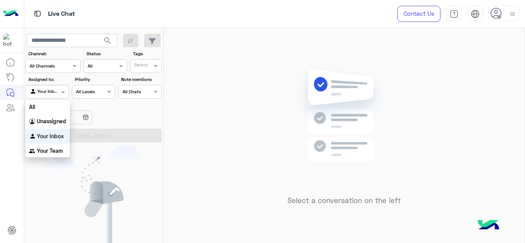
click at [61, 90] on span at bounding box center [64, 92] width 10 height 8
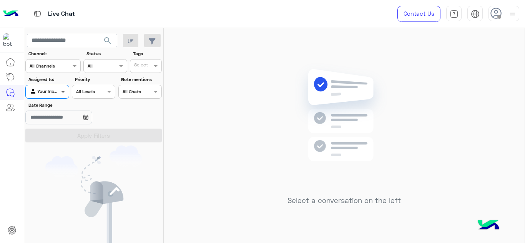
click at [61, 90] on span at bounding box center [64, 92] width 10 height 8
click at [238, 132] on div "Select a conversation on the left" at bounding box center [344, 137] width 361 height 218
click at [505, 15] on div at bounding box center [503, 13] width 31 height 15
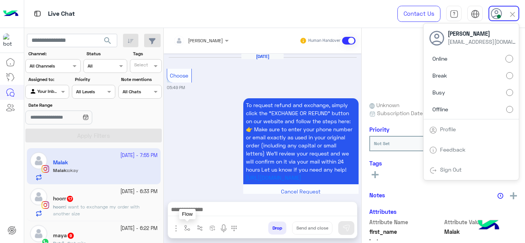
scroll to position [971, 0]
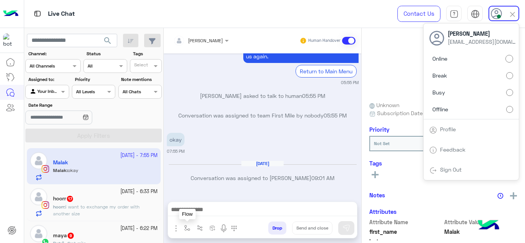
click at [185, 227] on img "button" at bounding box center [187, 228] width 6 height 6
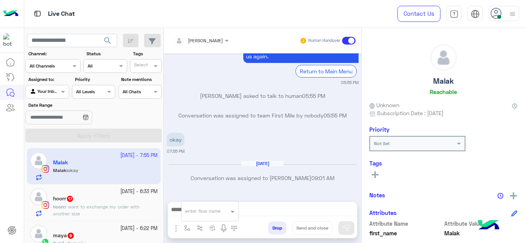
click at [192, 211] on input "text" at bounding box center [200, 210] width 30 height 7
type input "*"
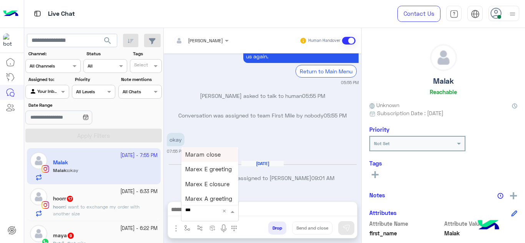
type input "****"
click at [224, 151] on span "Mariam E Greeting" at bounding box center [210, 154] width 50 height 7
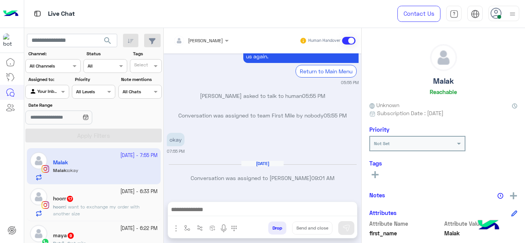
type textarea "**********"
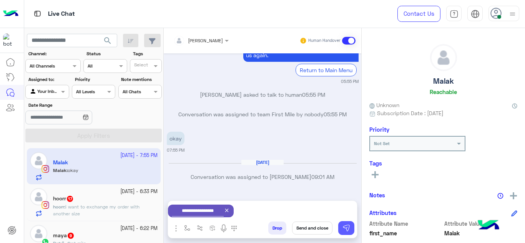
click at [348, 232] on button at bounding box center [346, 228] width 16 height 14
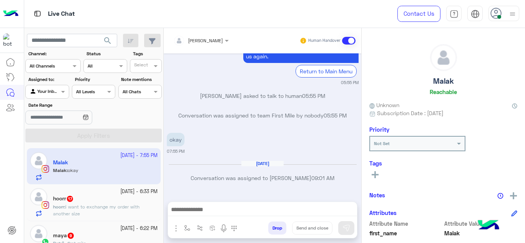
click at [116, 206] on span "i want to exchange my order with another size" at bounding box center [96, 210] width 86 height 13
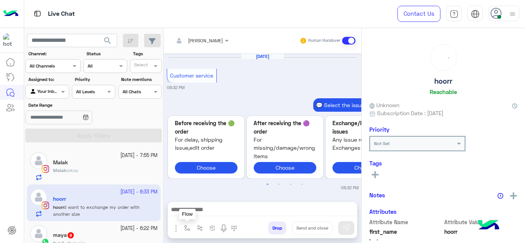
scroll to position [336, 0]
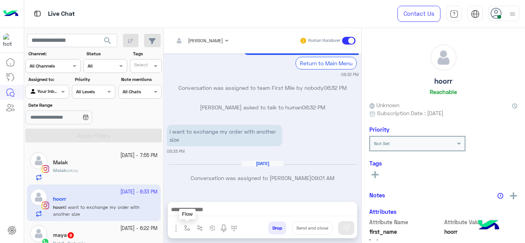
click at [190, 227] on img "button" at bounding box center [187, 228] width 6 height 6
click at [197, 209] on input "text" at bounding box center [200, 210] width 30 height 7
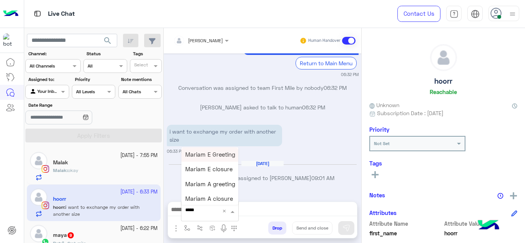
type input "******"
click at [203, 154] on span "Mariam E Greeting" at bounding box center [210, 154] width 50 height 7
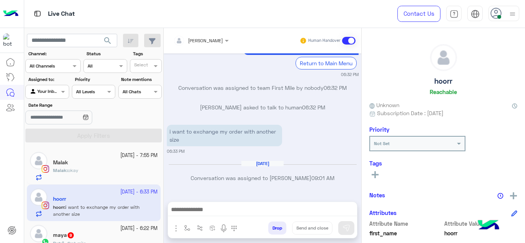
type textarea "**********"
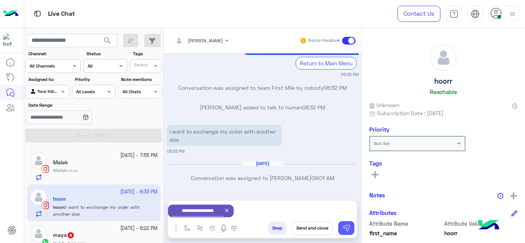
click at [339, 231] on button at bounding box center [346, 228] width 16 height 14
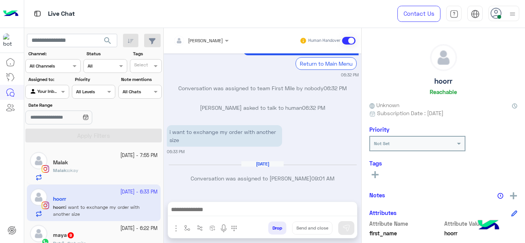
click at [120, 226] on small "22 September - 6:22 PM" at bounding box center [138, 228] width 37 height 7
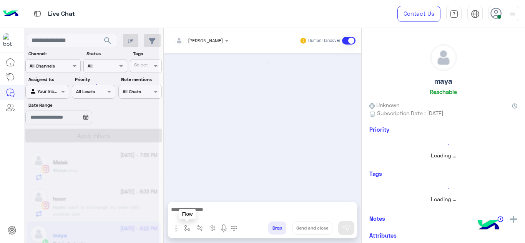
click at [186, 227] on img "button" at bounding box center [187, 228] width 6 height 6
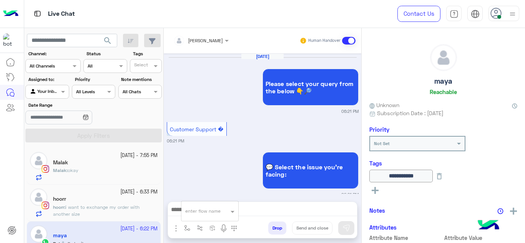
click at [193, 212] on input "text" at bounding box center [200, 210] width 30 height 7
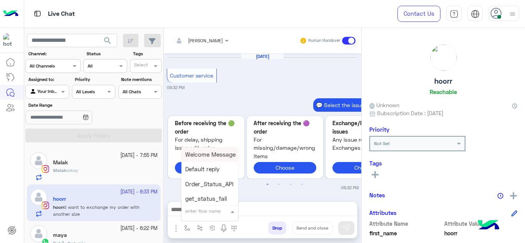
scroll to position [336, 0]
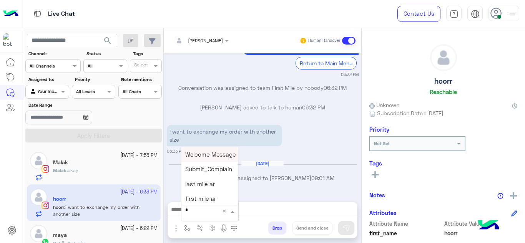
type input "**"
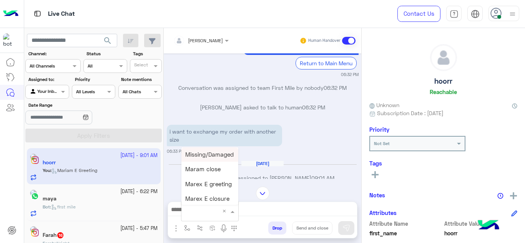
scroll to position [401, 0]
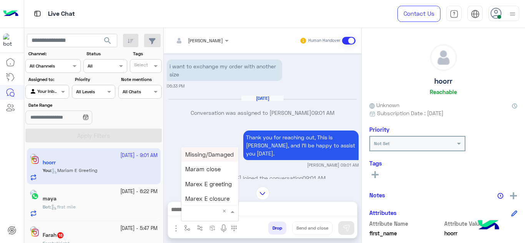
click at [120, 230] on small "22 September - 5:47 PM" at bounding box center [138, 228] width 37 height 7
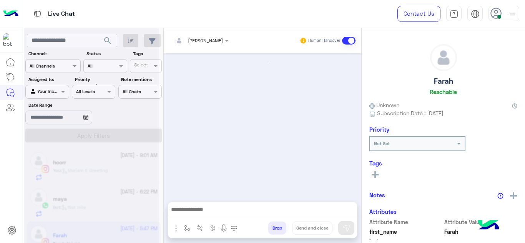
scroll to position [347, 0]
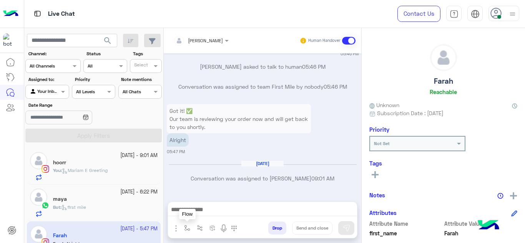
click at [183, 230] on button "button" at bounding box center [187, 228] width 13 height 13
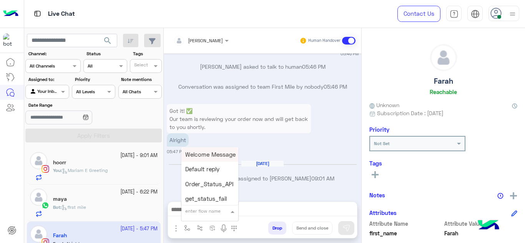
click at [194, 212] on input "text" at bounding box center [200, 210] width 30 height 7
type input "******"
click at [215, 154] on span "Mariam E Greeting" at bounding box center [210, 154] width 50 height 7
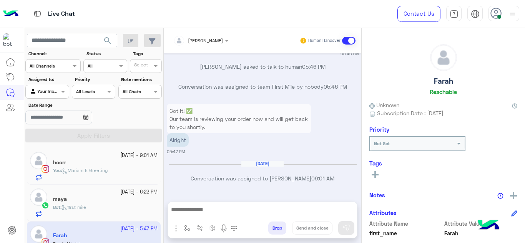
type textarea "**********"
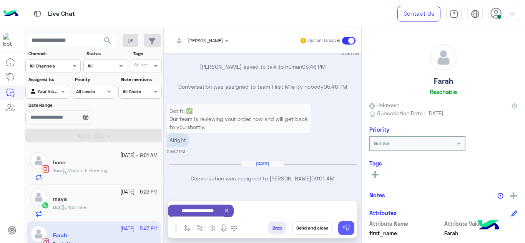
click at [345, 225] on img at bounding box center [346, 228] width 8 height 8
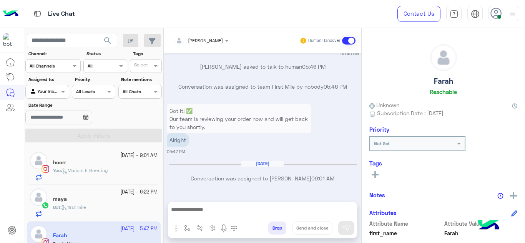
click at [103, 201] on div "maya" at bounding box center [105, 200] width 105 height 8
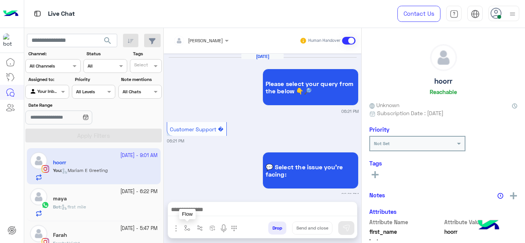
scroll to position [690, 0]
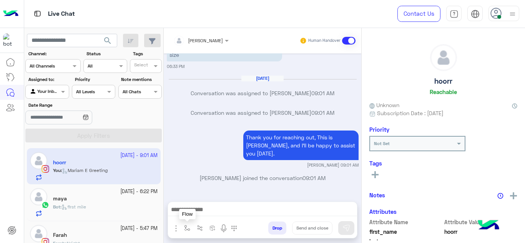
click at [184, 229] on img "button" at bounding box center [187, 228] width 6 height 6
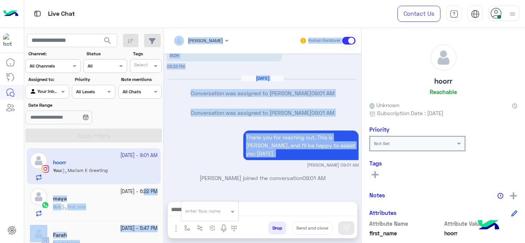
drag, startPoint x: 193, startPoint y: 167, endPoint x: 123, endPoint y: 195, distance: 75.5
click at [123, 195] on mat-drawer-container "search Channel: Channel All Channels Status Channel All Tags Select Assigned to…" at bounding box center [274, 137] width 501 height 218
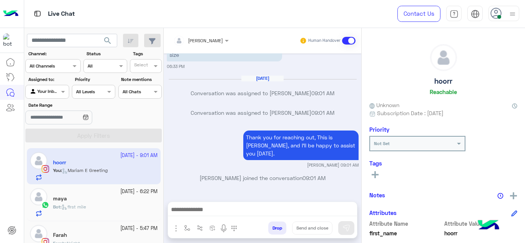
click at [174, 188] on div "Mariam Ahmed joined the conversation 09:01 AM" at bounding box center [263, 181] width 192 height 14
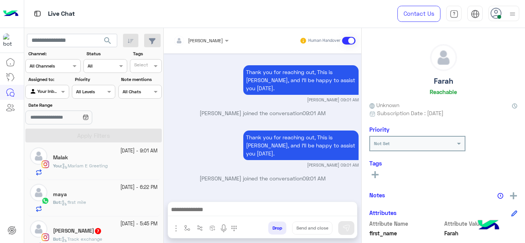
scroll to position [78, 0]
click at [118, 192] on div "maya" at bounding box center [105, 195] width 105 height 8
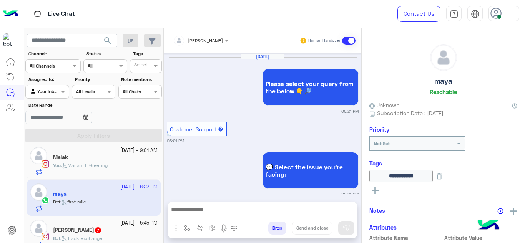
scroll to position [306, 0]
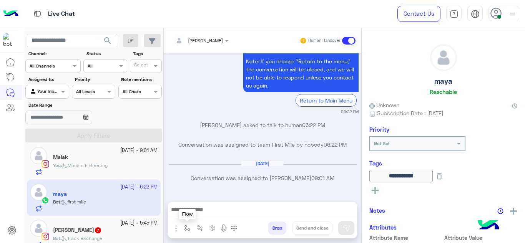
click at [185, 228] on img "button" at bounding box center [187, 228] width 6 height 6
click at [190, 213] on input "text" at bounding box center [200, 210] width 30 height 7
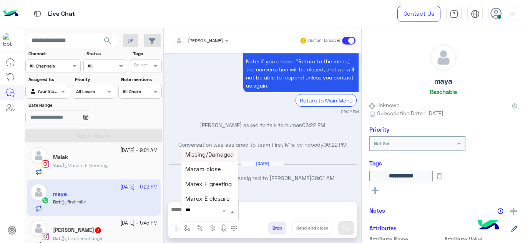
type input "****"
click at [213, 148] on div "Mariam E Greeting" at bounding box center [209, 154] width 57 height 15
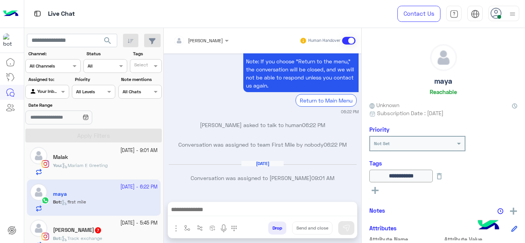
type textarea "**********"
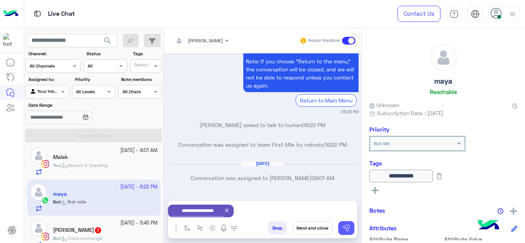
click at [344, 226] on img at bounding box center [346, 228] width 8 height 8
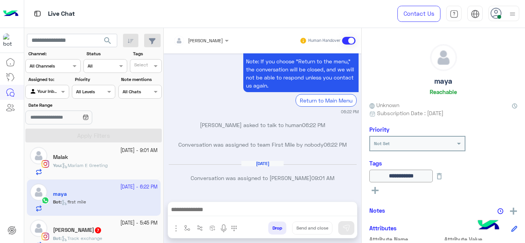
click at [105, 228] on div "Nadine 7" at bounding box center [105, 231] width 105 height 8
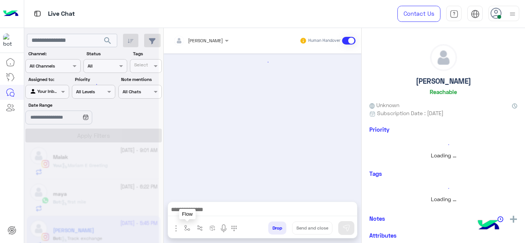
click at [187, 229] on img "button" at bounding box center [187, 228] width 6 height 6
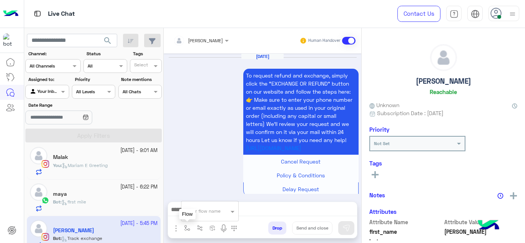
click at [195, 211] on input "text" at bounding box center [200, 210] width 30 height 7
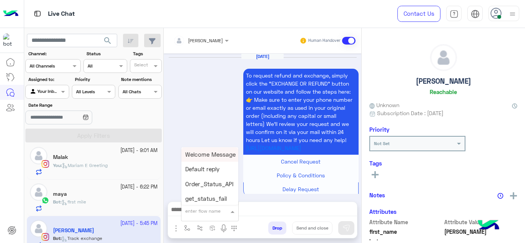
scroll to position [439, 0]
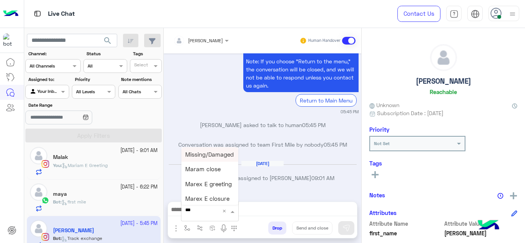
type input "****"
click at [216, 152] on span "Mariam E Greeting" at bounding box center [210, 154] width 50 height 7
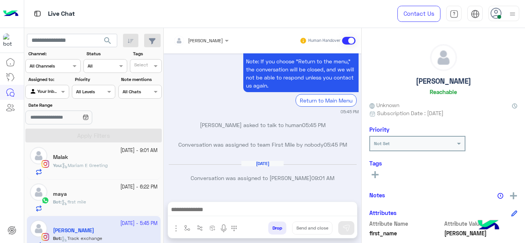
type textarea "**********"
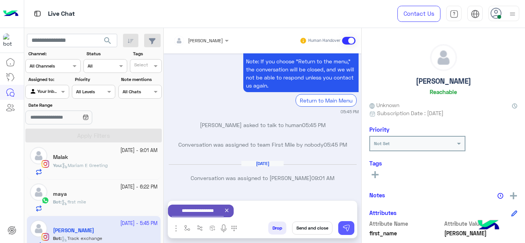
click at [344, 224] on img at bounding box center [346, 228] width 8 height 8
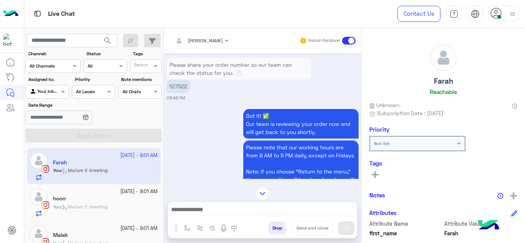
click at [181, 80] on p "127522" at bounding box center [178, 86] width 23 height 13
copy p "127522"
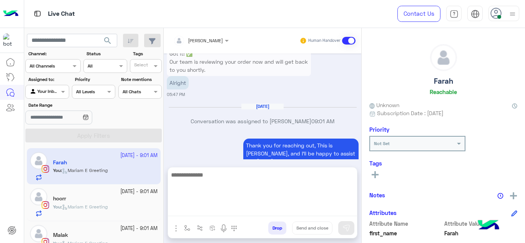
click at [213, 209] on textarea at bounding box center [262, 193] width 189 height 46
type textarea "**********"
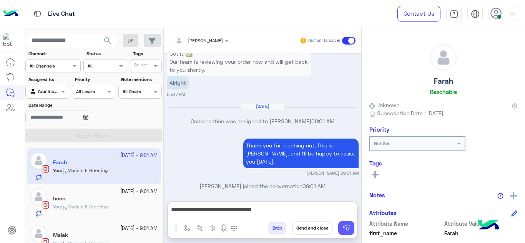
click at [344, 230] on img at bounding box center [346, 228] width 8 height 8
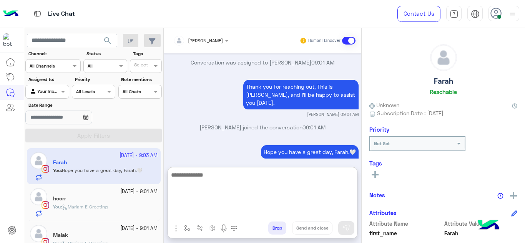
scroll to position [2129, 0]
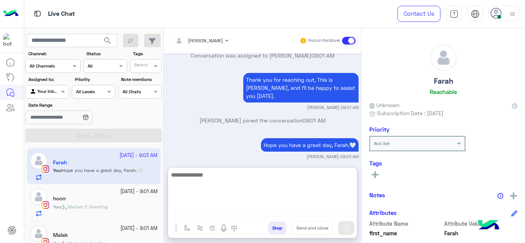
click at [212, 209] on textarea at bounding box center [262, 193] width 189 height 46
paste textarea "**********"
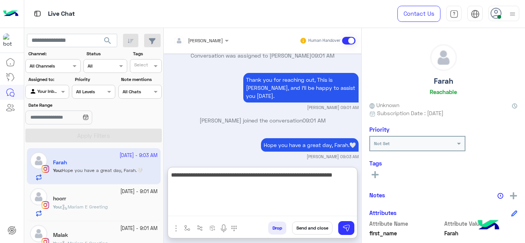
type textarea "**********"
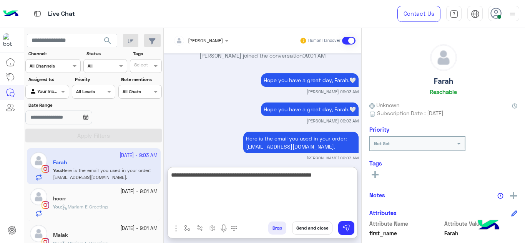
type textarea "**********"
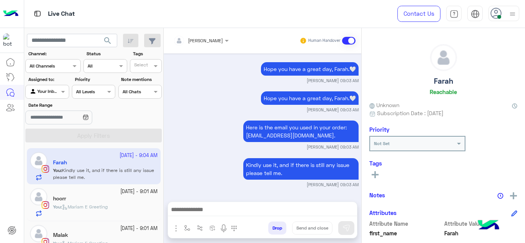
scroll to position [2214, 0]
click at [122, 197] on div "hoorr" at bounding box center [105, 200] width 105 height 8
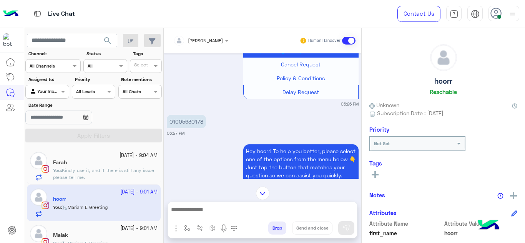
scroll to position [376, 0]
click at [196, 118] on p "01005630178" at bounding box center [186, 121] width 39 height 13
drag, startPoint x: 196, startPoint y: 118, endPoint x: 188, endPoint y: 122, distance: 8.6
click at [188, 122] on p "01005630178" at bounding box center [186, 121] width 39 height 13
copy p "01005630178"
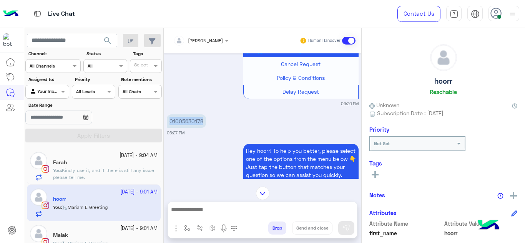
scroll to position [1501, 0]
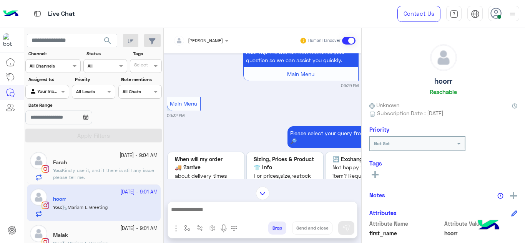
click at [264, 193] on img at bounding box center [262, 193] width 13 height 13
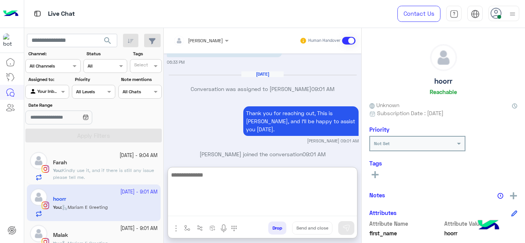
scroll to position [2107, 0]
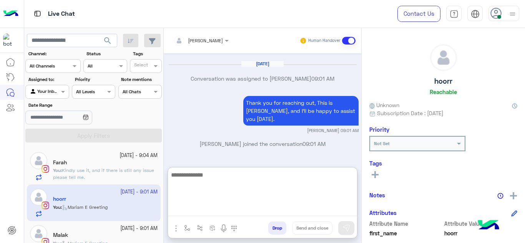
click at [213, 206] on textarea at bounding box center [262, 193] width 189 height 46
type textarea "**********"
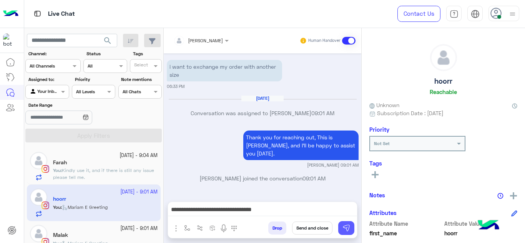
click at [349, 231] on img at bounding box center [346, 228] width 8 height 8
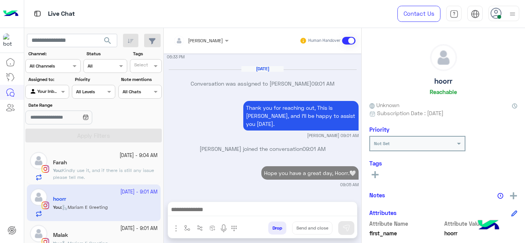
scroll to position [2122, 0]
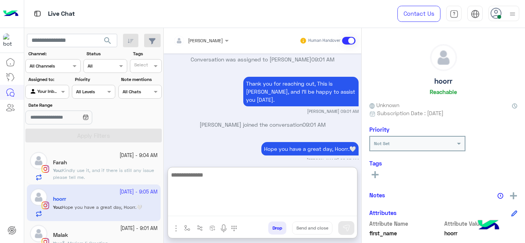
click at [224, 205] on textarea at bounding box center [262, 193] width 189 height 46
paste textarea "******"
type textarea "**********"
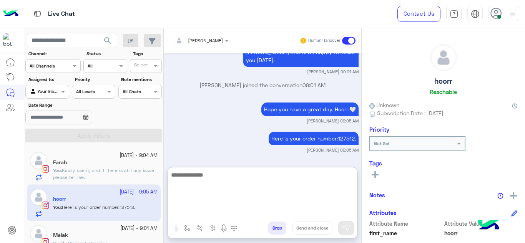
paste textarea "**********"
type textarea "**********"
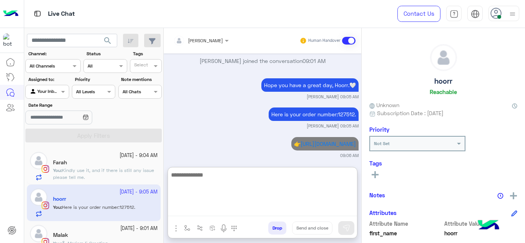
scroll to position [2215, 0]
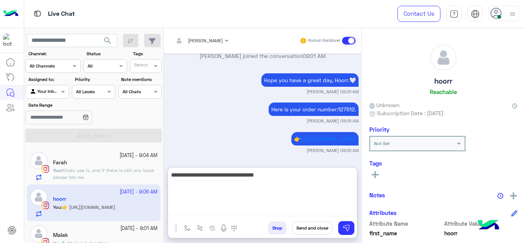
type textarea "**********"
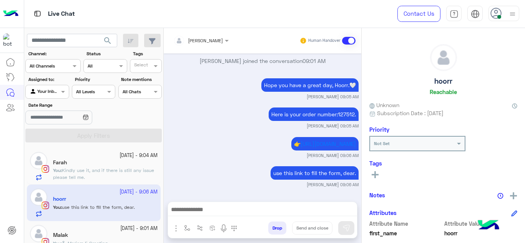
scroll to position [2230, 0]
click at [147, 164] on div "Farah" at bounding box center [105, 163] width 105 height 8
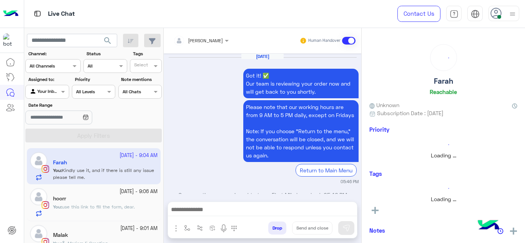
scroll to position [297, 0]
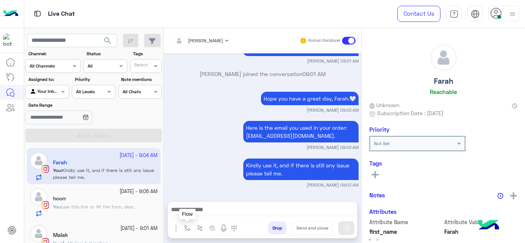
click at [187, 226] on img "button" at bounding box center [187, 228] width 6 height 6
click at [195, 209] on input "text" at bounding box center [200, 210] width 30 height 7
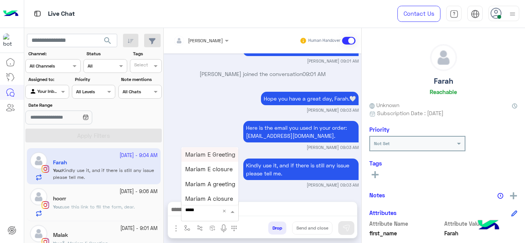
type input "******"
click at [213, 173] on span "Mariam E closure" at bounding box center [208, 169] width 47 height 7
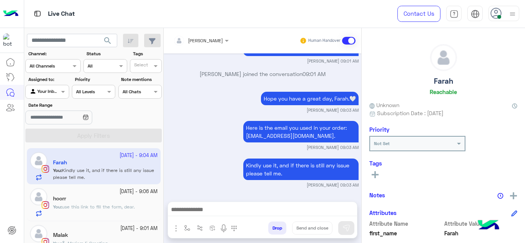
type textarea "**********"
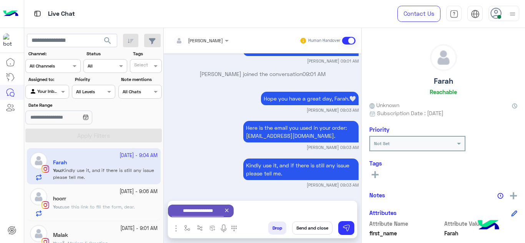
click at [312, 226] on button "Send and close" at bounding box center [312, 228] width 40 height 13
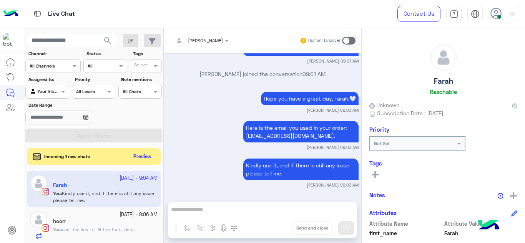
scroll to position [317, 0]
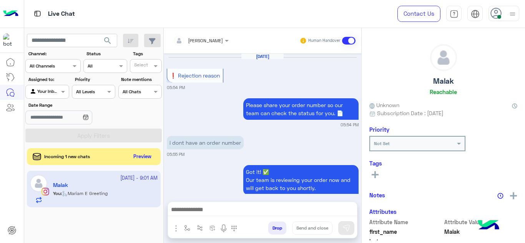
scroll to position [540, 0]
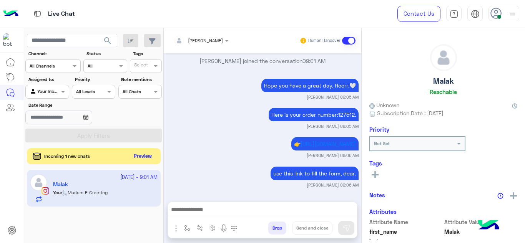
click at [141, 160] on button "Preview" at bounding box center [143, 156] width 24 height 10
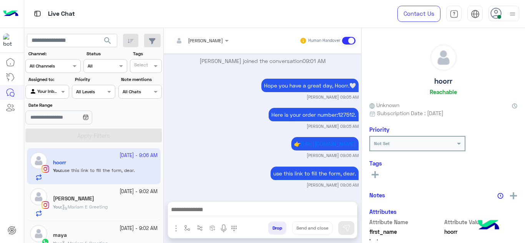
scroll to position [88, 0]
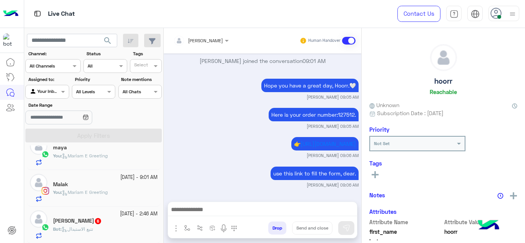
click at [102, 226] on div "Bot : تتبع الاستبدال" at bounding box center [105, 232] width 105 height 13
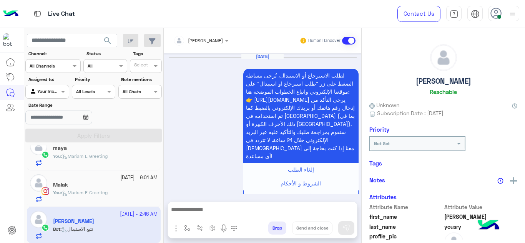
scroll to position [363, 0]
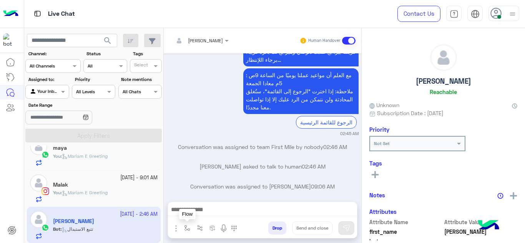
click at [185, 224] on button "button" at bounding box center [187, 228] width 13 height 13
click at [194, 209] on input "text" at bounding box center [200, 210] width 30 height 7
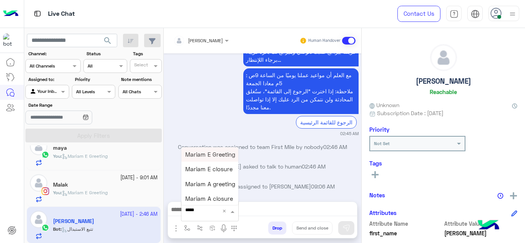
type input "******"
click at [208, 189] on div "Mariam A greeting" at bounding box center [209, 184] width 57 height 15
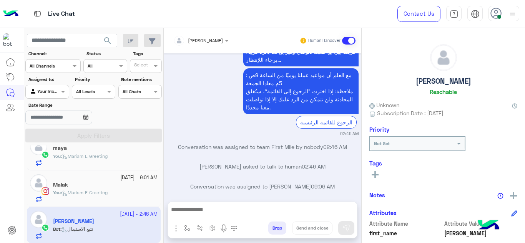
type textarea "**********"
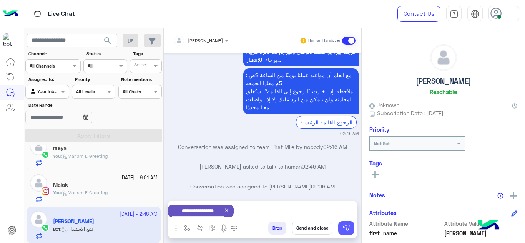
click at [349, 223] on button at bounding box center [346, 228] width 16 height 14
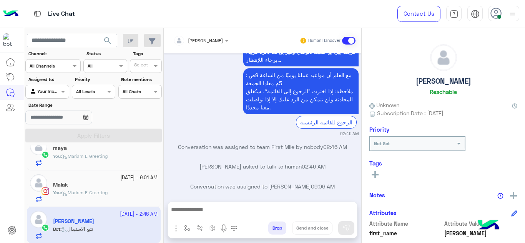
scroll to position [0, 0]
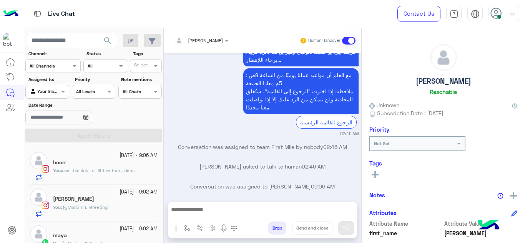
click at [116, 173] on span "use this link to fill the form, dear." at bounding box center [98, 171] width 73 height 6
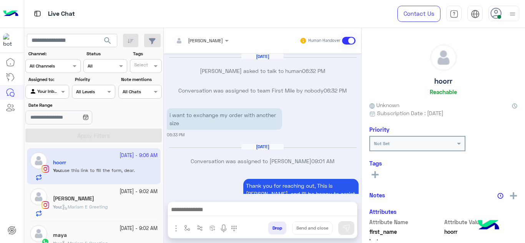
scroll to position [166, 0]
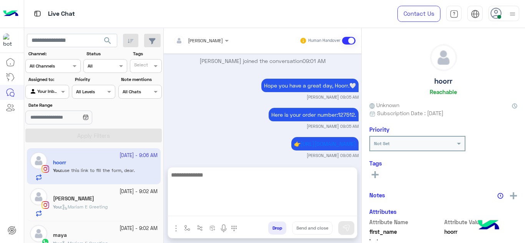
click at [199, 212] on textarea at bounding box center [262, 193] width 189 height 46
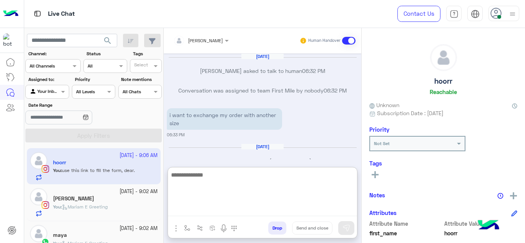
scroll to position [200, 0]
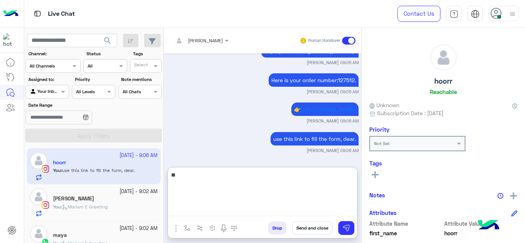
type textarea "*"
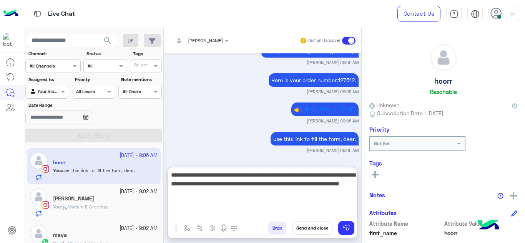
type textarea "**********"
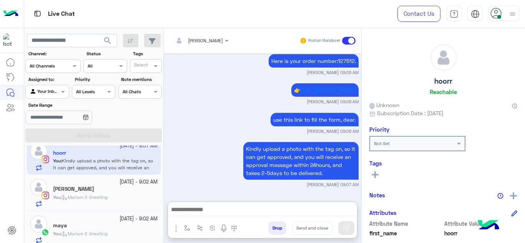
scroll to position [236, 0]
click at [131, 202] on div "You : Mariam E Greeting" at bounding box center [105, 200] width 105 height 13
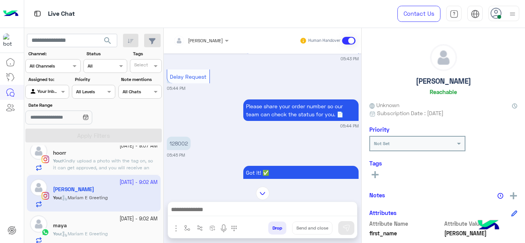
scroll to position [331, 0]
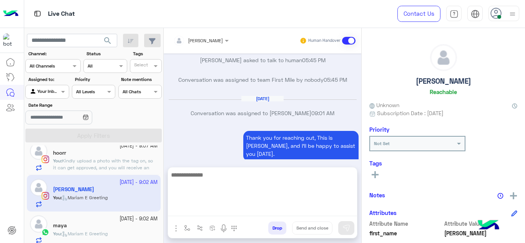
click at [207, 205] on textarea at bounding box center [262, 193] width 189 height 46
type textarea "**********"
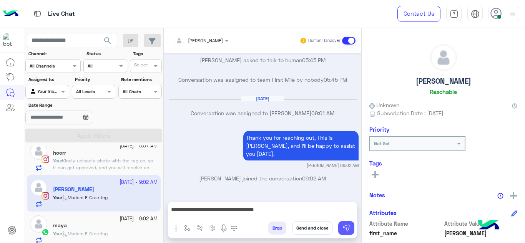
click at [346, 232] on button at bounding box center [346, 228] width 16 height 14
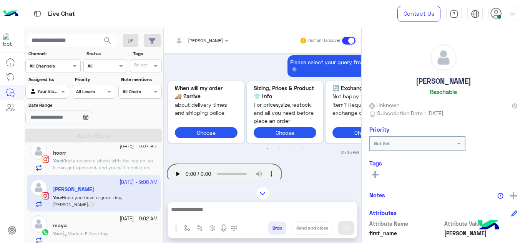
scroll to position [211, 0]
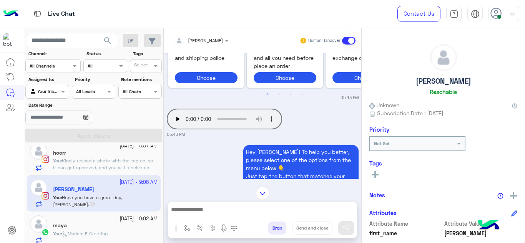
drag, startPoint x: 215, startPoint y: 159, endPoint x: 177, endPoint y: 110, distance: 62.5
click at [215, 159] on div "Hey Nadine! To help you better, please select one of the options from the menu …" at bounding box center [263, 178] width 192 height 70
click at [343, 131] on small "05:43 PM" at bounding box center [263, 134] width 192 height 6
click at [224, 154] on div "Hey Nadine! To help you better, please select one of the options from the menu …" at bounding box center [263, 178] width 192 height 70
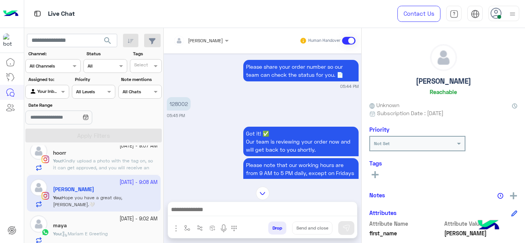
scroll to position [704, 0]
click at [185, 98] on p "128002" at bounding box center [179, 104] width 24 height 13
drag, startPoint x: 185, startPoint y: 93, endPoint x: 180, endPoint y: 97, distance: 6.3
click at [180, 98] on p "128002" at bounding box center [179, 104] width 24 height 13
copy p "128002"
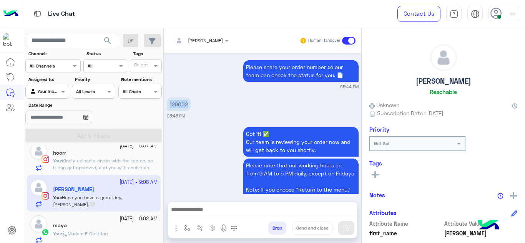
scroll to position [918, 0]
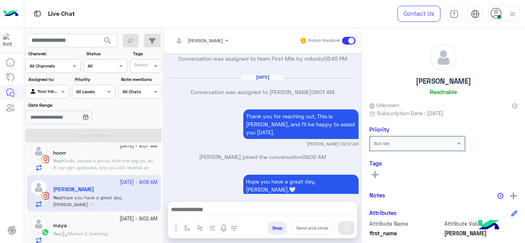
click at [139, 164] on span "Kindly upload a photo with the tag on, so it can get approved, and you will rec…" at bounding box center [105, 171] width 104 height 27
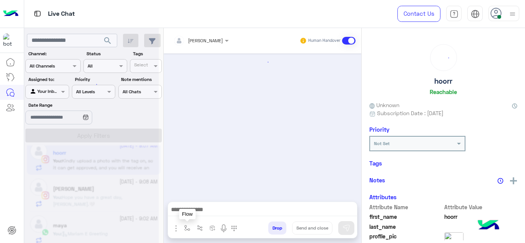
click at [188, 222] on button "button" at bounding box center [187, 228] width 13 height 13
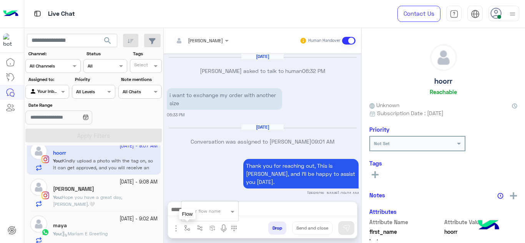
scroll to position [199, 0]
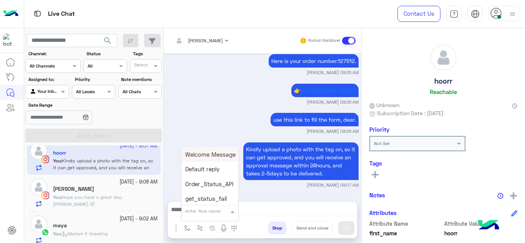
click at [196, 213] on input "text" at bounding box center [200, 210] width 30 height 7
type input "******"
click at [209, 170] on span "Mariam E closure" at bounding box center [208, 169] width 47 height 7
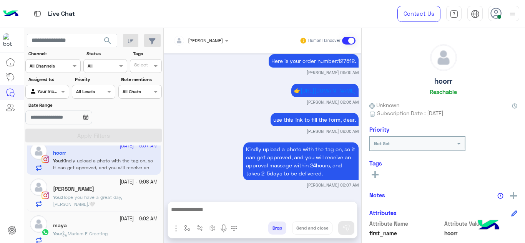
type textarea "**********"
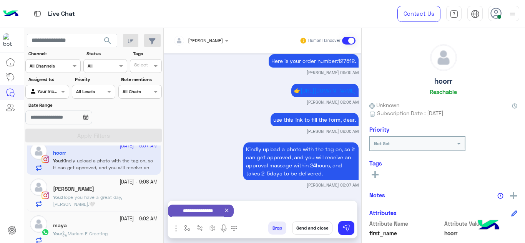
click at [314, 228] on button "Send and close" at bounding box center [312, 228] width 40 height 13
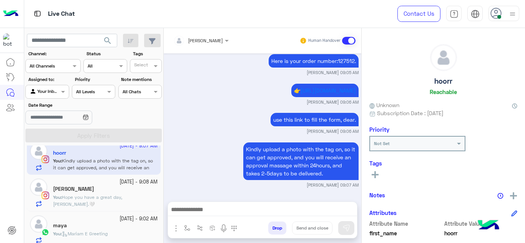
scroll to position [219, 0]
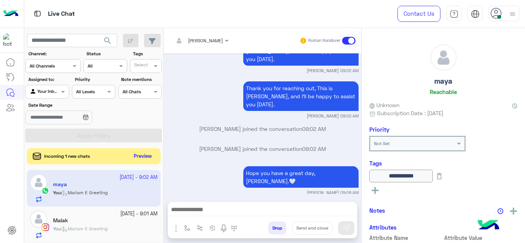
click at [142, 159] on button "Preview" at bounding box center [143, 156] width 24 height 10
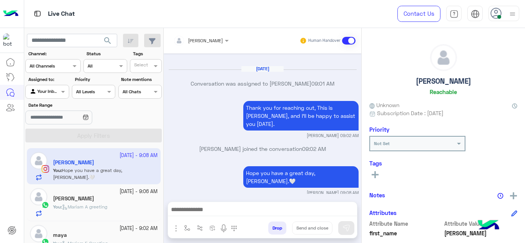
scroll to position [88, 0]
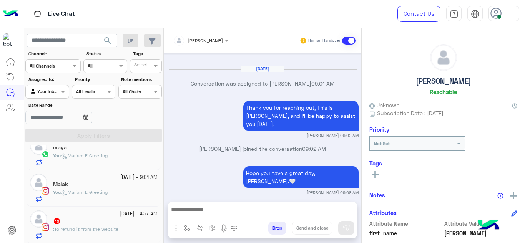
click at [115, 219] on div "15" at bounding box center [105, 222] width 105 height 8
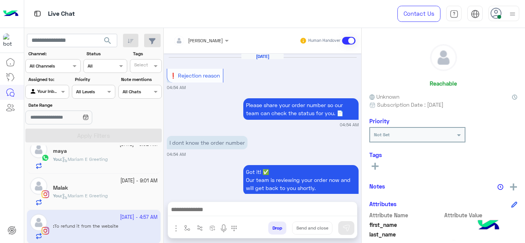
scroll to position [270, 0]
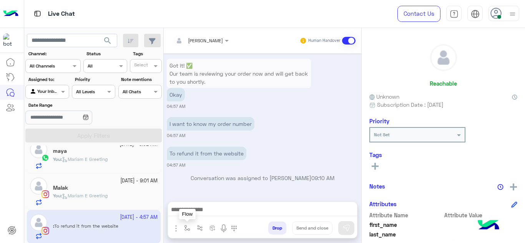
click at [188, 226] on img "button" at bounding box center [187, 228] width 6 height 6
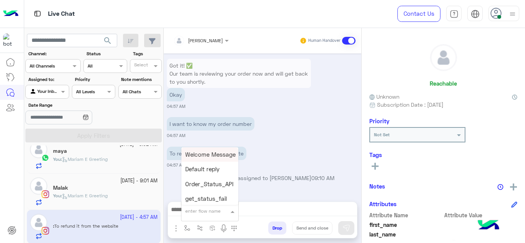
click at [199, 214] on div "enter flow name" at bounding box center [202, 211] width 35 height 7
type input "******"
click at [214, 151] on span "Mariam E Greeting" at bounding box center [210, 154] width 50 height 7
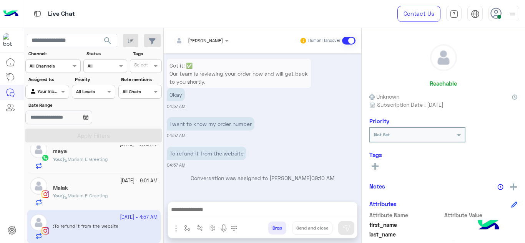
type textarea "**********"
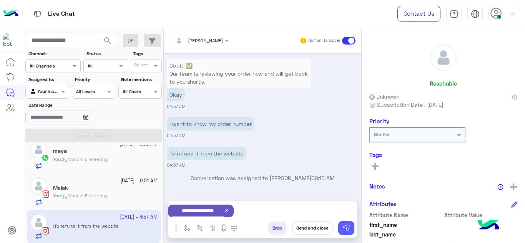
click at [351, 224] on button at bounding box center [346, 228] width 16 height 14
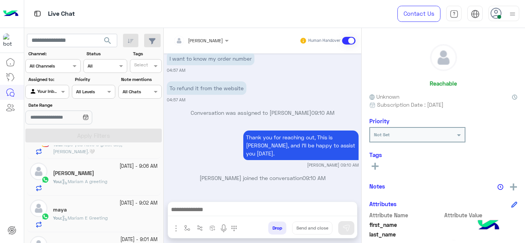
scroll to position [0, 0]
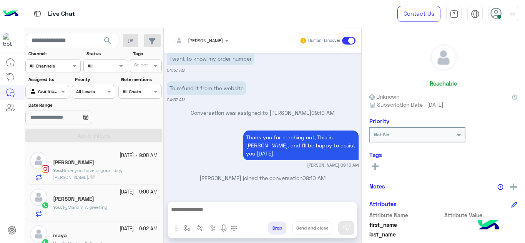
click at [131, 177] on div "You : Hope you have a great day, Nadine.🤍" at bounding box center [105, 173] width 105 height 13
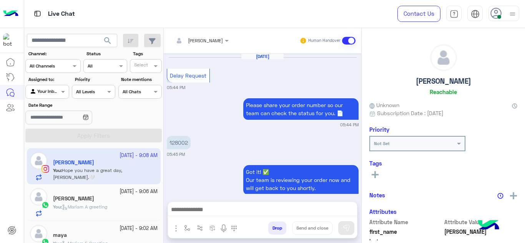
scroll to position [261, 0]
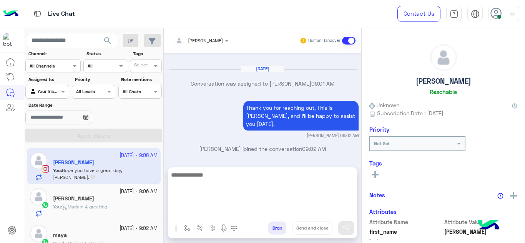
click at [197, 212] on textarea at bounding box center [262, 193] width 189 height 46
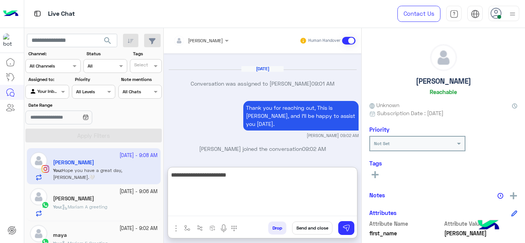
paste textarea "**********"
type textarea "**********"
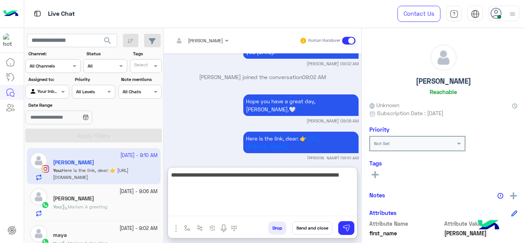
click at [272, 175] on textarea "**********" at bounding box center [262, 193] width 189 height 46
click at [254, 187] on textarea "**********" at bounding box center [262, 193] width 189 height 46
type textarea "**********"
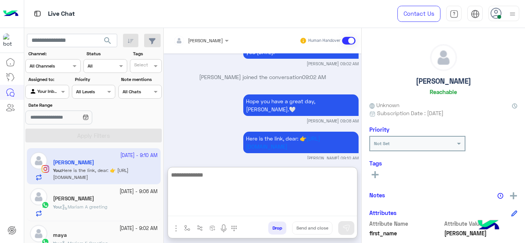
scroll to position [379, 0]
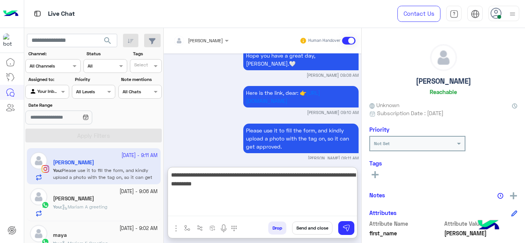
type textarea "**********"
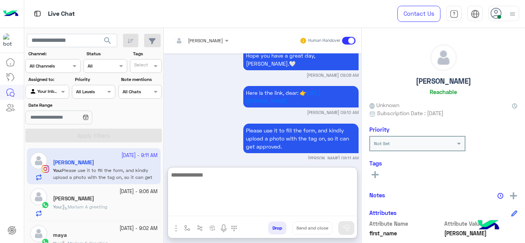
scroll to position [424, 0]
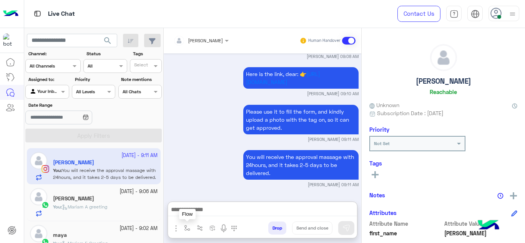
click at [189, 228] on img "button" at bounding box center [187, 228] width 6 height 6
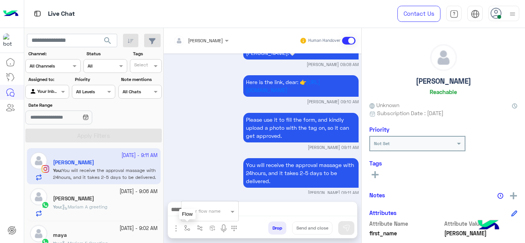
scroll to position [389, 0]
click at [196, 209] on input "text" at bounding box center [200, 210] width 30 height 7
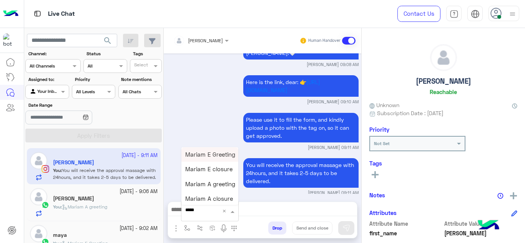
type input "******"
click at [212, 169] on span "Mariam E closure" at bounding box center [208, 169] width 47 height 7
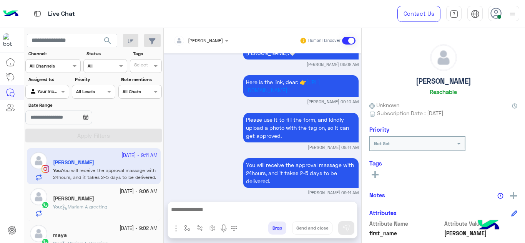
type textarea "**********"
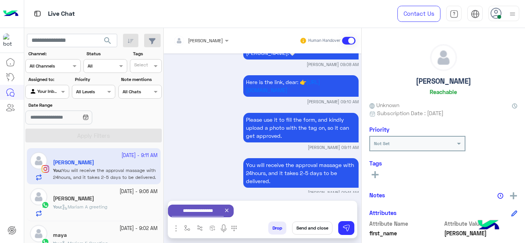
scroll to position [390, 0]
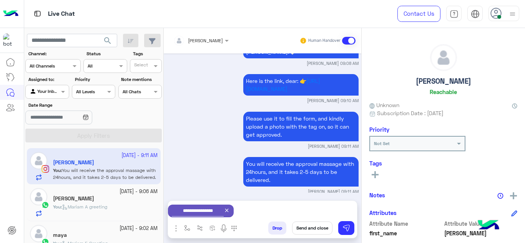
click at [314, 223] on button "Send and close" at bounding box center [312, 228] width 40 height 13
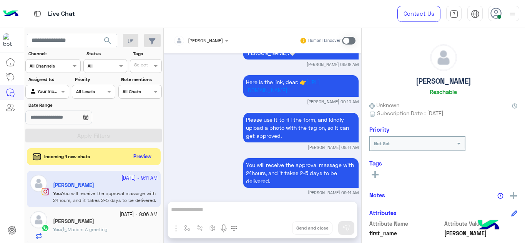
scroll to position [409, 0]
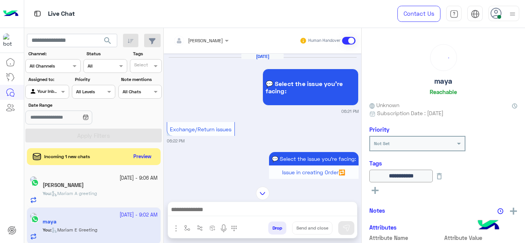
scroll to position [654, 0]
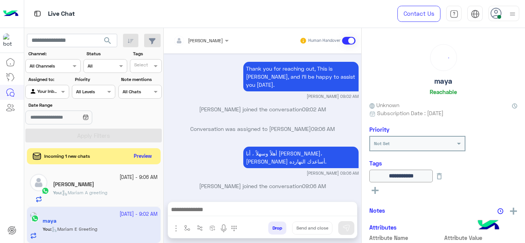
click at [143, 156] on button "Preview" at bounding box center [143, 156] width 24 height 10
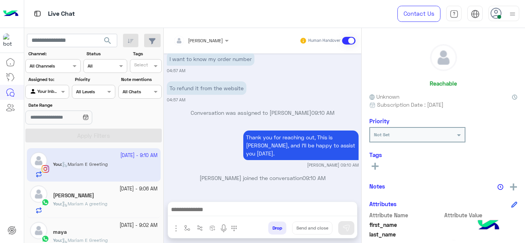
scroll to position [85, 0]
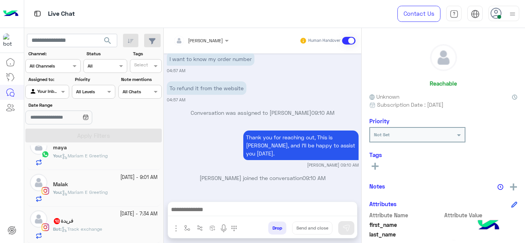
click at [98, 233] on div "Bot : Track exchange" at bounding box center [105, 232] width 105 height 13
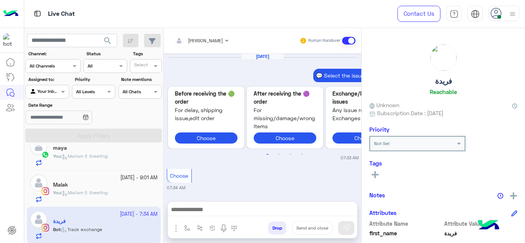
scroll to position [354, 0]
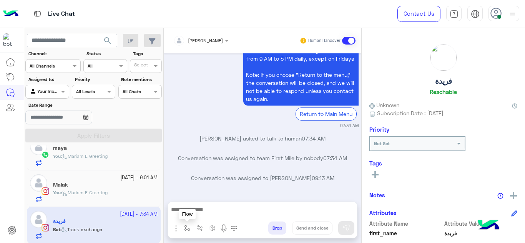
click at [188, 229] on img "button" at bounding box center [187, 228] width 6 height 6
click at [198, 209] on input "text" at bounding box center [200, 210] width 30 height 7
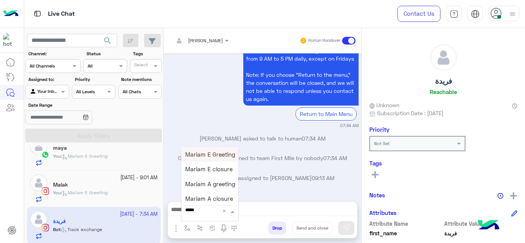
type input "******"
click at [213, 156] on span "Mariam E Greeting" at bounding box center [210, 154] width 50 height 7
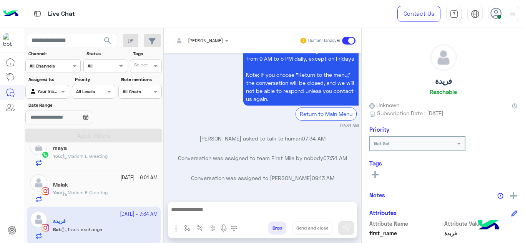
type textarea "**********"
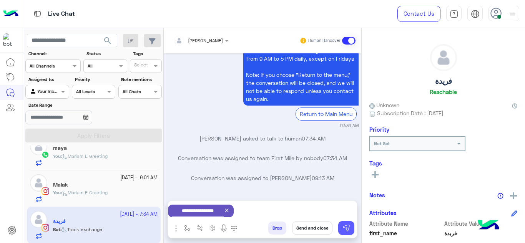
click at [349, 226] on img at bounding box center [346, 228] width 8 height 8
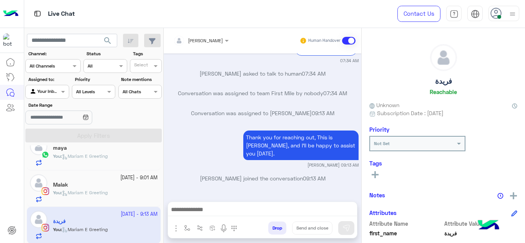
scroll to position [0, 0]
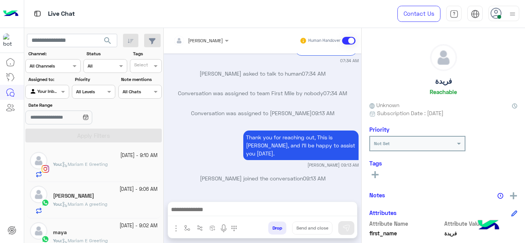
click at [108, 163] on span "Mariam E Greeting" at bounding box center [85, 164] width 46 height 6
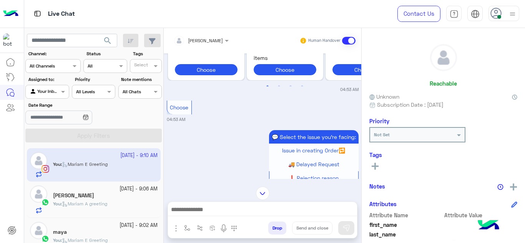
scroll to position [800, 0]
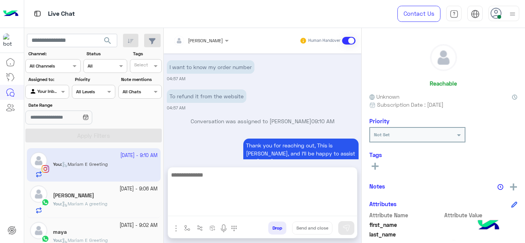
click at [201, 210] on textarea at bounding box center [262, 193] width 189 height 46
type textarea "**********"
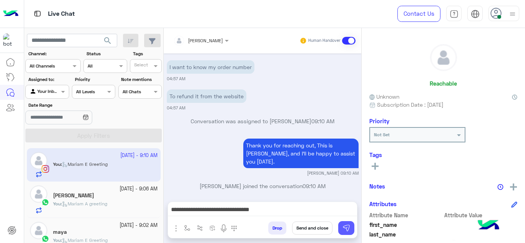
click at [343, 223] on button at bounding box center [346, 228] width 16 height 14
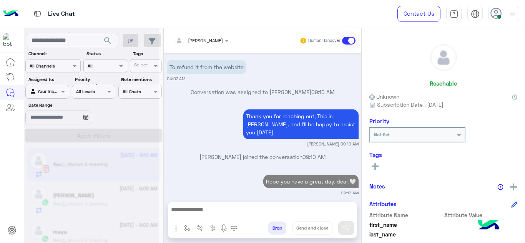
scroll to position [0, 0]
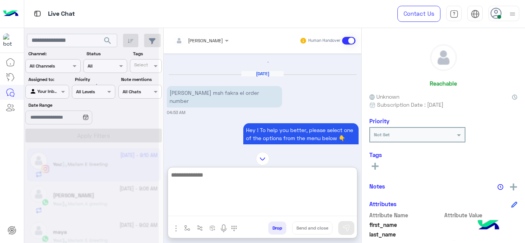
click at [246, 212] on textarea at bounding box center [262, 193] width 189 height 46
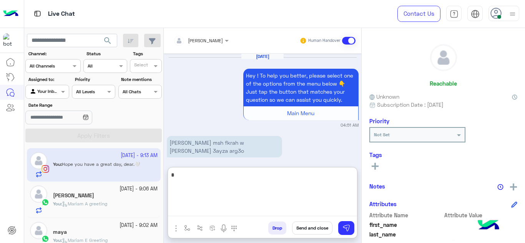
scroll to position [1477, 0]
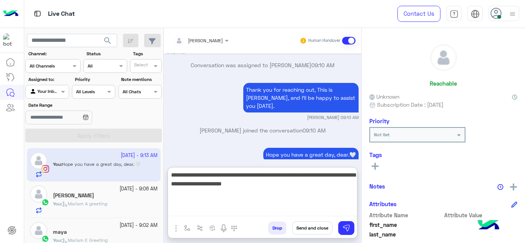
type textarea "**********"
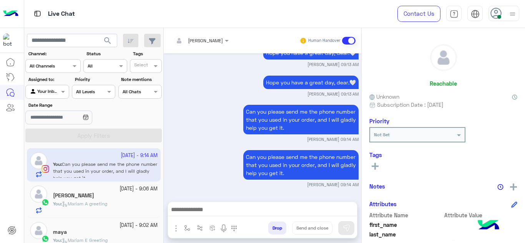
scroll to position [1580, 0]
click at [130, 193] on div "Aya yousry" at bounding box center [105, 197] width 105 height 8
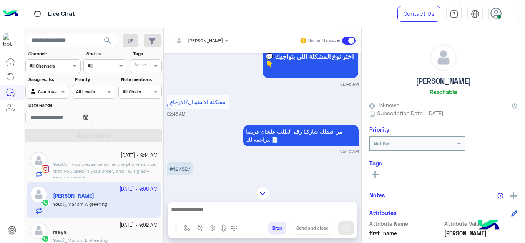
scroll to position [441, 0]
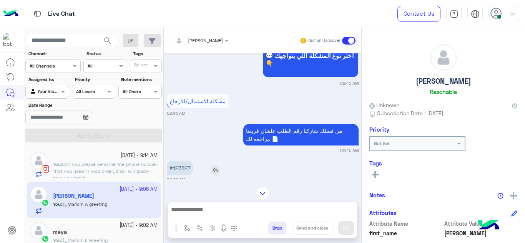
click at [183, 161] on p "#127827" at bounding box center [180, 167] width 27 height 13
copy p "127827"
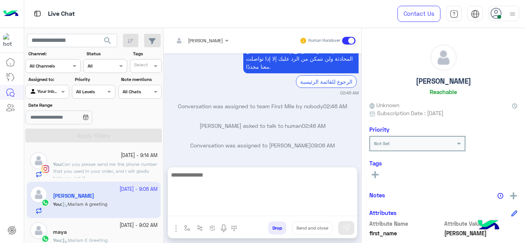
click at [195, 209] on textarea at bounding box center [262, 193] width 189 height 46
paste textarea "**********"
type textarea "**********"
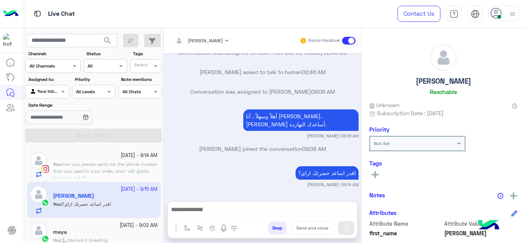
scroll to position [682, 0]
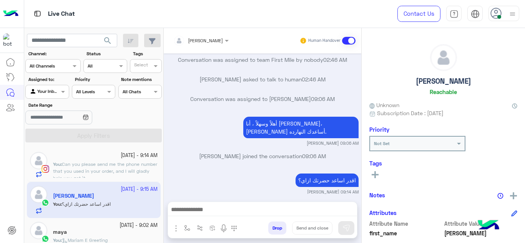
click at [125, 167] on p "You : Can you please send me the phone number that you used in your order, and …" at bounding box center [105, 171] width 105 height 21
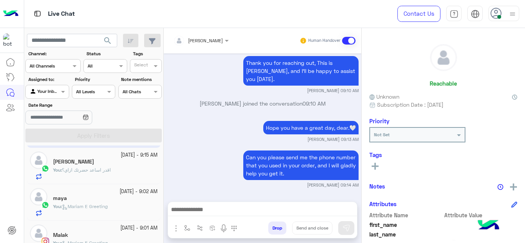
scroll to position [36, 0]
click at [123, 201] on div "maya" at bounding box center [105, 197] width 105 height 8
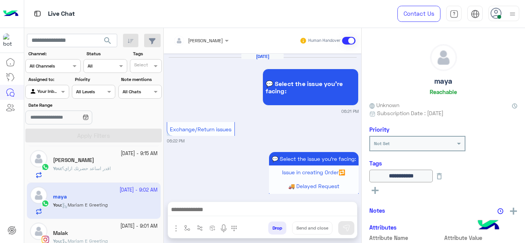
scroll to position [287, 0]
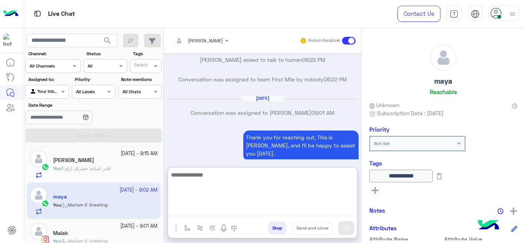
click at [218, 208] on textarea at bounding box center [262, 193] width 189 height 46
type textarea "**********"
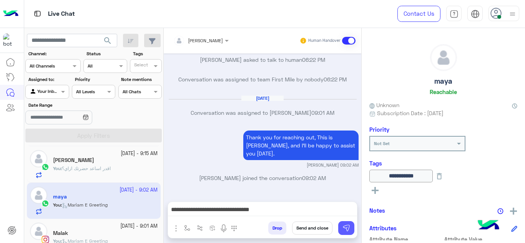
click at [351, 230] on button at bounding box center [346, 228] width 16 height 14
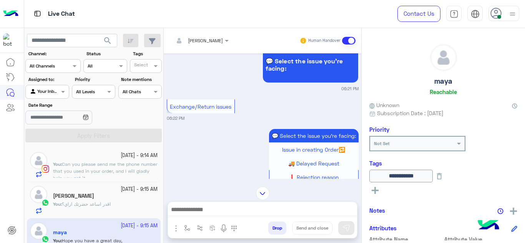
scroll to position [1604, 0]
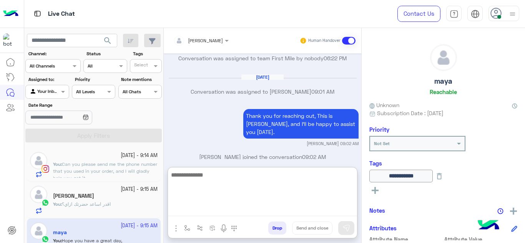
click at [209, 207] on textarea at bounding box center [262, 193] width 189 height 46
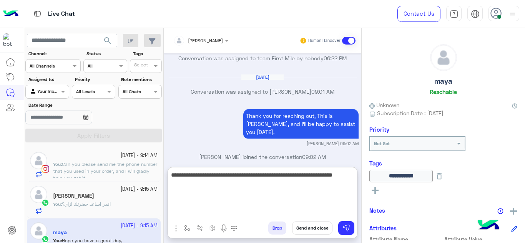
type textarea "**********"
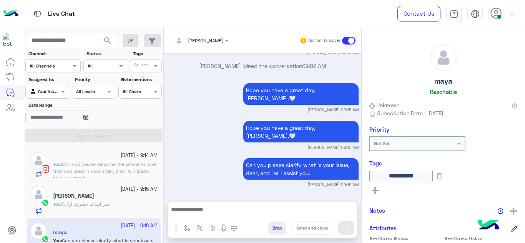
scroll to position [1688, 0]
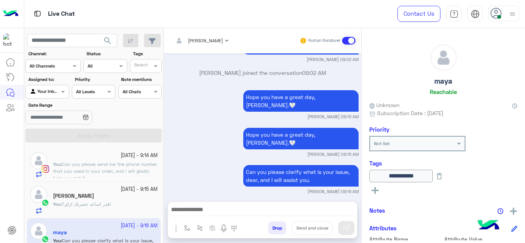
click at [130, 167] on p "You : Can you please send me the phone number that you used in your order, and …" at bounding box center [105, 171] width 105 height 21
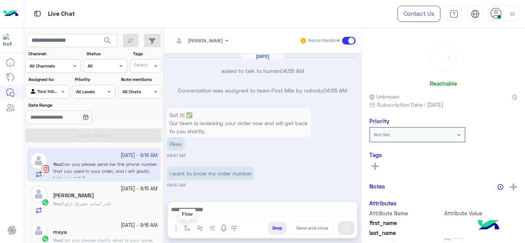
scroll to position [189, 0]
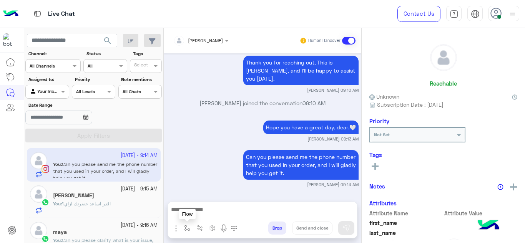
click at [187, 227] on img "button" at bounding box center [187, 228] width 6 height 6
click at [196, 213] on input "text" at bounding box center [200, 210] width 30 height 7
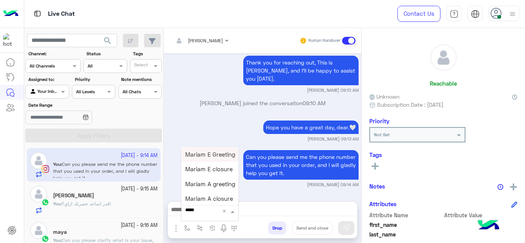
type input "******"
click at [207, 170] on span "Mariam E closure" at bounding box center [208, 169] width 47 height 7
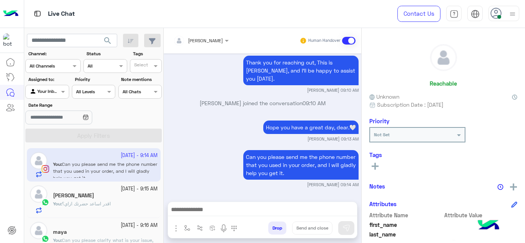
type textarea "**********"
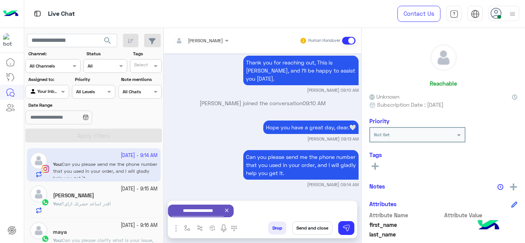
click at [309, 228] on button "Send and close" at bounding box center [312, 228] width 40 height 13
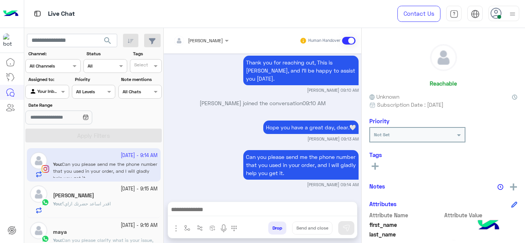
scroll to position [209, 0]
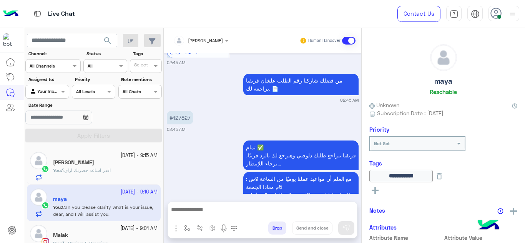
scroll to position [613, 0]
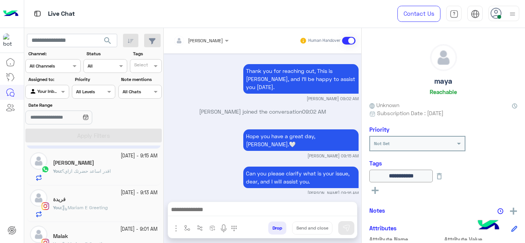
scroll to position [36, 0]
click at [133, 201] on div "فريدة" at bounding box center [105, 200] width 105 height 8
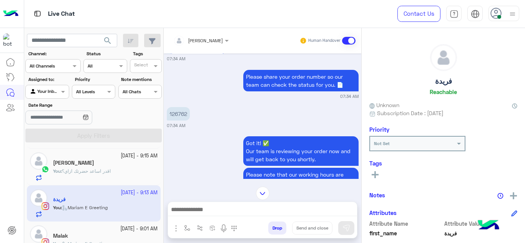
scroll to position [1247, 0]
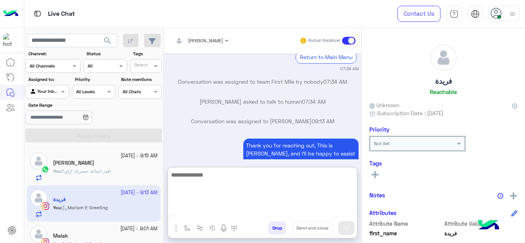
click at [204, 213] on textarea at bounding box center [262, 193] width 189 height 46
type textarea "**********"
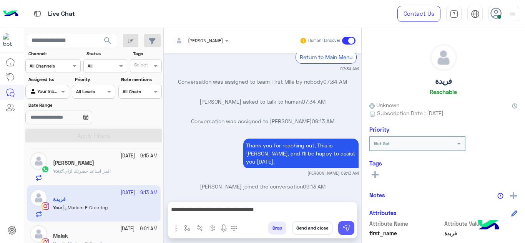
click at [345, 226] on img at bounding box center [346, 228] width 8 height 8
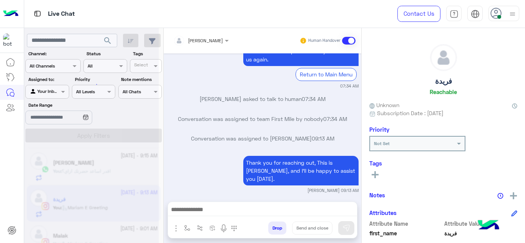
scroll to position [1294, 0]
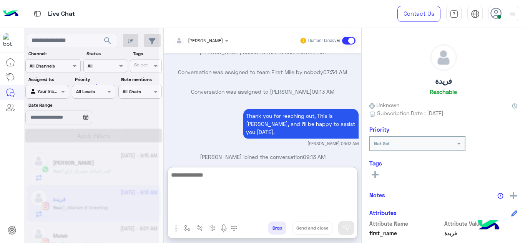
click at [254, 209] on textarea at bounding box center [262, 193] width 189 height 46
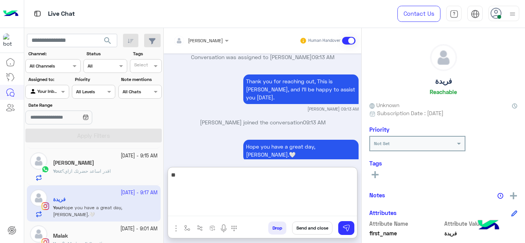
scroll to position [1312, 0]
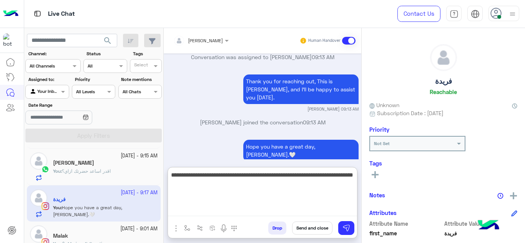
click at [191, 189] on textarea "**********" at bounding box center [262, 193] width 189 height 46
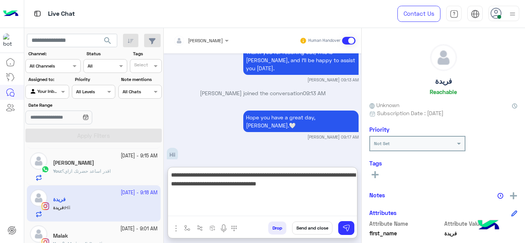
type textarea "**********"
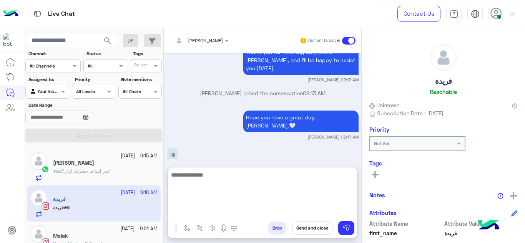
scroll to position [1387, 0]
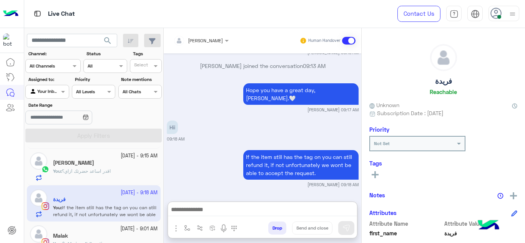
click at [124, 176] on div "You : اقدر اساعد حضرتك ازاي؟" at bounding box center [105, 174] width 105 height 13
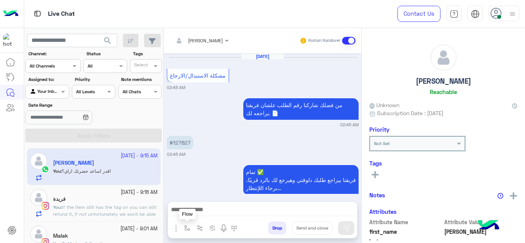
scroll to position [215, 0]
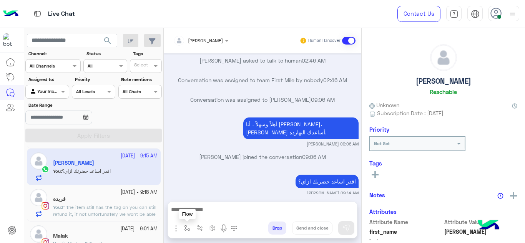
click at [188, 225] on img "button" at bounding box center [187, 228] width 6 height 6
click at [196, 212] on input "text" at bounding box center [200, 210] width 30 height 7
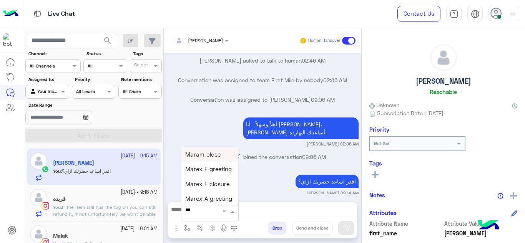
type input "****"
click at [216, 196] on span "Mariam A closure" at bounding box center [209, 199] width 48 height 7
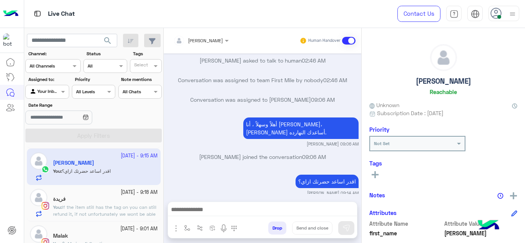
type textarea "**********"
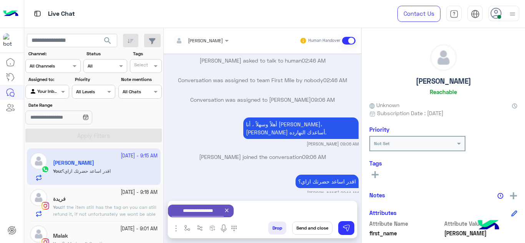
click at [311, 225] on button "Send and close" at bounding box center [312, 228] width 40 height 13
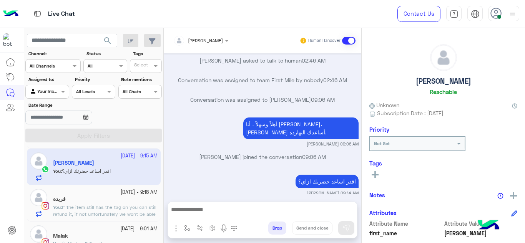
scroll to position [235, 0]
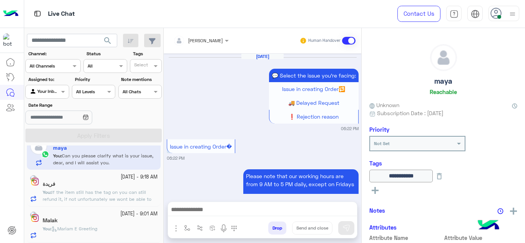
scroll to position [4, 0]
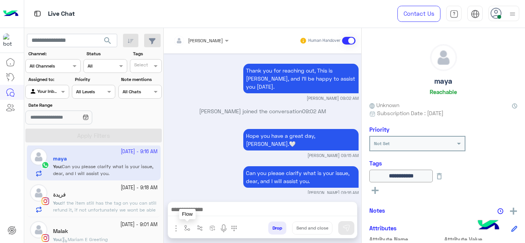
click at [184, 225] on button "button" at bounding box center [187, 228] width 13 height 13
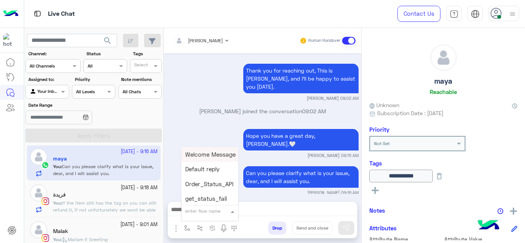
click at [196, 205] on div "enter flow name" at bounding box center [209, 211] width 57 height 14
type input "******"
click at [210, 171] on span "Mariam E closure" at bounding box center [208, 169] width 47 height 7
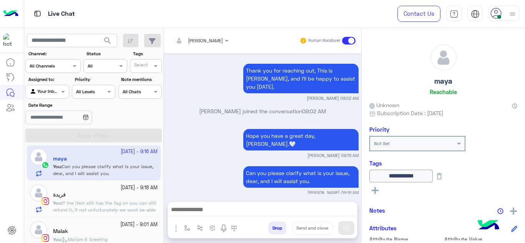
type textarea "**********"
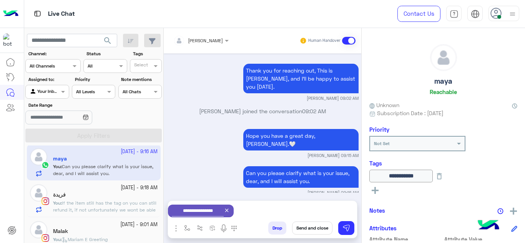
click at [311, 228] on button "Send and close" at bounding box center [312, 228] width 40 height 13
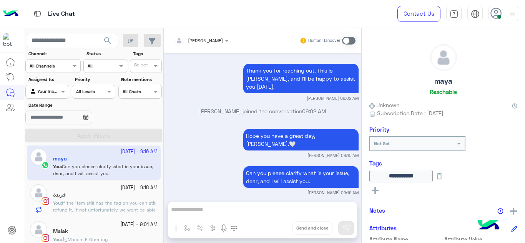
scroll to position [291, 0]
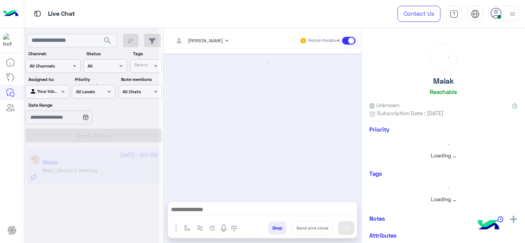
scroll to position [261, 0]
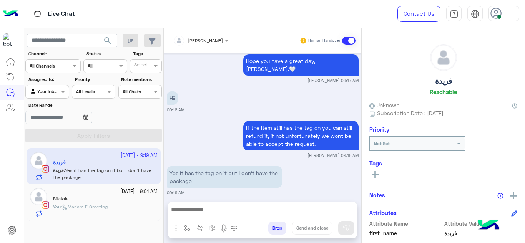
scroll to position [651, 0]
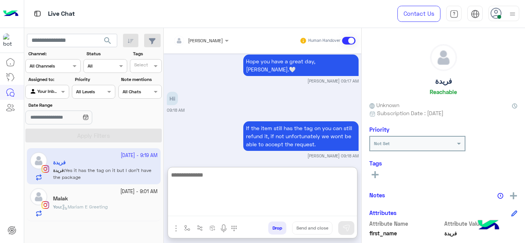
click at [215, 206] on textarea at bounding box center [262, 193] width 189 height 46
type textarea "*"
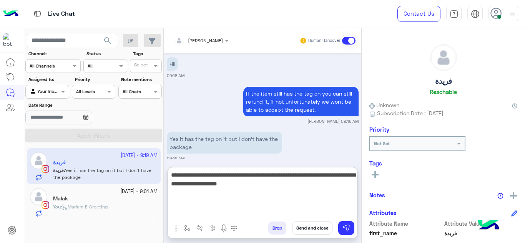
type textarea "**********"
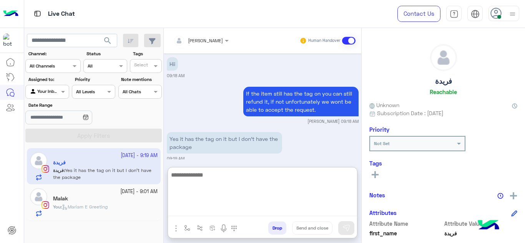
scroll to position [731, 0]
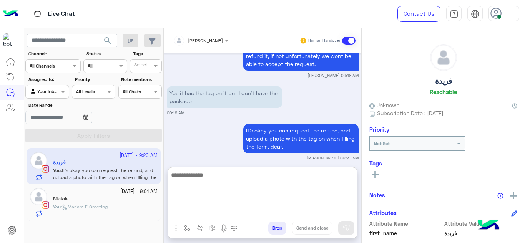
paste textarea "**********"
type textarea "**********"
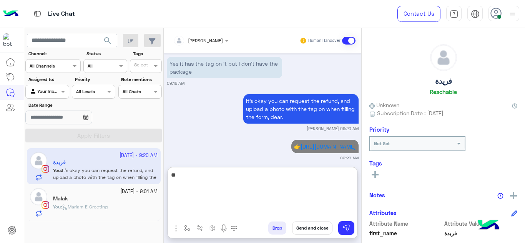
type textarea "*"
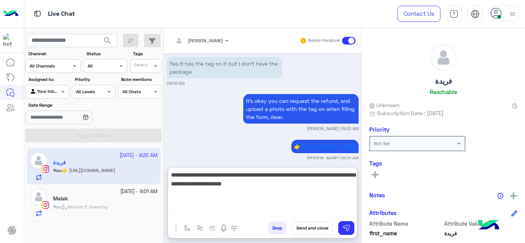
type textarea "**********"
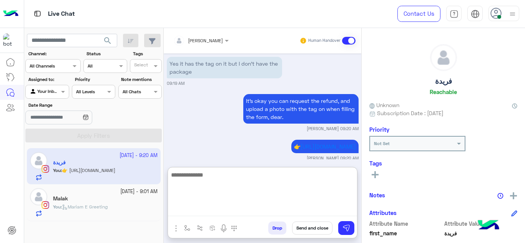
scroll to position [806, 0]
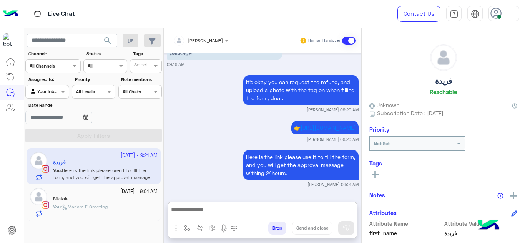
click at [116, 218] on div "23 September - 9:01 AM Malak You : Mariam E Greeting" at bounding box center [94, 202] width 134 height 37
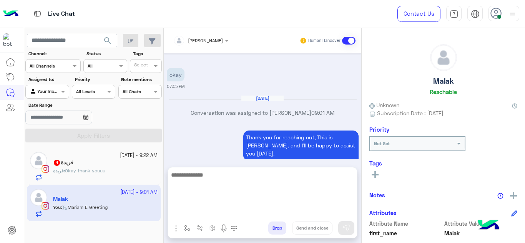
scroll to position [1561, 0]
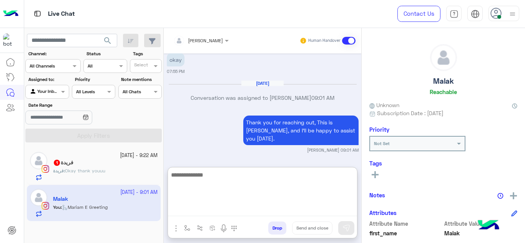
click at [205, 208] on textarea at bounding box center [262, 193] width 189 height 46
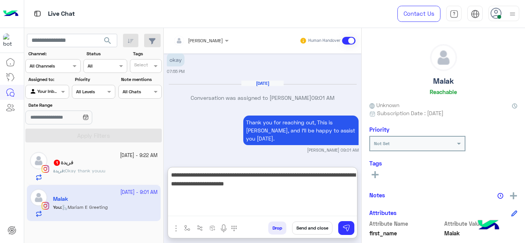
type textarea "**********"
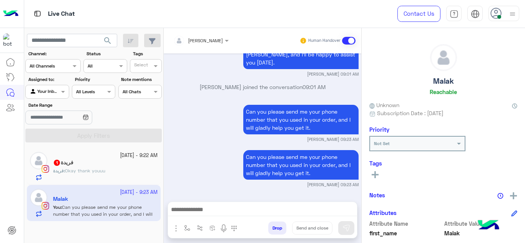
scroll to position [1658, 0]
click at [123, 162] on div "فريدة 1" at bounding box center [105, 163] width 105 height 8
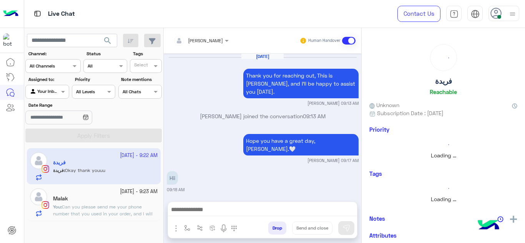
scroll to position [229, 0]
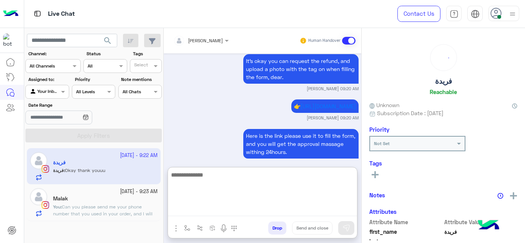
click at [212, 209] on textarea at bounding box center [262, 193] width 189 height 46
type textarea "*"
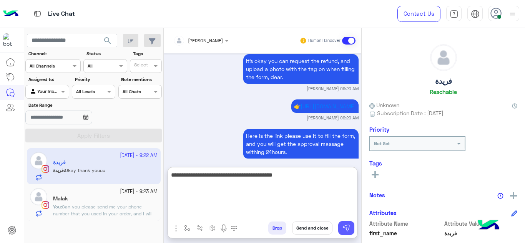
type textarea "**********"
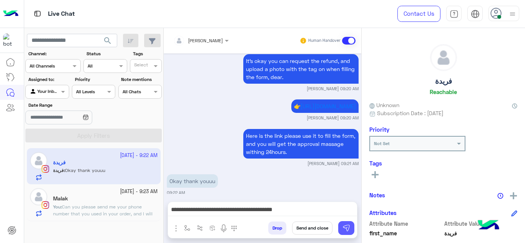
click at [339, 232] on button at bounding box center [346, 228] width 16 height 14
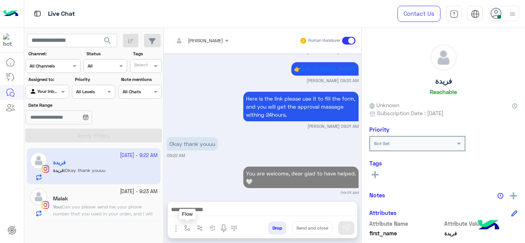
click at [186, 228] on img "button" at bounding box center [187, 228] width 6 height 6
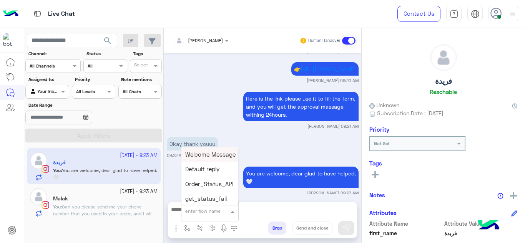
click at [189, 217] on div "enter flow name" at bounding box center [209, 211] width 57 height 14
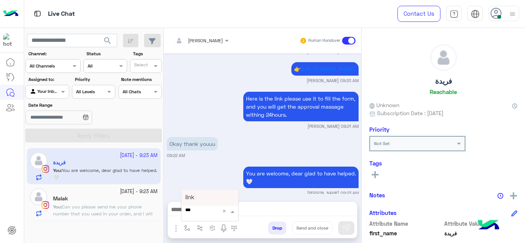
type input "****"
click at [199, 198] on div "link" at bounding box center [209, 197] width 57 height 15
type textarea "****"
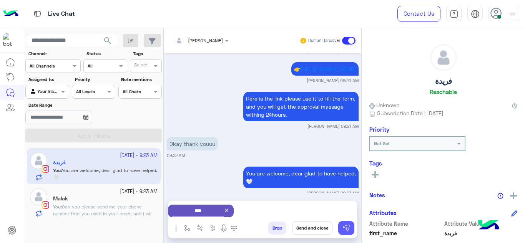
click at [350, 227] on button at bounding box center [346, 228] width 16 height 14
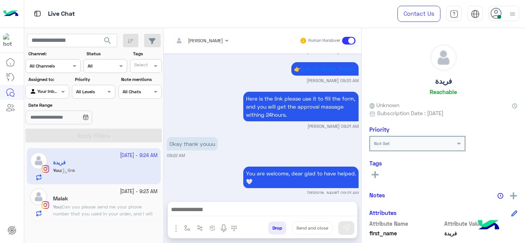
scroll to position [361, 0]
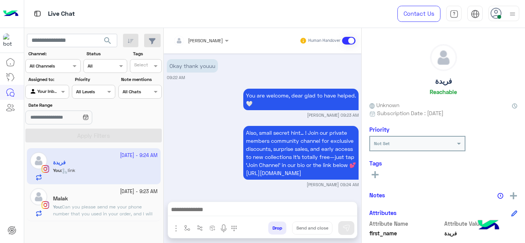
click at [128, 202] on div "Malak" at bounding box center [105, 200] width 105 height 8
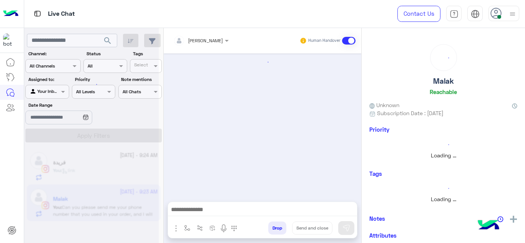
scroll to position [277, 0]
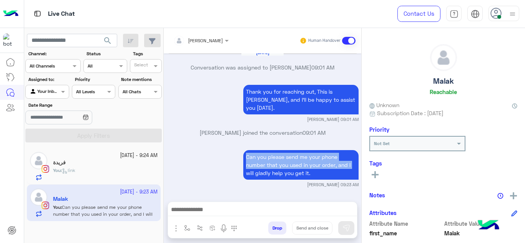
drag, startPoint x: 239, startPoint y: 149, endPoint x: 208, endPoint y: 177, distance: 41.9
click at [208, 177] on div "Can you please send me your phone number that you used in your order, and I wil…" at bounding box center [263, 168] width 192 height 40
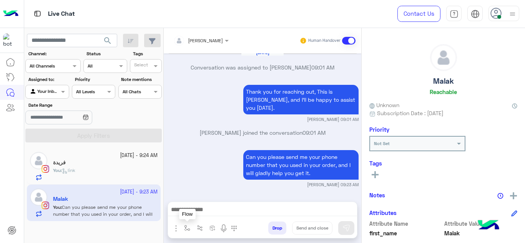
click at [183, 230] on button "button" at bounding box center [187, 228] width 13 height 13
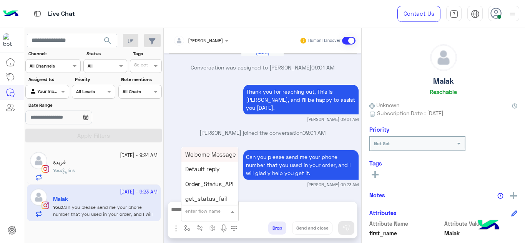
click at [191, 207] on input "text" at bounding box center [200, 210] width 30 height 7
type input "******"
click at [214, 172] on span "Mariam E closure" at bounding box center [208, 169] width 47 height 7
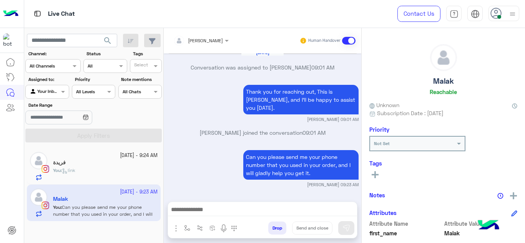
type textarea "**********"
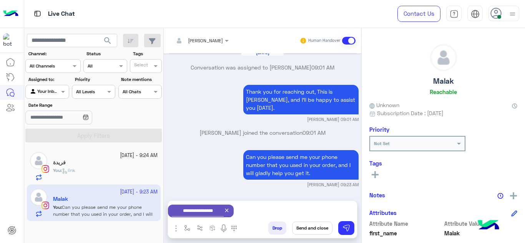
click at [313, 230] on button "Send and close" at bounding box center [312, 228] width 40 height 13
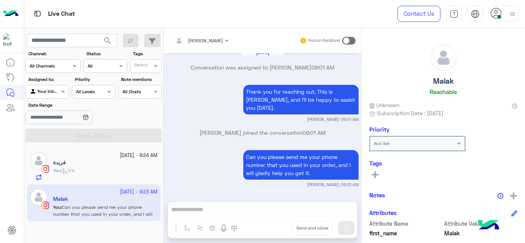
scroll to position [296, 0]
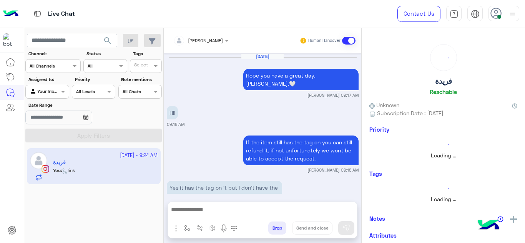
scroll to position [296, 0]
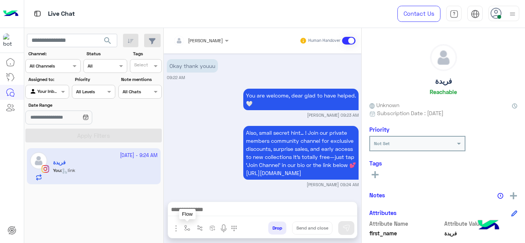
click at [188, 225] on img "button" at bounding box center [187, 228] width 6 height 6
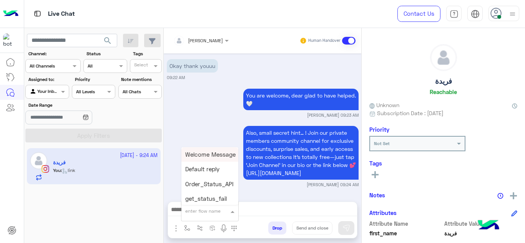
click at [196, 217] on div "enter flow name" at bounding box center [209, 211] width 57 height 14
type input "******"
click at [223, 169] on span "Mariam E closure" at bounding box center [208, 169] width 47 height 7
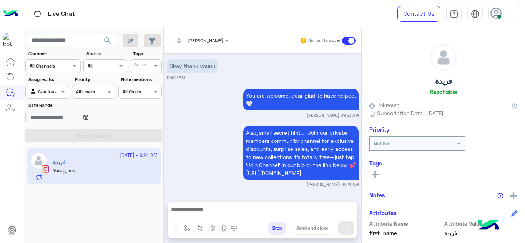
type textarea "**********"
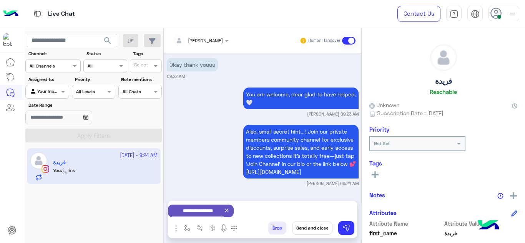
click at [319, 226] on button "Send and close" at bounding box center [312, 228] width 40 height 13
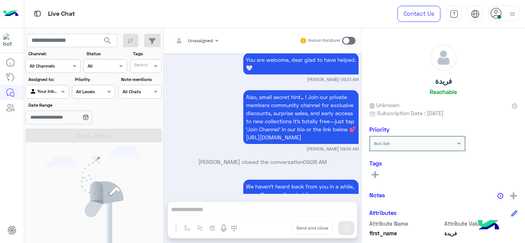
scroll to position [415, 0]
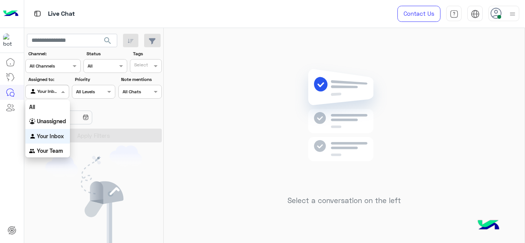
click at [56, 89] on div at bounding box center [47, 90] width 43 height 7
click at [52, 151] on b "Your Team" at bounding box center [50, 151] width 26 height 7
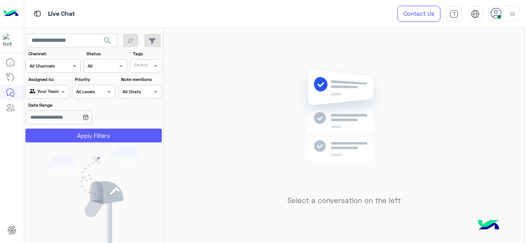
click at [78, 141] on button "Apply Filters" at bounding box center [93, 136] width 136 height 14
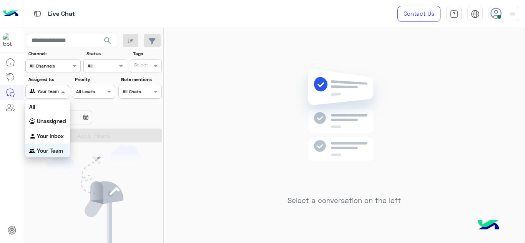
click at [68, 93] on span at bounding box center [64, 92] width 10 height 8
click at [57, 132] on b "Your Inbox" at bounding box center [50, 135] width 27 height 7
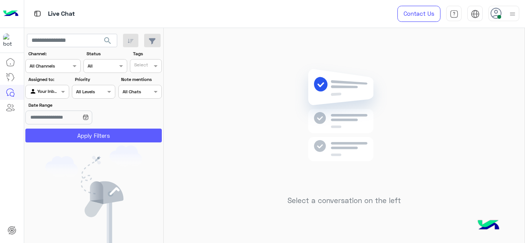
click at [76, 137] on button "Apply Filters" at bounding box center [93, 136] width 136 height 14
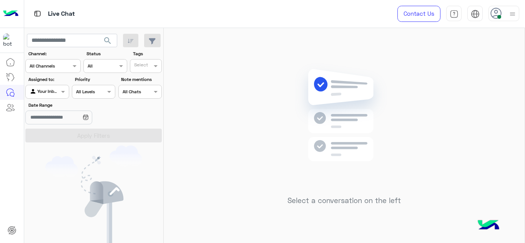
click at [234, 118] on div "Select a conversation on the left" at bounding box center [344, 137] width 361 height 218
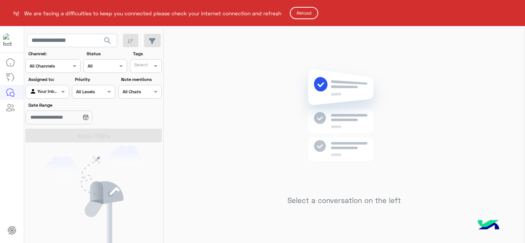
click at [330, 113] on html "We are facing a difficulties to keep you connected please check your internet c…" at bounding box center [262, 121] width 525 height 243
click at [307, 7] on html "We are facing a difficulties to keep you connected please check your internet c…" at bounding box center [262, 121] width 525 height 243
click at [307, 9] on button "Reload" at bounding box center [304, 13] width 28 height 12
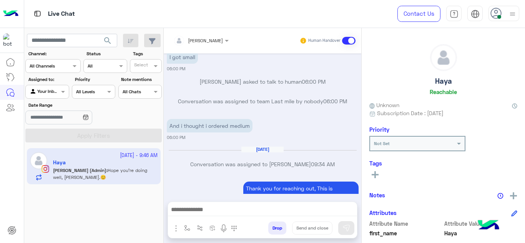
scroll to position [857, 0]
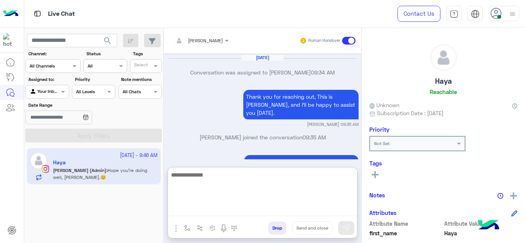
click at [195, 211] on textarea at bounding box center [262, 193] width 189 height 46
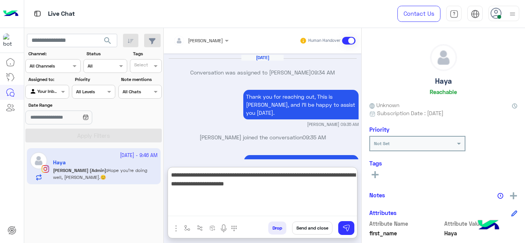
type textarea "**********"
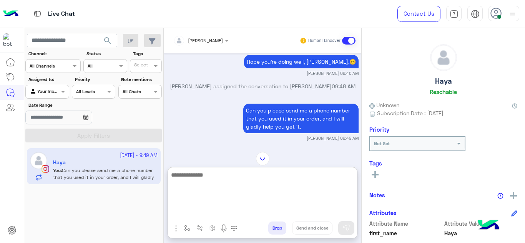
scroll to position [957, 0]
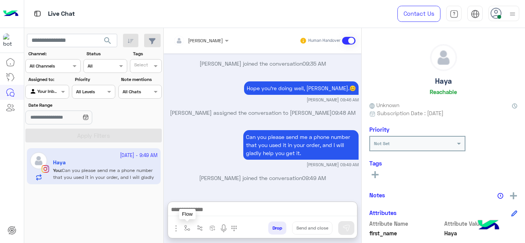
click at [189, 226] on img "button" at bounding box center [187, 228] width 6 height 6
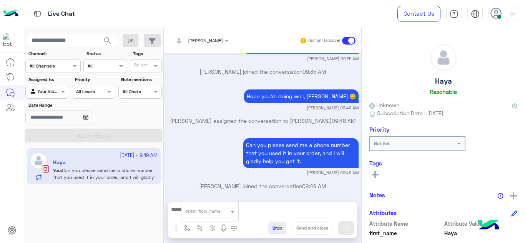
click at [202, 214] on div "enter flow name" at bounding box center [202, 211] width 35 height 7
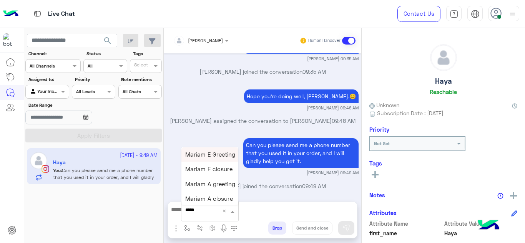
type input "******"
click at [212, 170] on span "Mariam E closure" at bounding box center [208, 169] width 47 height 7
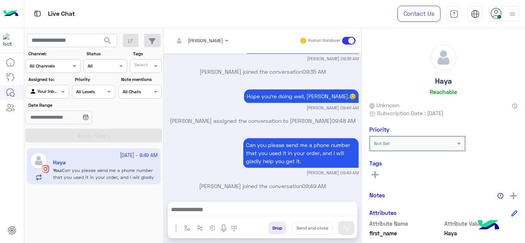
type textarea "**********"
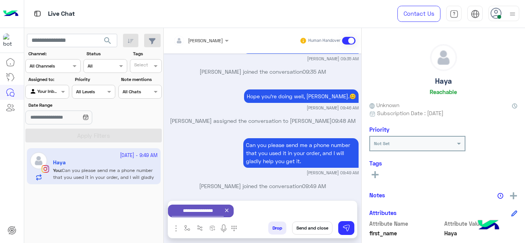
scroll to position [924, 0]
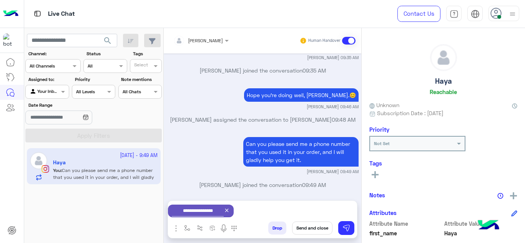
click at [311, 223] on button "Send and close" at bounding box center [312, 228] width 40 height 13
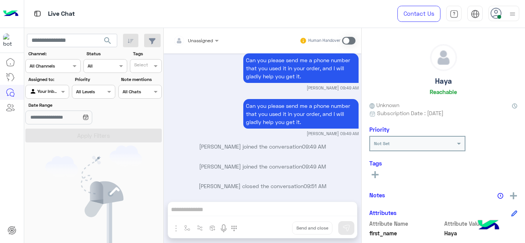
scroll to position [1107, 0]
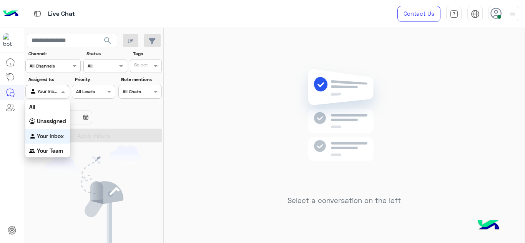
click at [69, 91] on div "Agent Filter Your Inbox" at bounding box center [46, 92] width 43 height 14
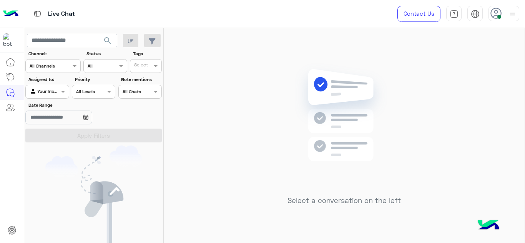
click at [166, 158] on div "Select a conversation on the left" at bounding box center [344, 137] width 361 height 218
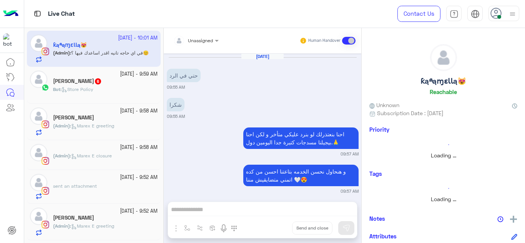
scroll to position [223, 0]
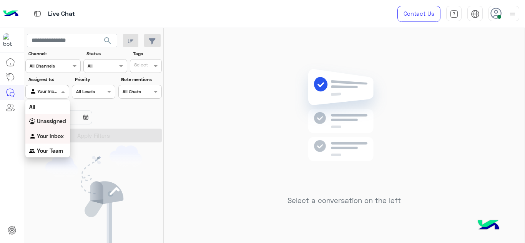
drag, startPoint x: 66, startPoint y: 94, endPoint x: 56, endPoint y: 123, distance: 30.8
click at [56, 123] on body "Live Chat Contact Us Help Center عربي English search Channel: Channel All Chann…" at bounding box center [262, 121] width 525 height 243
click at [56, 123] on b "Unassigned" at bounding box center [51, 121] width 29 height 7
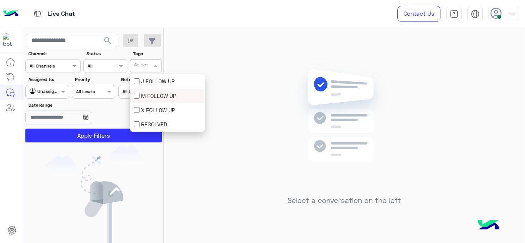
drag, startPoint x: 156, startPoint y: 68, endPoint x: 149, endPoint y: 97, distance: 29.7
click at [149, 97] on body "Live Chat Contact Us Help Center عربي English search Channel: Channel All Chann…" at bounding box center [262, 121] width 525 height 243
click at [149, 97] on div "M FOLLOW UP" at bounding box center [167, 96] width 67 height 8
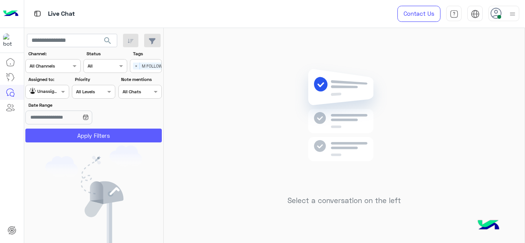
drag, startPoint x: 124, startPoint y: 128, endPoint x: 124, endPoint y: 135, distance: 7.3
click at [124, 135] on section "Channel: Channel All Channels Status Channel All Tags Select × M FOLLOW UP Assi…" at bounding box center [94, 96] width 128 height 92
click at [124, 135] on button "Apply Filters" at bounding box center [93, 136] width 136 height 14
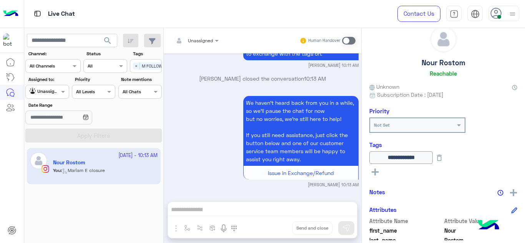
scroll to position [175, 0]
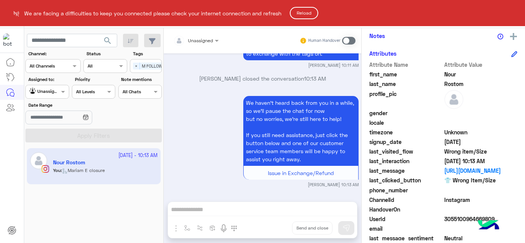
click at [301, 14] on button "Reload" at bounding box center [304, 13] width 28 height 12
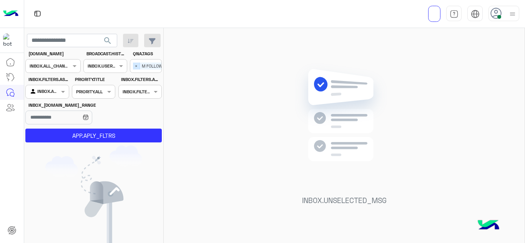
click at [136, 66] on span "×" at bounding box center [136, 66] width 7 height 7
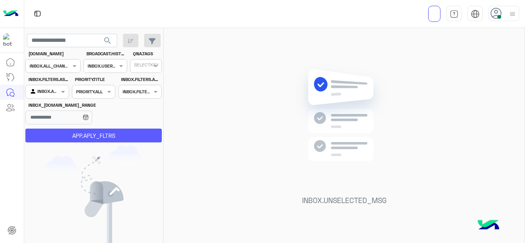
click at [138, 130] on button "APP.APLY_FLTRS" at bounding box center [93, 136] width 136 height 14
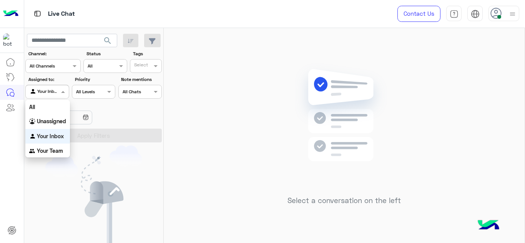
click at [67, 90] on span at bounding box center [64, 92] width 10 height 8
click at [53, 148] on b "Your Team" at bounding box center [50, 151] width 26 height 7
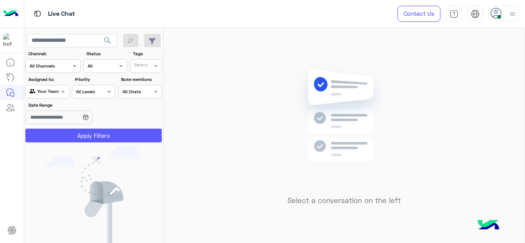
click at [84, 133] on button "Apply Filters" at bounding box center [93, 136] width 136 height 14
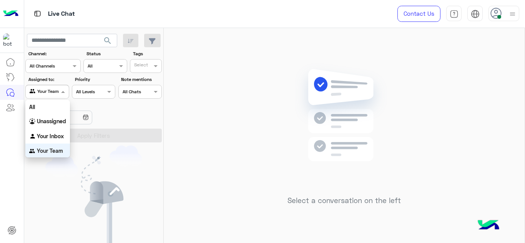
click at [56, 90] on div at bounding box center [47, 90] width 43 height 7
click at [52, 132] on b "Your Inbox" at bounding box center [50, 135] width 27 height 7
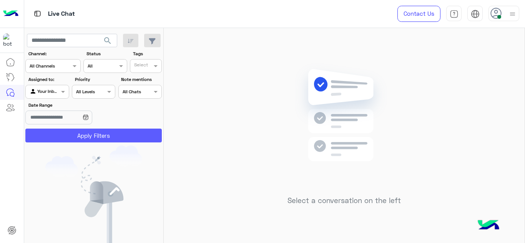
click at [85, 140] on button "Apply Filters" at bounding box center [93, 136] width 136 height 14
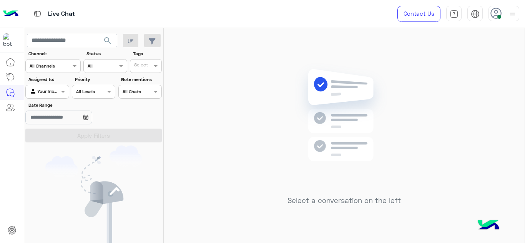
click at [224, 38] on div "Select a conversation on the left" at bounding box center [344, 137] width 361 height 218
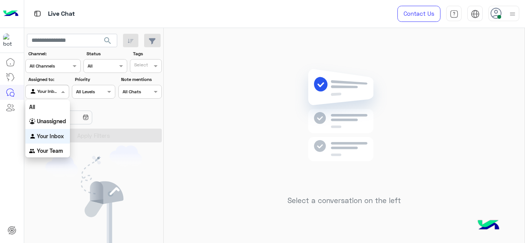
click at [67, 90] on span at bounding box center [64, 92] width 10 height 8
click at [61, 149] on b "Your Team" at bounding box center [50, 151] width 26 height 7
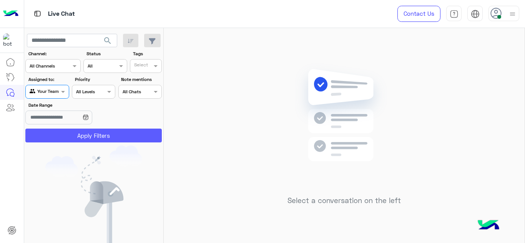
click at [78, 136] on button "Apply Filters" at bounding box center [93, 136] width 136 height 14
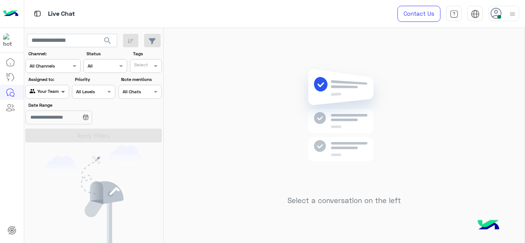
click at [61, 92] on span at bounding box center [64, 92] width 10 height 8
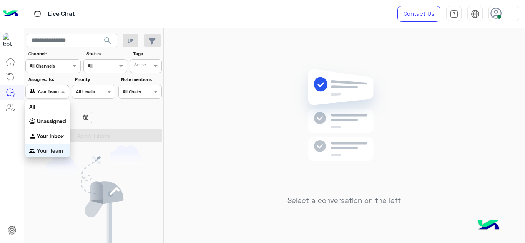
scroll to position [0, 0]
click at [56, 138] on b "Your Inbox" at bounding box center [50, 136] width 27 height 7
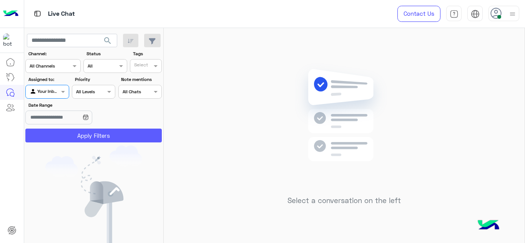
click at [61, 139] on button "Apply Filters" at bounding box center [93, 136] width 136 height 14
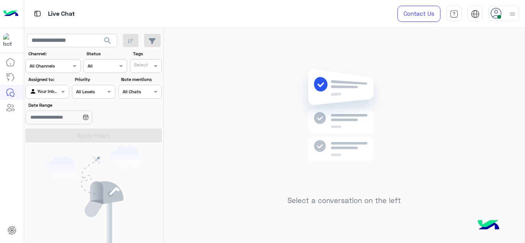
click at [508, 10] on img at bounding box center [513, 14] width 10 height 10
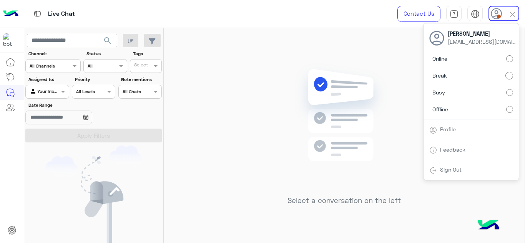
click at [347, 103] on img at bounding box center [344, 127] width 111 height 128
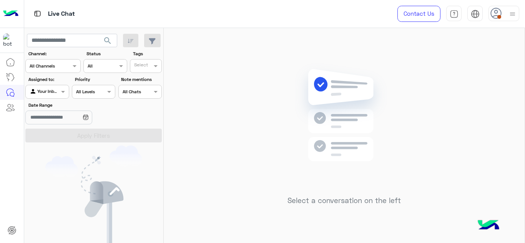
click at [503, 18] on div at bounding box center [503, 13] width 31 height 15
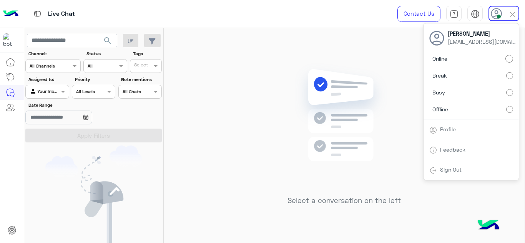
click at [365, 80] on img at bounding box center [344, 127] width 111 height 128
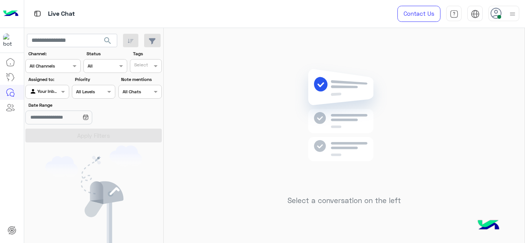
drag, startPoint x: 365, startPoint y: 80, endPoint x: 292, endPoint y: -29, distance: 131.0
click at [292, 0] on html "Live Chat Contact Us Help Center عربي English search Channel: Channel All Chann…" at bounding box center [262, 121] width 525 height 243
click at [222, 158] on div "Select a conversation on the left" at bounding box center [344, 137] width 361 height 218
click at [516, 11] on img at bounding box center [513, 14] width 10 height 10
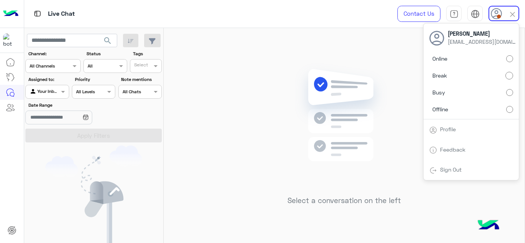
click at [386, 86] on img at bounding box center [344, 127] width 111 height 128
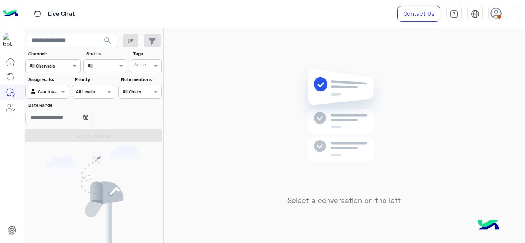
click at [373, 139] on img at bounding box center [344, 127] width 111 height 128
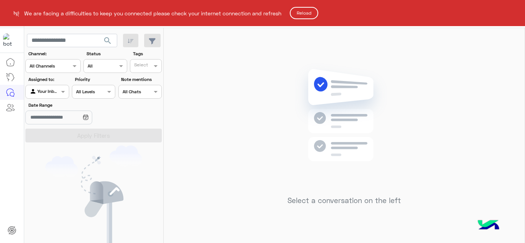
click at [306, 15] on button "Reload" at bounding box center [304, 13] width 28 height 12
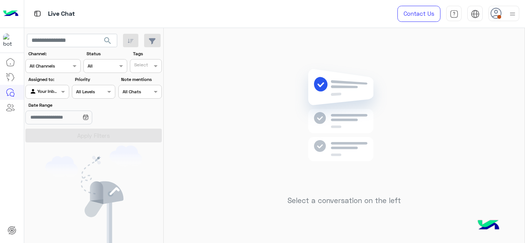
click at [512, 13] on img at bounding box center [513, 14] width 10 height 10
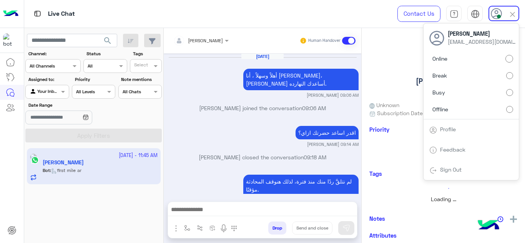
scroll to position [228, 0]
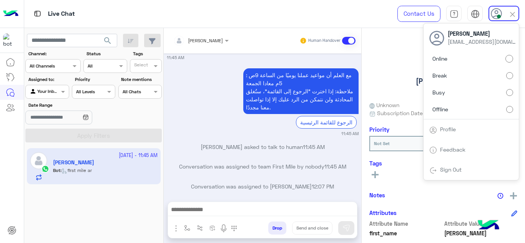
click at [278, 131] on small "11:45 AM" at bounding box center [263, 134] width 192 height 6
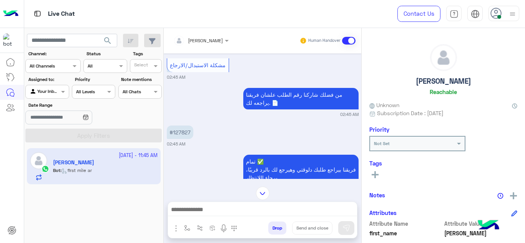
scroll to position [473, 0]
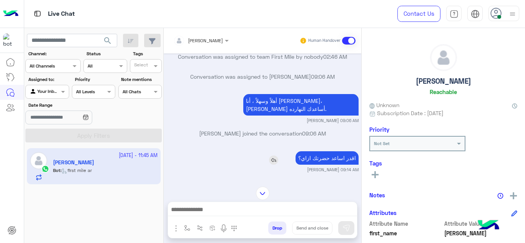
drag, startPoint x: 212, startPoint y: 184, endPoint x: 339, endPoint y: 138, distance: 134.7
click at [339, 151] on p "اقدر اساعد حضرتك ازاي؟" at bounding box center [327, 157] width 63 height 13
copy app-msgs-text
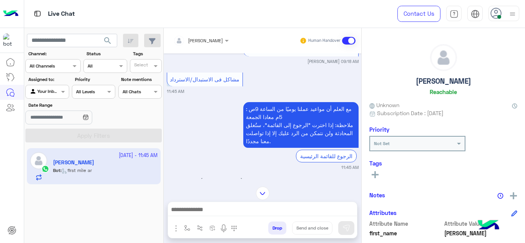
scroll to position [718, 0]
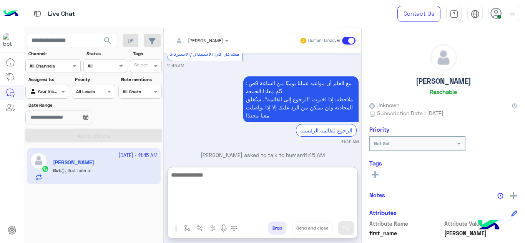
click at [216, 208] on textarea at bounding box center [262, 193] width 189 height 46
paste textarea "**********"
type textarea "**********"
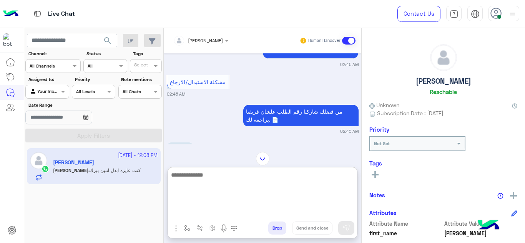
scroll to position [267, 0]
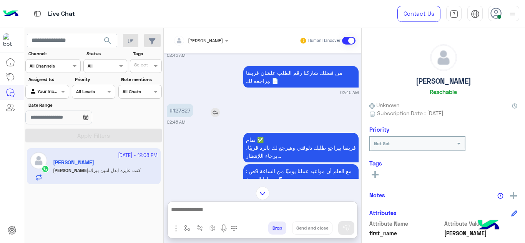
click at [184, 104] on p "#127827" at bounding box center [180, 110] width 27 height 13
copy p "127827"
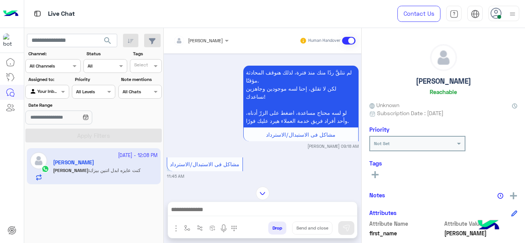
scroll to position [797, 0]
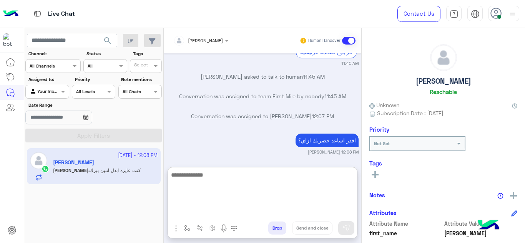
click at [202, 207] on textarea at bounding box center [262, 193] width 189 height 46
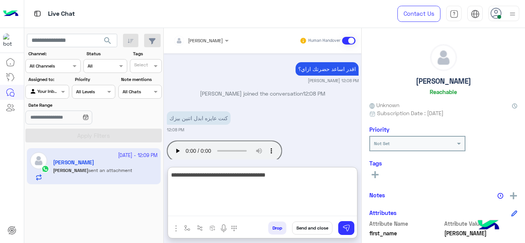
type textarea "**********"
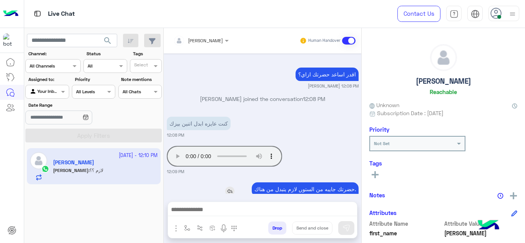
scroll to position [892, 0]
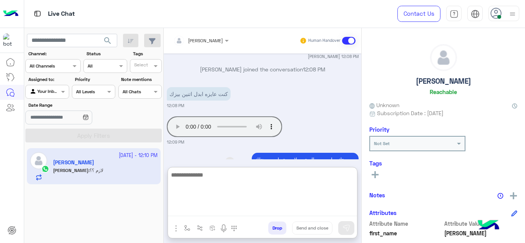
drag, startPoint x: 208, startPoint y: 206, endPoint x: 230, endPoint y: 139, distance: 70.4
click at [230, 139] on div "Mariam Ahmed Human Handover Sep 23, 2025 لطلب الاسترجاع أو الاستبدال، يُرجى ببس…" at bounding box center [263, 137] width 198 height 218
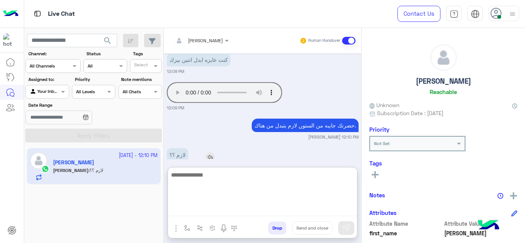
scroll to position [956, 0]
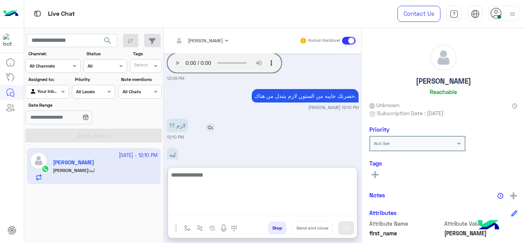
type textarea "*"
type textarea "**********"
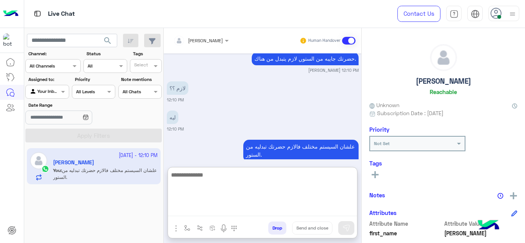
paste textarea "**********"
type textarea "**********"
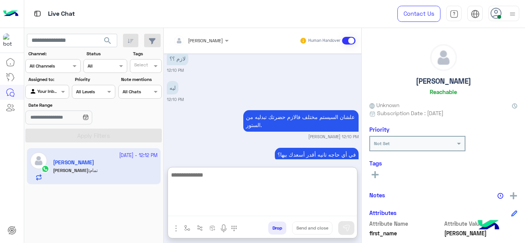
scroll to position [1052, 0]
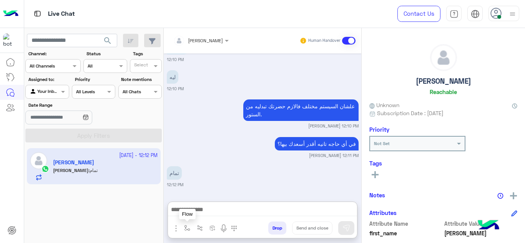
click at [187, 232] on button "button" at bounding box center [187, 228] width 13 height 13
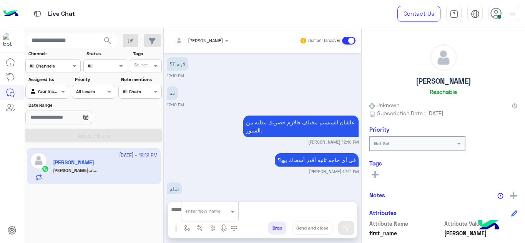
click at [188, 216] on div "enter flow name" at bounding box center [209, 211] width 57 height 14
type input "*"
type input "****"
click at [194, 196] on span "link" at bounding box center [189, 197] width 9 height 7
type textarea "****"
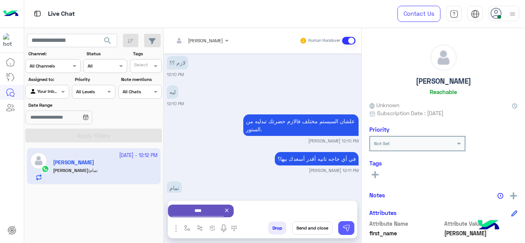
click at [349, 227] on img at bounding box center [346, 228] width 8 height 8
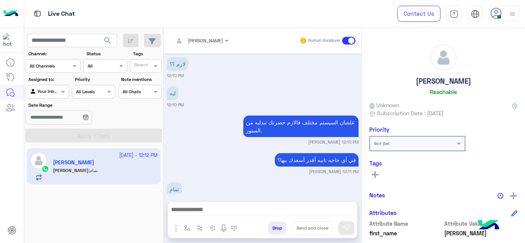
scroll to position [1111, 0]
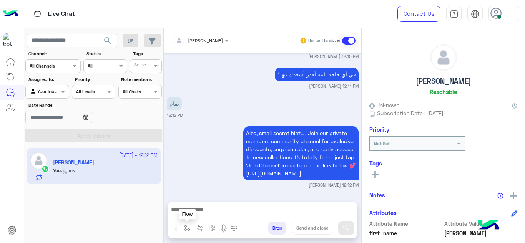
click at [189, 227] on img "button" at bounding box center [187, 228] width 6 height 6
click at [194, 214] on div "enter flow name" at bounding box center [202, 211] width 35 height 7
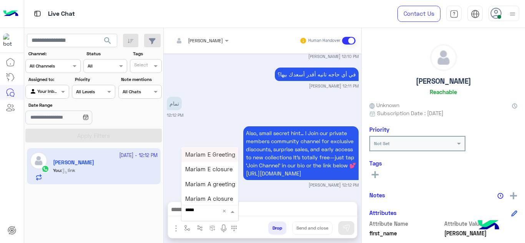
type input "******"
click at [216, 194] on div "Mariam A closure" at bounding box center [209, 199] width 57 height 15
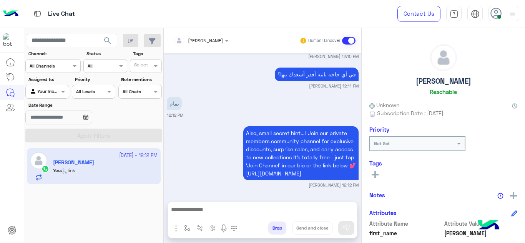
type textarea "**********"
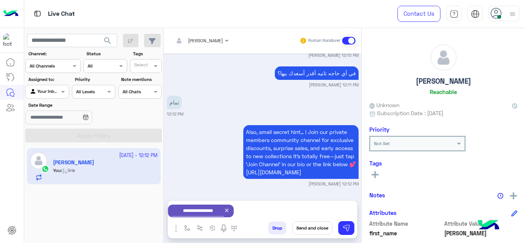
click at [312, 229] on button "Send and close" at bounding box center [312, 228] width 40 height 13
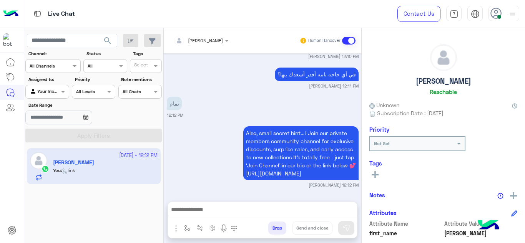
scroll to position [1131, 0]
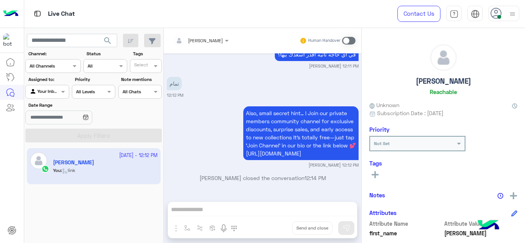
click at [247, 175] on p "Mariam Ahmed closed the conversation 12:14 PM" at bounding box center [263, 178] width 192 height 8
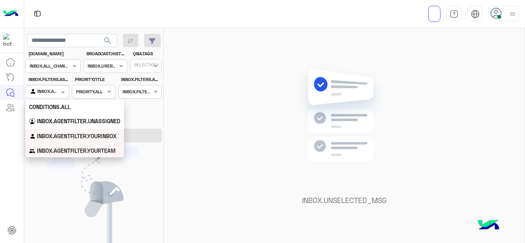
drag, startPoint x: 63, startPoint y: 90, endPoint x: 62, endPoint y: 147, distance: 56.9
click at [62, 147] on body "عربي English search [DOMAIN_NAME] CHANNELS INBOX.ALL_CHANNELS_FILTER BROADCAST.…" at bounding box center [262, 121] width 525 height 243
click at [103, 148] on b "INBOX.AGENTFILTER.YOURTEAM" at bounding box center [76, 151] width 79 height 7
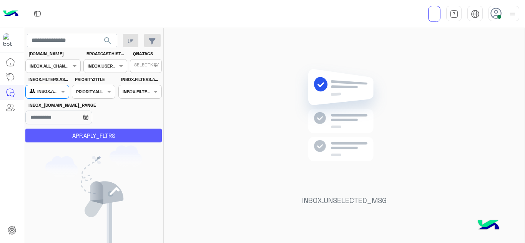
click at [105, 139] on button "APP.APLY_FLTRS" at bounding box center [93, 136] width 136 height 14
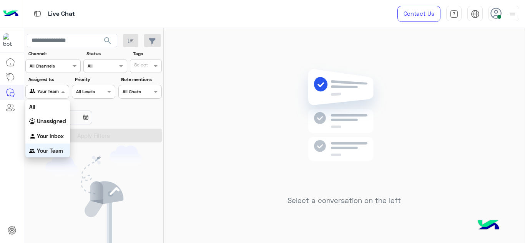
scroll to position [1, 0]
click at [63, 96] on span at bounding box center [64, 92] width 10 height 8
click at [66, 130] on div "Your Inbox" at bounding box center [47, 135] width 45 height 15
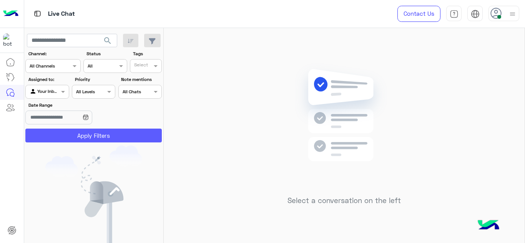
click at [78, 136] on button "Apply Filters" at bounding box center [93, 136] width 136 height 14
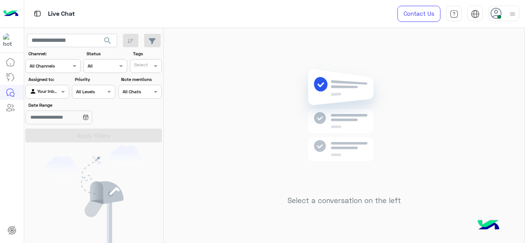
click at [257, 140] on div "Select a conversation on the left" at bounding box center [344, 137] width 361 height 218
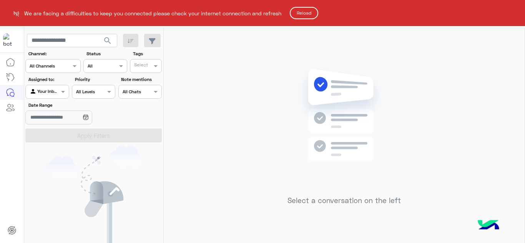
click at [304, 16] on button "Reload" at bounding box center [304, 13] width 28 height 12
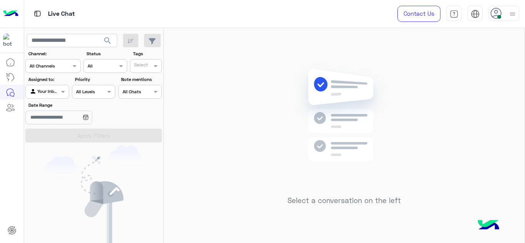
click at [302, 77] on img at bounding box center [344, 127] width 111 height 128
click at [496, 12] on icon at bounding box center [496, 14] width 12 height 12
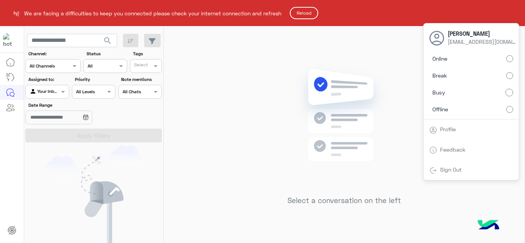
drag, startPoint x: 331, startPoint y: 53, endPoint x: 311, endPoint y: 15, distance: 43.7
click at [331, 53] on html "We are facing a difficulties to keep you connected please check your internet c…" at bounding box center [262, 121] width 525 height 243
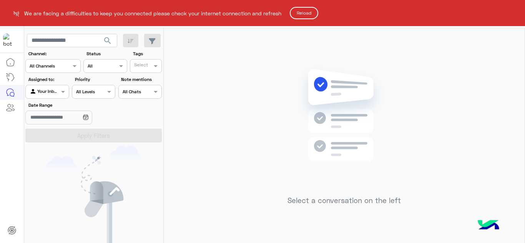
click at [311, 15] on button "Reload" at bounding box center [304, 13] width 28 height 12
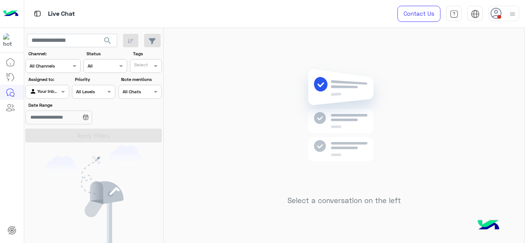
click at [497, 20] on div at bounding box center [503, 13] width 31 height 15
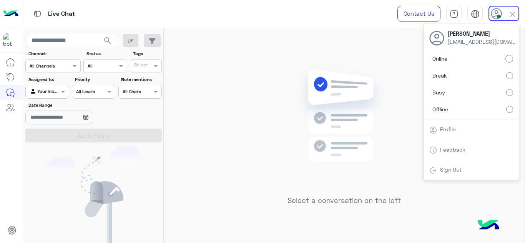
click at [269, 116] on div "Select a conversation on the left" at bounding box center [344, 137] width 361 height 218
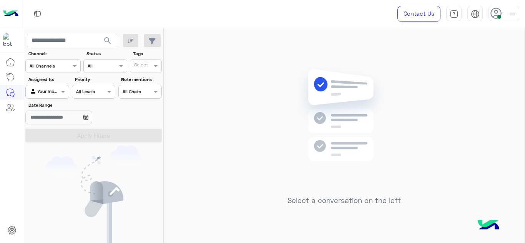
click at [493, 15] on icon at bounding box center [496, 14] width 12 height 12
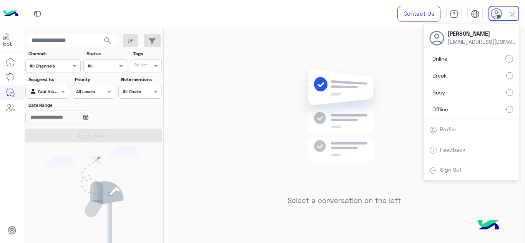
click at [315, 105] on img at bounding box center [344, 127] width 111 height 128
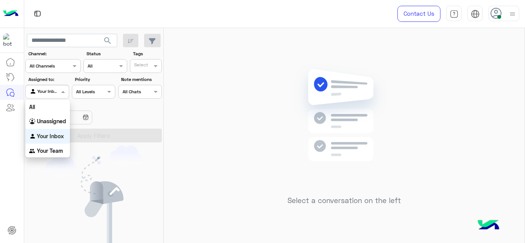
drag, startPoint x: 64, startPoint y: 91, endPoint x: 58, endPoint y: 154, distance: 62.9
click at [58, 154] on body "Contact Us Help Center عربي English search Channel: Channel All Channels Status…" at bounding box center [262, 121] width 525 height 243
click at [58, 154] on b "Your Team" at bounding box center [50, 151] width 26 height 7
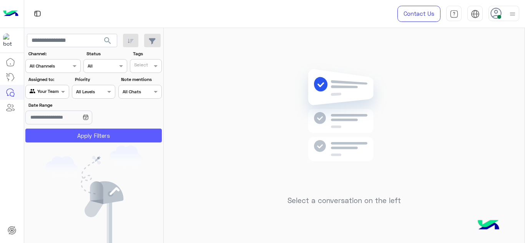
click at [78, 139] on button "Apply Filters" at bounding box center [93, 136] width 136 height 14
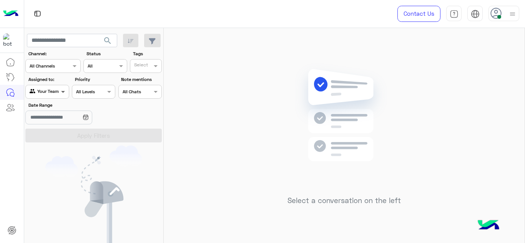
click at [65, 93] on span at bounding box center [64, 92] width 10 height 8
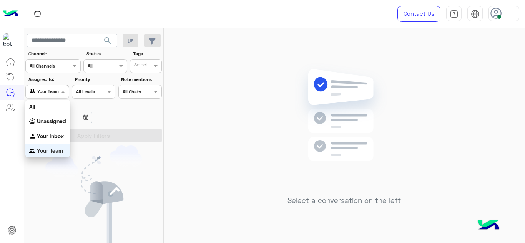
scroll to position [1, 0]
click at [55, 135] on b "Your Inbox" at bounding box center [50, 135] width 27 height 7
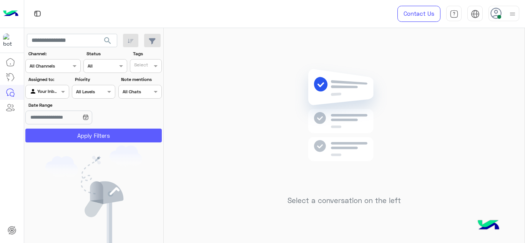
drag, startPoint x: 107, startPoint y: 138, endPoint x: 93, endPoint y: 134, distance: 14.9
click at [93, 134] on button "Apply Filters" at bounding box center [93, 136] width 136 height 14
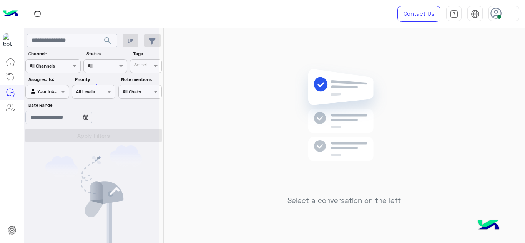
click at [93, 134] on div at bounding box center [91, 124] width 135 height 243
click at [66, 93] on span at bounding box center [64, 92] width 10 height 8
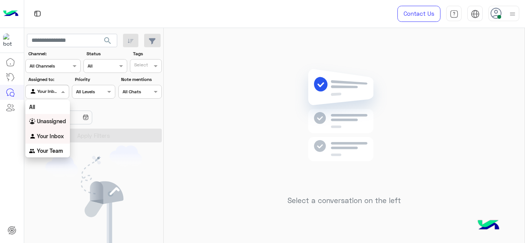
click at [50, 123] on b "Unassigned" at bounding box center [51, 121] width 29 height 7
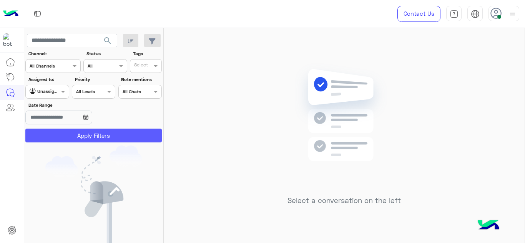
drag, startPoint x: 92, startPoint y: 143, endPoint x: 89, endPoint y: 136, distance: 7.9
click at [89, 136] on app-inbox-users-filters "search Channel: Channel All Channels Status Channel All Tags Select Assigned to…" at bounding box center [93, 87] width 139 height 118
click at [89, 136] on button "Apply Filters" at bounding box center [93, 136] width 136 height 14
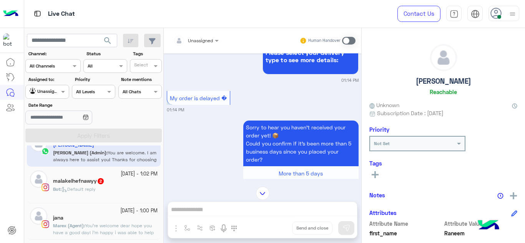
scroll to position [262, 0]
click at [120, 193] on div "Bot : Default reply" at bounding box center [105, 192] width 105 height 13
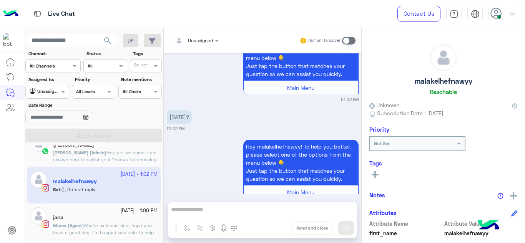
scroll to position [371, 0]
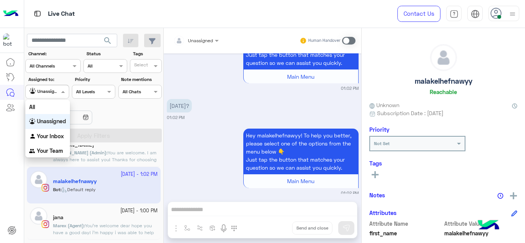
click at [60, 93] on span at bounding box center [64, 92] width 10 height 8
click at [48, 131] on div "Your Inbox" at bounding box center [47, 136] width 45 height 15
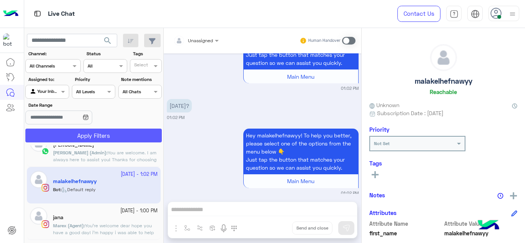
click at [64, 133] on button "Apply Filters" at bounding box center [93, 136] width 136 height 14
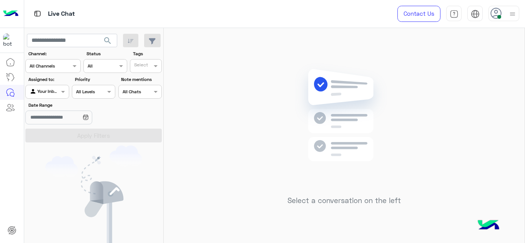
click at [51, 87] on div at bounding box center [47, 90] width 43 height 7
click at [156, 66] on span at bounding box center [157, 66] width 10 height 8
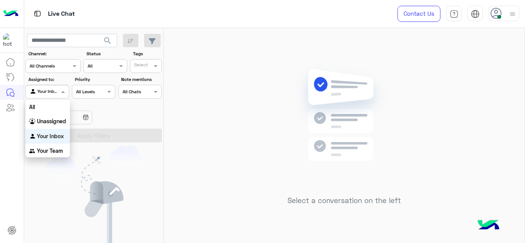
click at [56, 90] on div at bounding box center [47, 90] width 43 height 7
click at [54, 121] on b "Unassigned" at bounding box center [51, 121] width 29 height 7
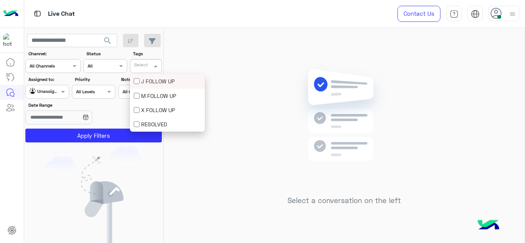
click at [143, 66] on input "text" at bounding box center [142, 66] width 16 height 7
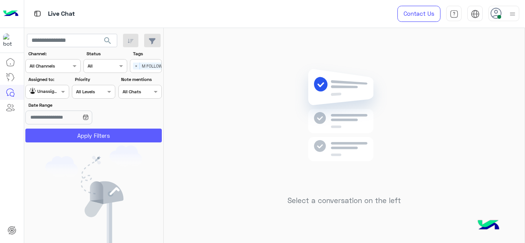
click at [118, 138] on button "Apply Filters" at bounding box center [93, 136] width 136 height 14
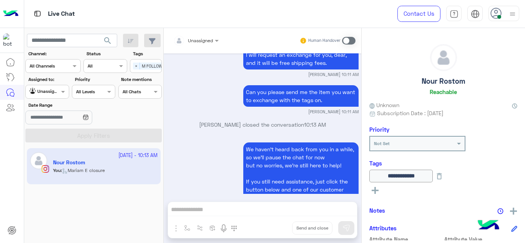
scroll to position [790, 0]
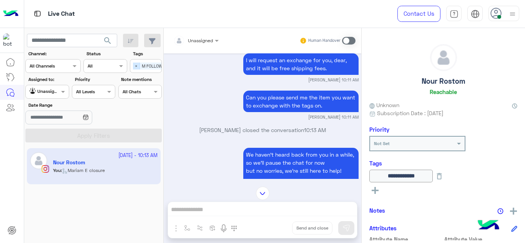
click at [135, 68] on span "×" at bounding box center [136, 66] width 7 height 7
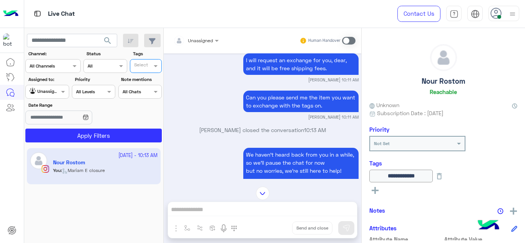
click at [52, 92] on div at bounding box center [47, 90] width 43 height 7
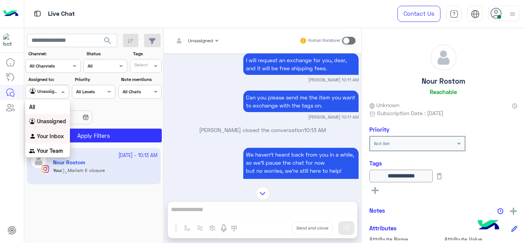
click at [50, 133] on b "Your Inbox" at bounding box center [50, 136] width 27 height 7
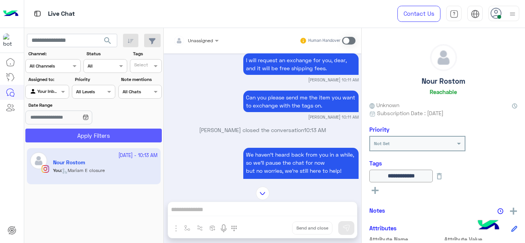
click at [76, 138] on button "Apply Filters" at bounding box center [93, 136] width 136 height 14
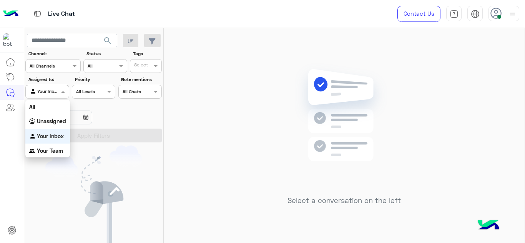
click at [61, 92] on span at bounding box center [64, 92] width 10 height 8
click at [60, 119] on b "Unassigned" at bounding box center [51, 121] width 29 height 7
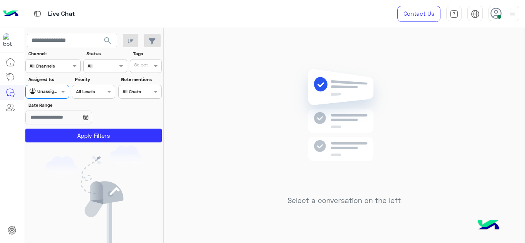
click at [100, 145] on app-inbox-users-filters "search Channel: Channel All Channels Status Channel All Tags Select Assigned to…" at bounding box center [93, 87] width 139 height 118
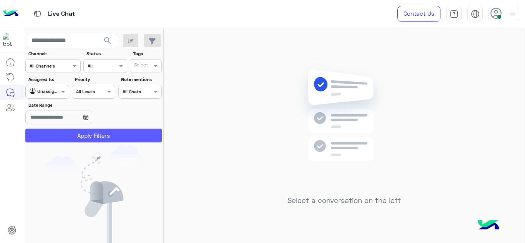
click at [100, 138] on button "Apply Filters" at bounding box center [93, 136] width 136 height 14
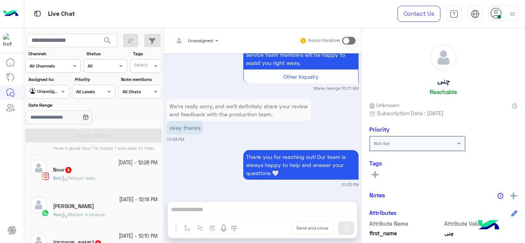
scroll to position [272, 0]
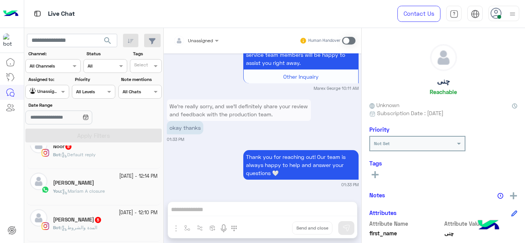
click at [120, 216] on small "23 September - 12:10 PM" at bounding box center [138, 212] width 39 height 7
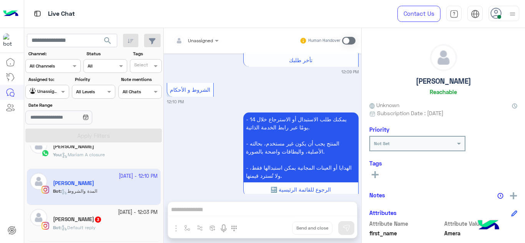
scroll to position [296, 0]
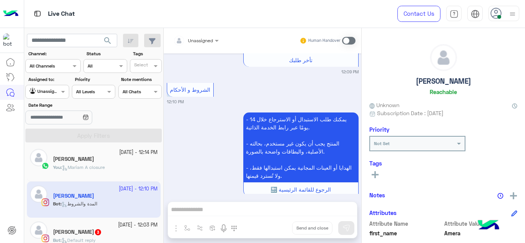
click at [101, 169] on span "Mariam A closure" at bounding box center [83, 167] width 43 height 6
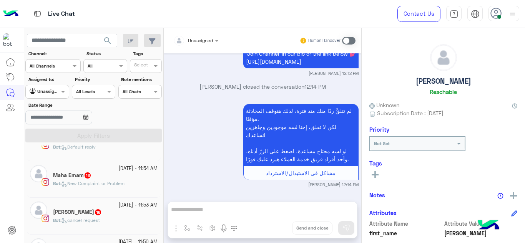
scroll to position [392, 0]
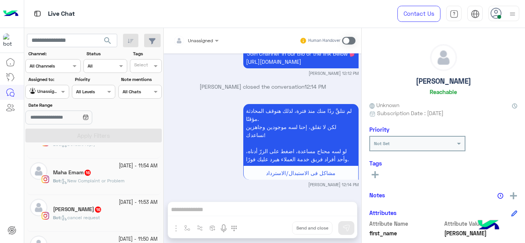
click at [115, 209] on div "Amina higazy 16" at bounding box center [105, 210] width 105 height 8
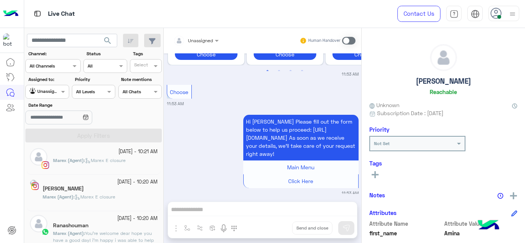
click at [108, 194] on p "Marex (Agent) : Marex E closure" at bounding box center [79, 197] width 73 height 7
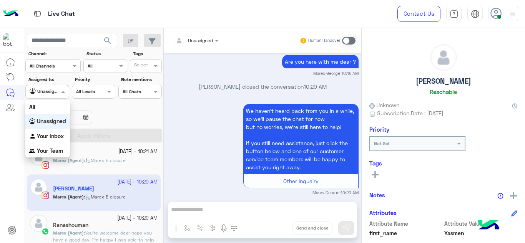
click at [47, 98] on div "Agent Filter Unassigned" at bounding box center [46, 92] width 43 height 14
click at [52, 130] on div "Your Inbox" at bounding box center [47, 136] width 45 height 15
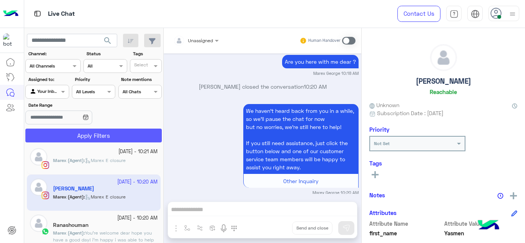
click at [78, 138] on button "Apply Filters" at bounding box center [93, 136] width 136 height 14
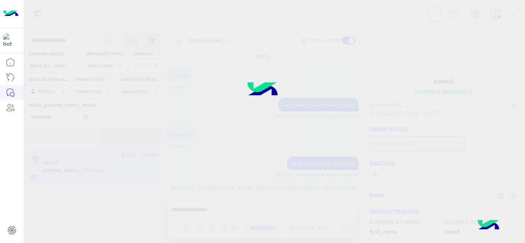
scroll to position [285, 0]
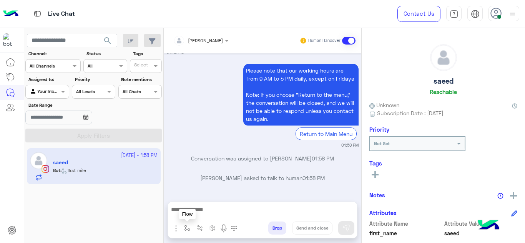
drag, startPoint x: 184, startPoint y: 225, endPoint x: 168, endPoint y: 164, distance: 63.4
click at [168, 164] on div "Conversation was assigned to [PERSON_NAME] 01:58 PM" at bounding box center [263, 161] width 192 height 14
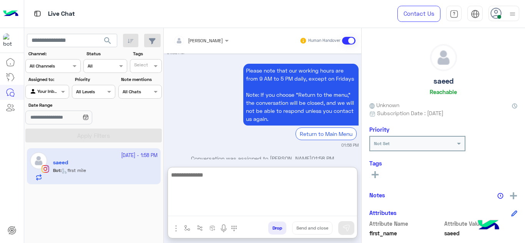
drag, startPoint x: 186, startPoint y: 226, endPoint x: 184, endPoint y: 211, distance: 14.6
click at [184, 211] on textarea at bounding box center [262, 193] width 189 height 46
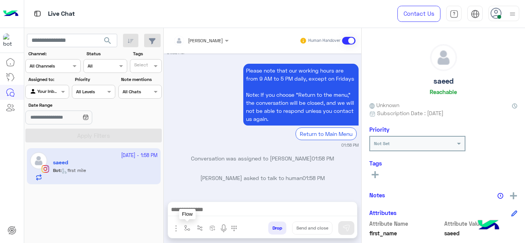
click at [187, 227] on img "button" at bounding box center [187, 228] width 6 height 6
click at [198, 212] on input "text" at bounding box center [200, 210] width 30 height 7
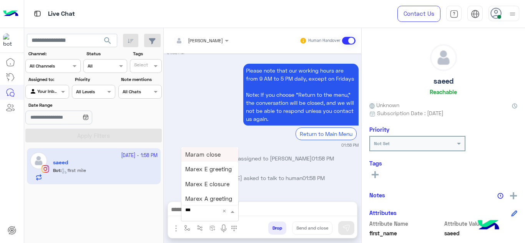
type input "****"
click at [224, 153] on span "Mariam E Greeting" at bounding box center [210, 154] width 50 height 7
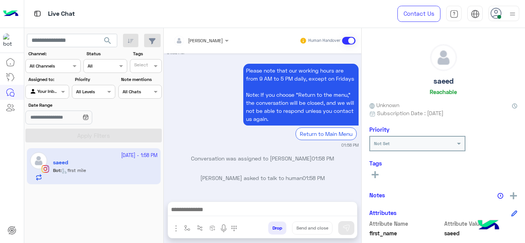
type textarea "**********"
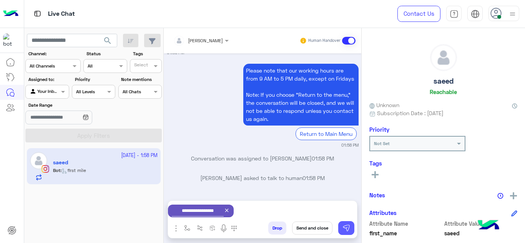
click at [347, 225] on img at bounding box center [346, 228] width 8 height 8
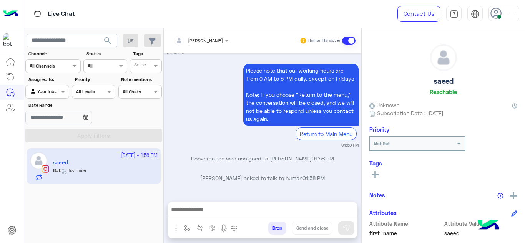
scroll to position [350, 0]
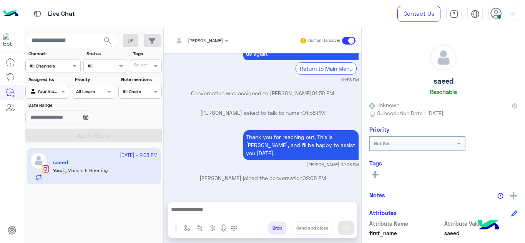
click at [185, 126] on div "[DATE] i forgot 10:07 AM Can I help you with anything? [MEDICAL_DATA][PERSON_NA…" at bounding box center [263, 123] width 198 height 141
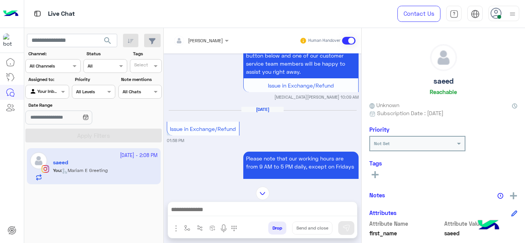
scroll to position [859, 0]
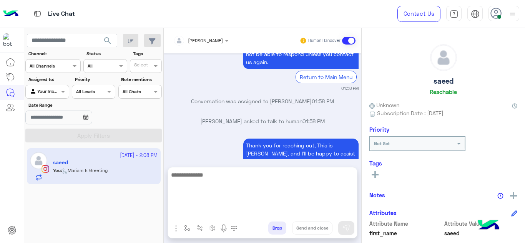
click at [198, 206] on textarea at bounding box center [262, 193] width 189 height 46
type textarea "**********"
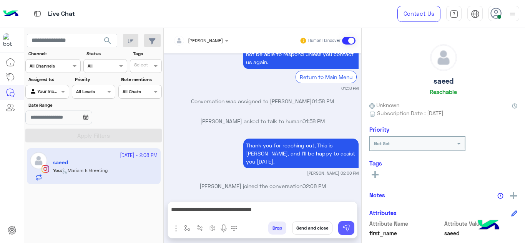
click at [350, 227] on button at bounding box center [346, 228] width 16 height 14
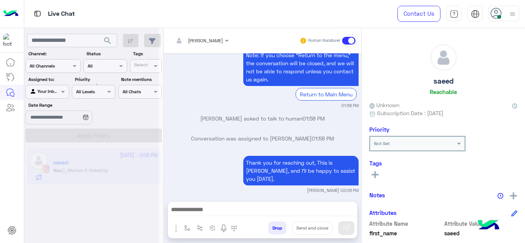
scroll to position [905, 0]
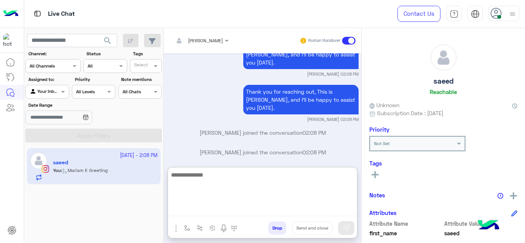
click at [241, 207] on textarea at bounding box center [262, 193] width 189 height 46
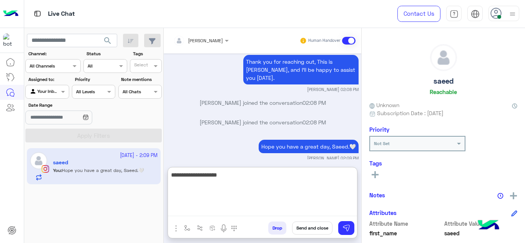
type textarea "**********"
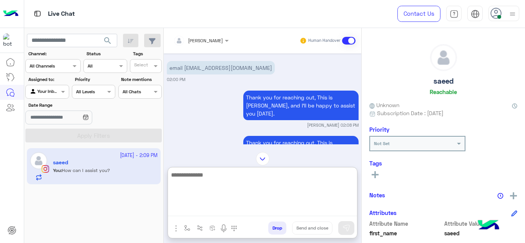
scroll to position [1076, 0]
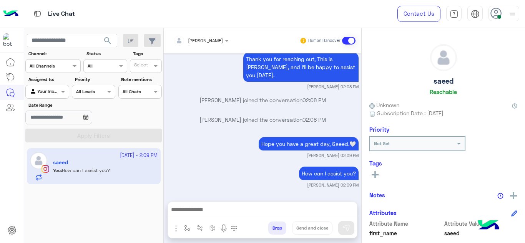
click at [194, 131] on div "Sep 21, 2025 Thank you for reaching out, This is Mariam, and I’ll be happy to a…" at bounding box center [263, 123] width 198 height 141
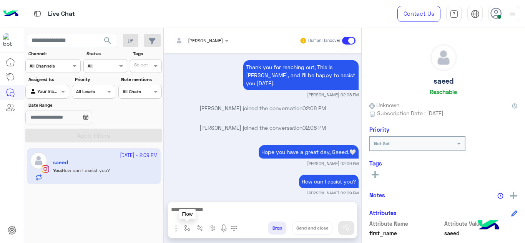
click at [186, 227] on img "button" at bounding box center [187, 228] width 6 height 6
click at [206, 173] on div "How can I assist you? Mariam Ahmed 02:09 PM" at bounding box center [263, 184] width 192 height 23
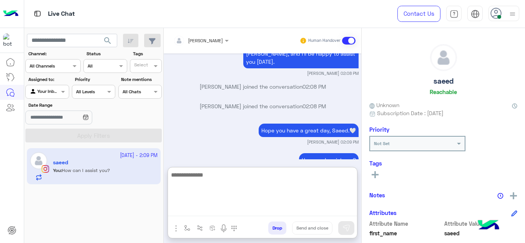
click at [204, 210] on textarea at bounding box center [262, 193] width 189 height 46
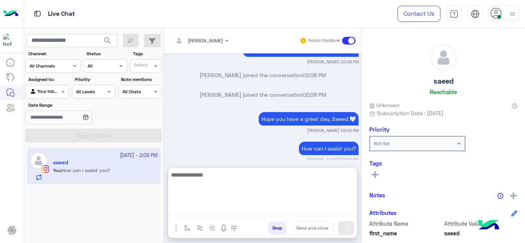
scroll to position [1076, 0]
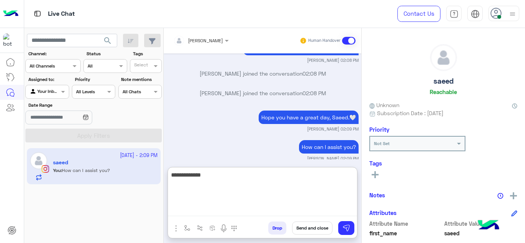
type textarea "**********"
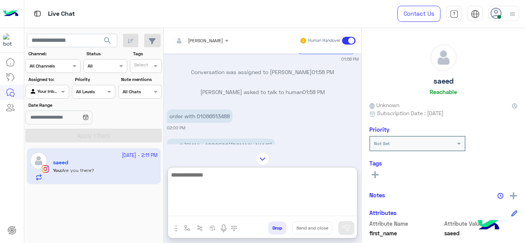
scroll to position [892, 0]
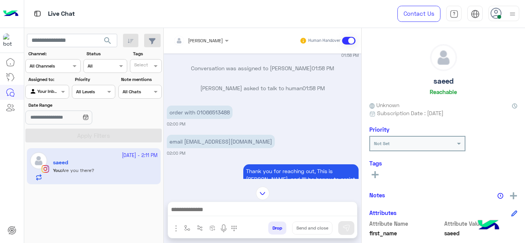
click at [212, 106] on p "order with 01066513488" at bounding box center [200, 112] width 66 height 13
copy p "01066513488"
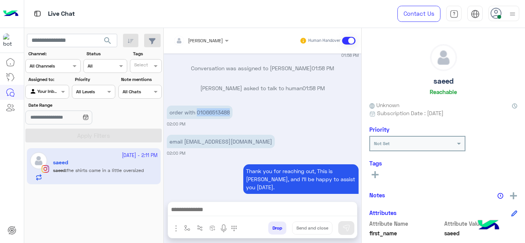
scroll to position [1188, 0]
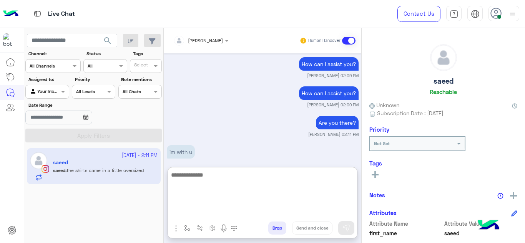
drag, startPoint x: 205, startPoint y: 208, endPoint x: 203, endPoint y: 142, distance: 66.5
click at [203, 142] on div "Mariam Ahmed Human Handover Sep 21, 2025 Thank you for reaching out, This is Ma…" at bounding box center [263, 137] width 198 height 218
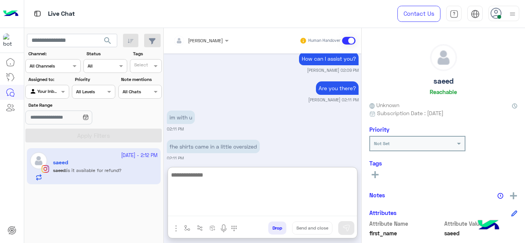
scroll to position [1252, 0]
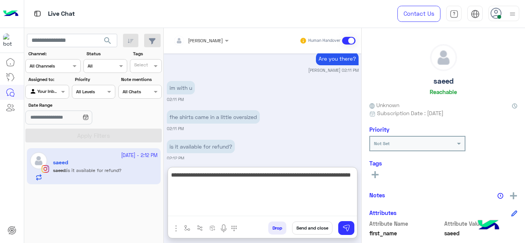
type textarea "**********"
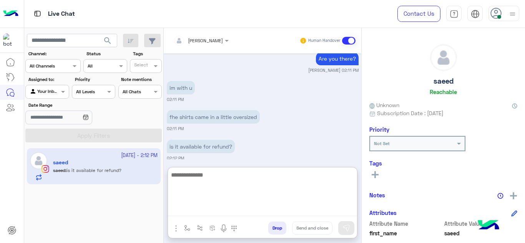
scroll to position [1289, 0]
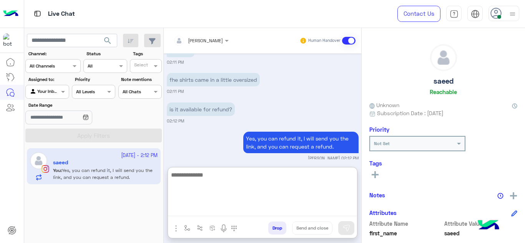
paste textarea "**********"
type textarea "**********"
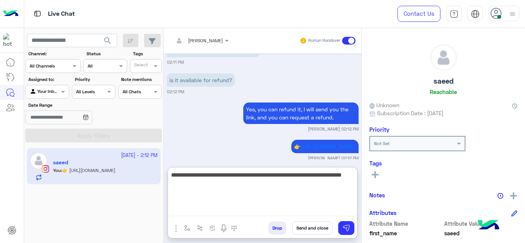
type textarea "**********"
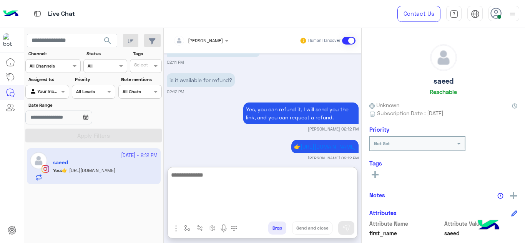
scroll to position [1356, 0]
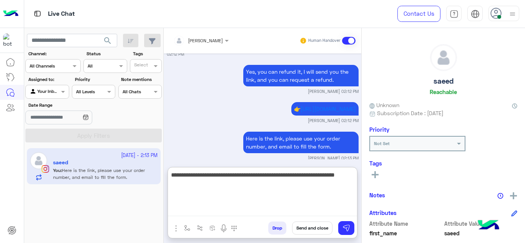
type textarea "**********"
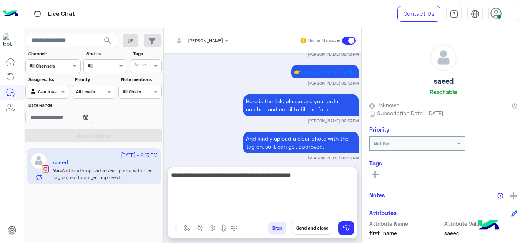
scroll to position [1423, 0]
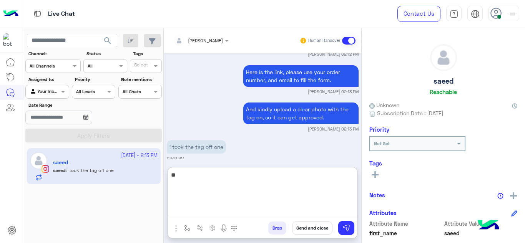
type textarea "*"
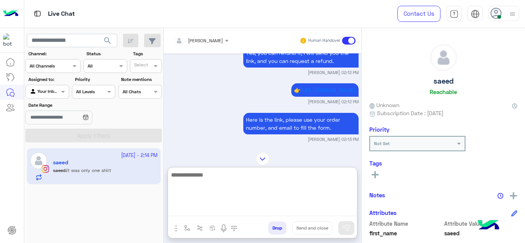
scroll to position [1481, 0]
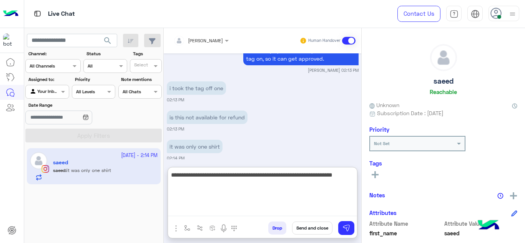
type textarea "**********"
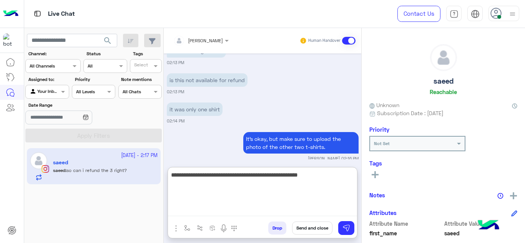
scroll to position [1548, 0]
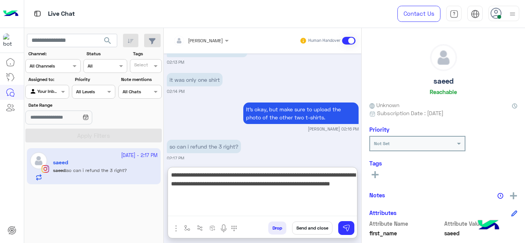
type textarea "**********"
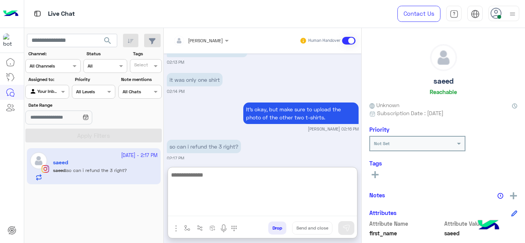
scroll to position [1602, 0]
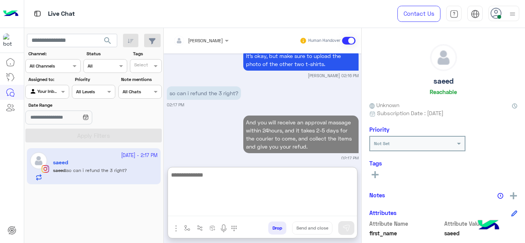
type textarea "*"
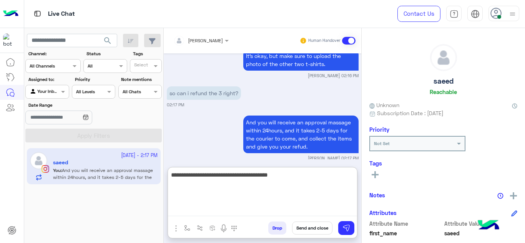
type textarea "**********"
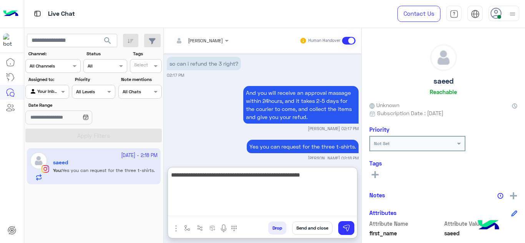
type textarea "**********"
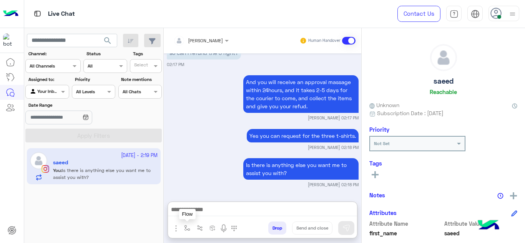
click at [187, 229] on img "button" at bounding box center [187, 228] width 6 height 6
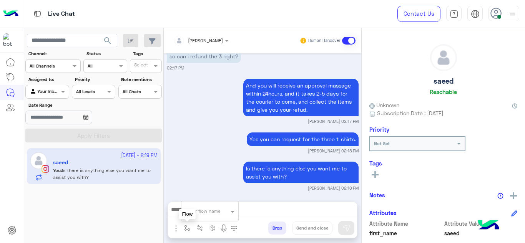
scroll to position [1634, 0]
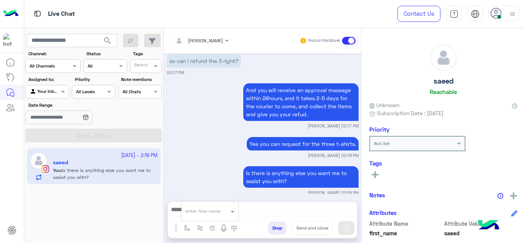
click at [193, 217] on div "enter flow name" at bounding box center [209, 211] width 57 height 14
type input "****"
click at [198, 197] on div "link" at bounding box center [209, 197] width 57 height 15
type textarea "****"
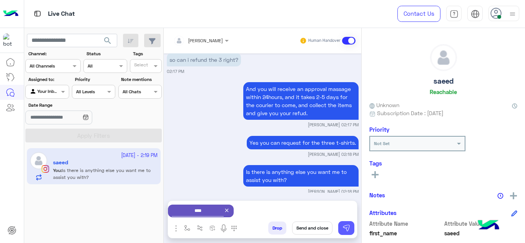
click at [350, 225] on img at bounding box center [346, 228] width 8 height 8
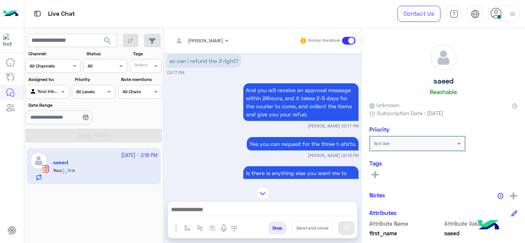
scroll to position [1728, 0]
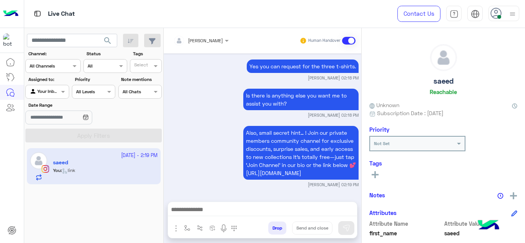
click at [384, 172] on div "See All" at bounding box center [443, 174] width 148 height 9
click at [188, 223] on button "button" at bounding box center [187, 228] width 13 height 13
click at [192, 209] on input "text" at bounding box center [200, 210] width 30 height 7
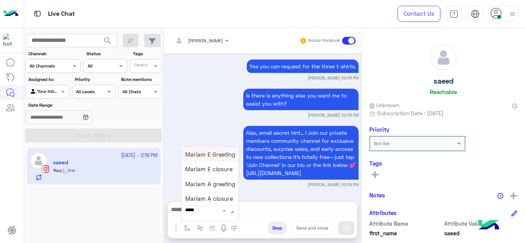
type input "******"
click at [214, 173] on div "Mariam E closure" at bounding box center [209, 169] width 57 height 15
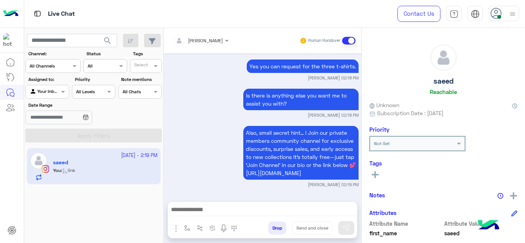
type textarea "**********"
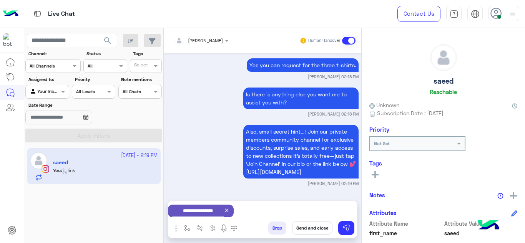
scroll to position [1729, 0]
click at [314, 226] on button "Send and close" at bounding box center [312, 228] width 40 height 13
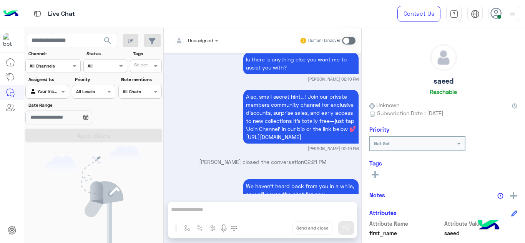
scroll to position [1847, 0]
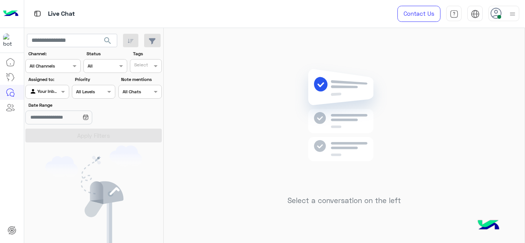
drag, startPoint x: 256, startPoint y: 63, endPoint x: 270, endPoint y: -27, distance: 90.7
click at [270, 0] on html "Live Chat Contact Us Help Center عربي English search Channel: Channel All Chann…" at bounding box center [262, 121] width 525 height 243
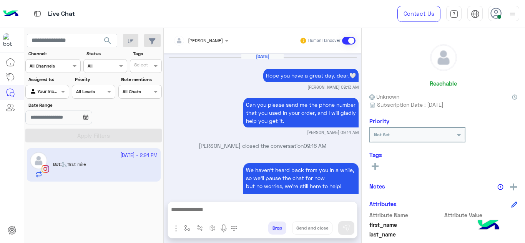
scroll to position [347, 0]
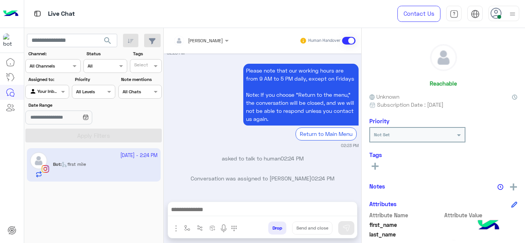
click at [182, 123] on div "Please note that our working hours are from 9 AM to 5 PM daily, except on Frida…" at bounding box center [263, 105] width 192 height 87
click at [190, 198] on div "Mariam Ahmed Human Handover Sep 23, 2025 Hope you have a great day, dear.🤍 Mari…" at bounding box center [263, 137] width 198 height 218
click at [184, 230] on img "button" at bounding box center [187, 228] width 6 height 6
drag, startPoint x: 154, startPoint y: 222, endPoint x: 184, endPoint y: 259, distance: 47.8
drag, startPoint x: 184, startPoint y: 259, endPoint x: 183, endPoint y: 192, distance: 66.9
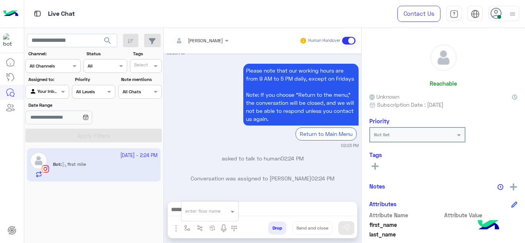
click at [183, 192] on div "Sep 23, 2025 Hope you have a great day, dear.🤍 Mariam Ahmed 09:13 AM Can you pl…" at bounding box center [263, 123] width 198 height 141
click at [187, 228] on img "button" at bounding box center [187, 228] width 6 height 6
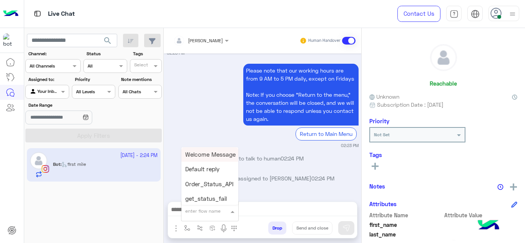
click at [192, 214] on div "enter flow name" at bounding box center [202, 211] width 35 height 7
type input "******"
click at [214, 159] on div "Mariam E Greeting" at bounding box center [209, 154] width 57 height 15
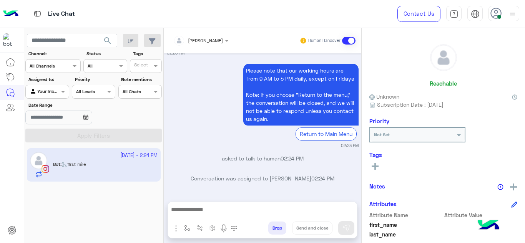
type textarea "**********"
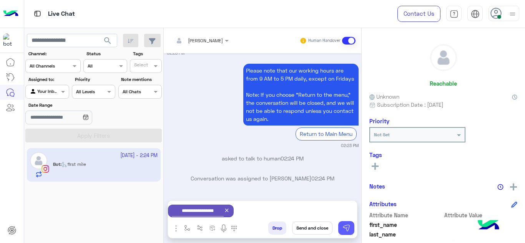
click at [347, 229] on img at bounding box center [346, 228] width 8 height 8
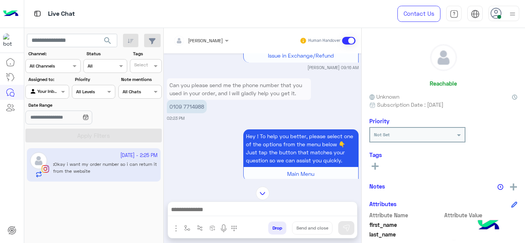
scroll to position [184, 0]
click at [192, 108] on p "0109 7714988" at bounding box center [187, 106] width 40 height 13
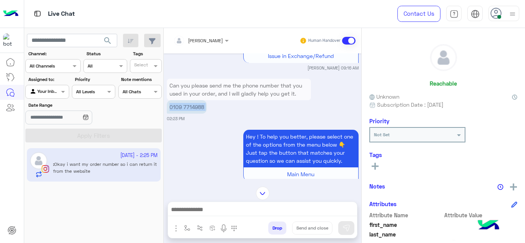
click at [192, 108] on p "0109 7714988" at bounding box center [187, 106] width 40 height 13
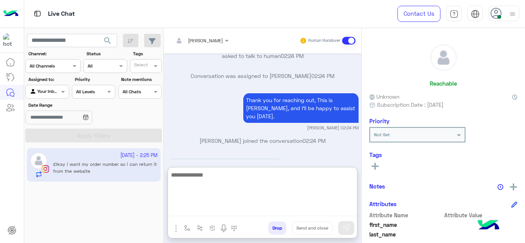
click at [208, 214] on textarea at bounding box center [262, 193] width 189 height 46
type textarea "**********"
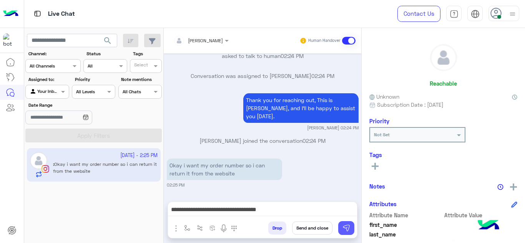
click at [345, 229] on img at bounding box center [346, 228] width 8 height 8
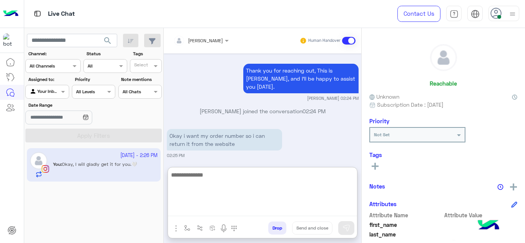
scroll to position [492, 0]
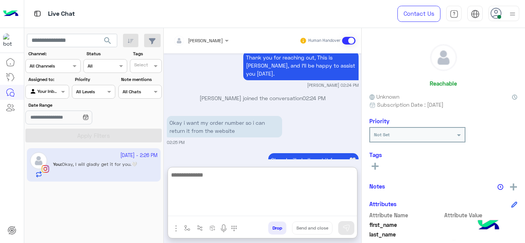
click at [203, 206] on textarea at bounding box center [262, 193] width 189 height 46
paste textarea "*******"
type textarea "**********"
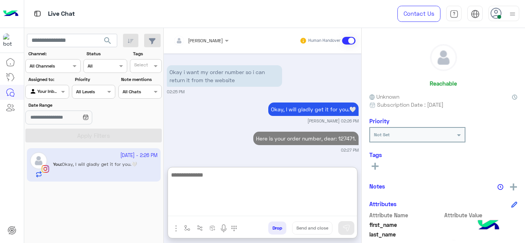
paste textarea "**********"
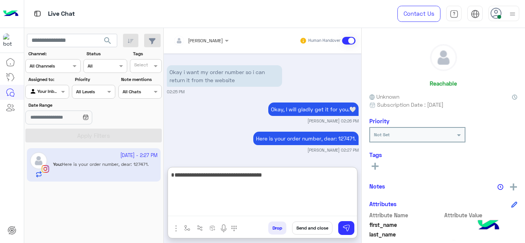
type textarea "**********"
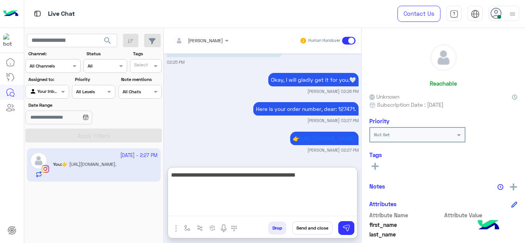
type textarea "**********"
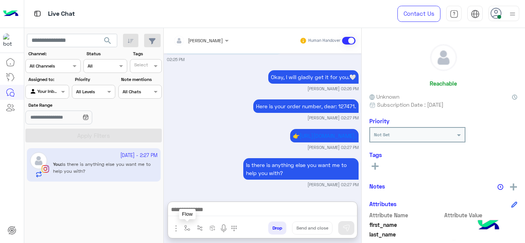
click at [184, 230] on button "button" at bounding box center [187, 228] width 13 height 13
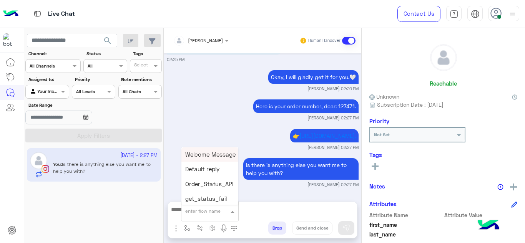
click at [196, 212] on input "text" at bounding box center [200, 210] width 30 height 7
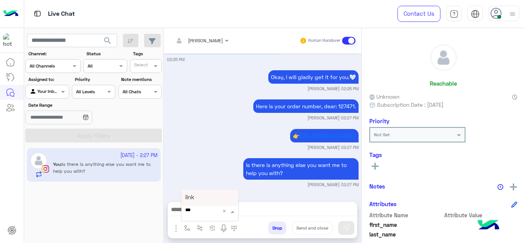
type input "****"
click at [200, 197] on div "link" at bounding box center [209, 197] width 57 height 15
type textarea "****"
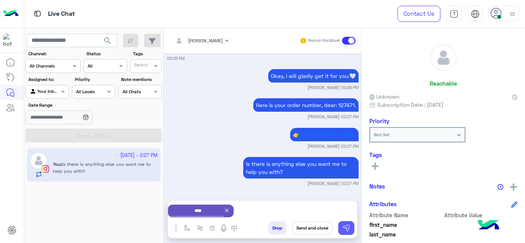
click at [349, 223] on button at bounding box center [346, 228] width 16 height 14
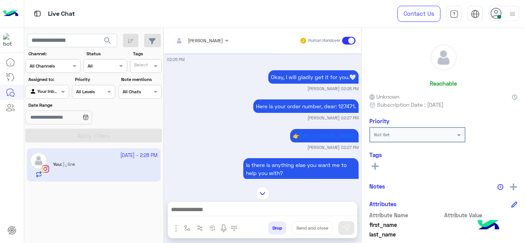
scroll to position [669, 0]
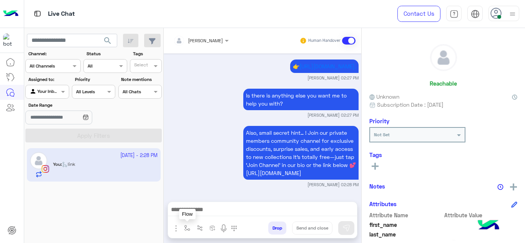
click at [188, 227] on img "button" at bounding box center [187, 228] width 6 height 6
click at [201, 211] on input "text" at bounding box center [200, 210] width 30 height 7
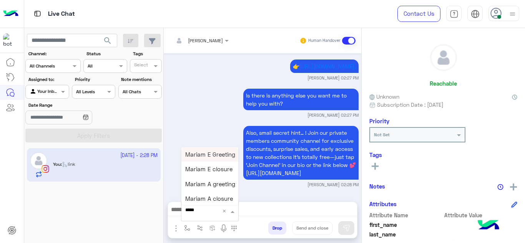
type input "******"
click at [215, 170] on span "Mariam E closure" at bounding box center [208, 169] width 47 height 7
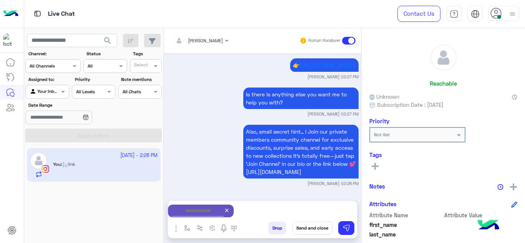
type textarea "**********"
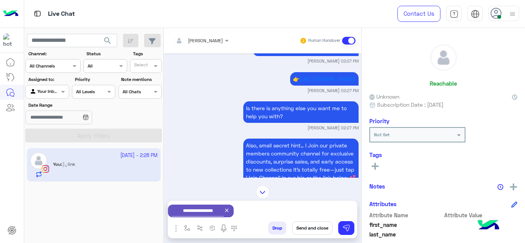
scroll to position [670, 0]
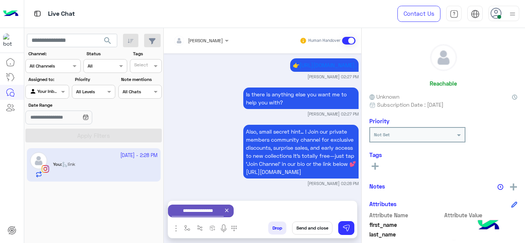
click at [316, 227] on button "Send and close" at bounding box center [312, 228] width 40 height 13
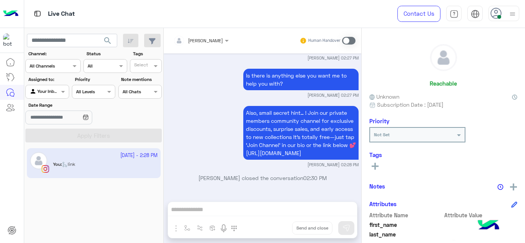
scroll to position [789, 0]
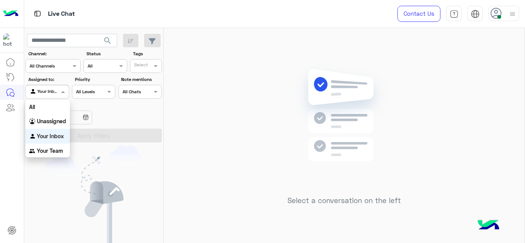
click at [66, 87] on div "Agent Filter Your Inbox" at bounding box center [46, 92] width 43 height 14
click at [56, 126] on div "Unassigned" at bounding box center [47, 121] width 45 height 15
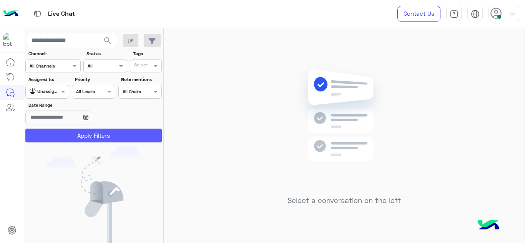
click at [72, 133] on button "Apply Filters" at bounding box center [93, 136] width 136 height 14
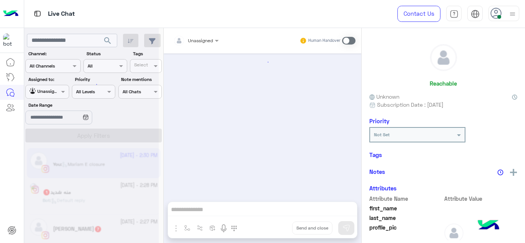
scroll to position [314, 0]
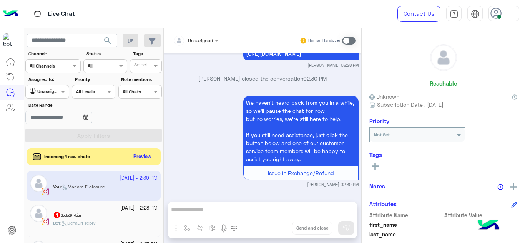
click at [187, 229] on div "Unassigned Human Handover Sep 23, 2025 Thank you for reaching out, This is Mari…" at bounding box center [263, 137] width 198 height 218
click at [120, 210] on small "23 September - 2:28 PM" at bounding box center [138, 208] width 37 height 7
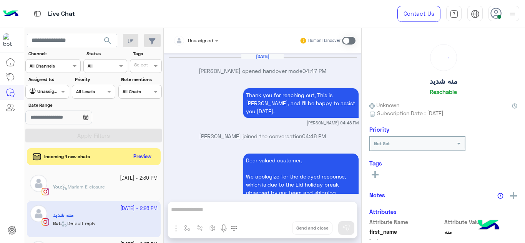
scroll to position [421, 0]
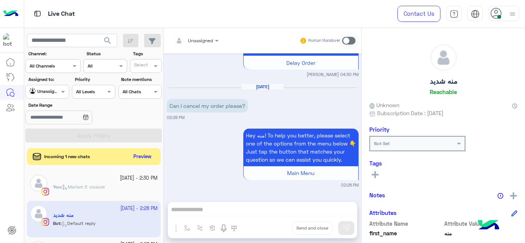
click at [187, 227] on div "Unassigned Human Handover Jun 8, 2025 Maram Ahmed opened handover mode 04:47 PM…" at bounding box center [263, 137] width 198 height 218
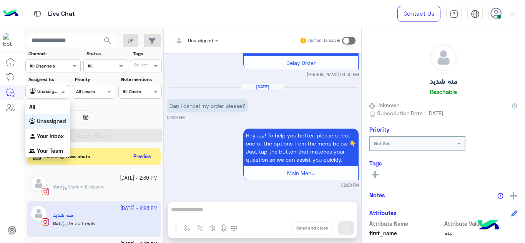
click at [48, 86] on div "Agent Filter Unassigned" at bounding box center [46, 92] width 43 height 14
click at [54, 131] on div "Your Inbox" at bounding box center [47, 136] width 45 height 15
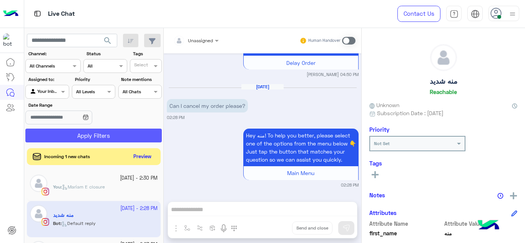
click at [76, 134] on button "Apply Filters" at bounding box center [93, 136] width 136 height 14
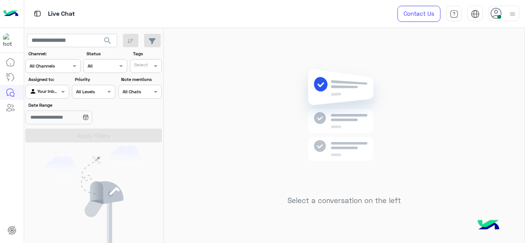
click at [207, 69] on div "Select a conversation on the left" at bounding box center [344, 137] width 361 height 218
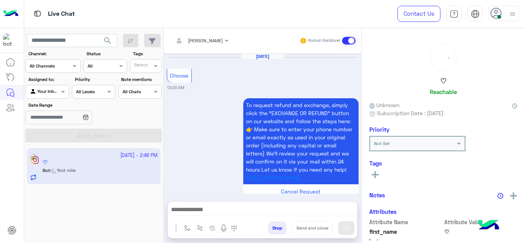
scroll to position [438, 0]
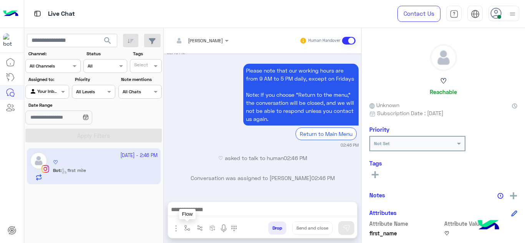
click at [186, 230] on img "button" at bounding box center [187, 228] width 6 height 6
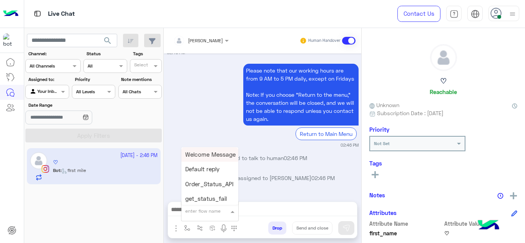
click at [226, 214] on div "enter flow name" at bounding box center [204, 211] width 47 height 7
type input "****"
click at [208, 154] on span "Mariam E Greeting" at bounding box center [210, 154] width 50 height 7
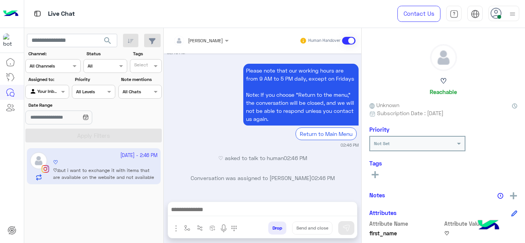
type textarea "**********"
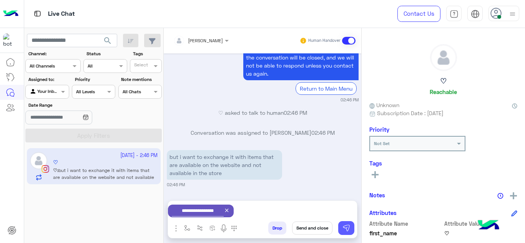
click at [346, 229] on img at bounding box center [346, 228] width 8 height 8
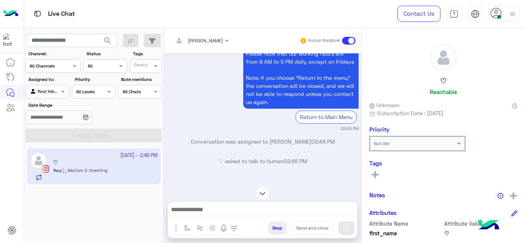
scroll to position [2137, 0]
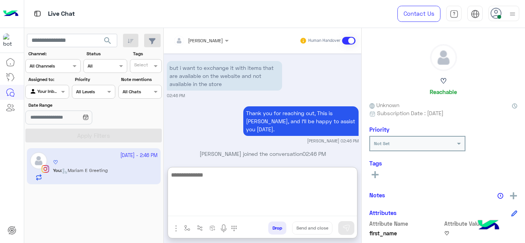
click at [201, 209] on textarea at bounding box center [262, 193] width 189 height 46
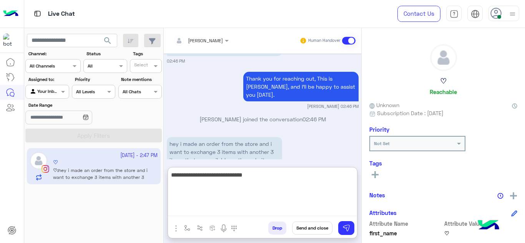
scroll to position [2226, 0]
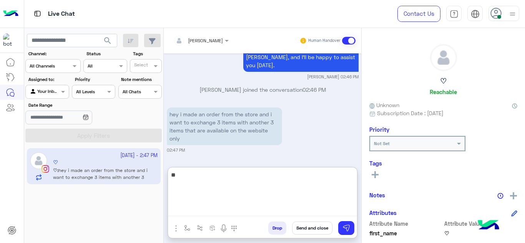
type textarea "*"
click at [195, 175] on textarea "**********" at bounding box center [262, 193] width 189 height 46
click at [274, 176] on textarea "**********" at bounding box center [262, 193] width 189 height 46
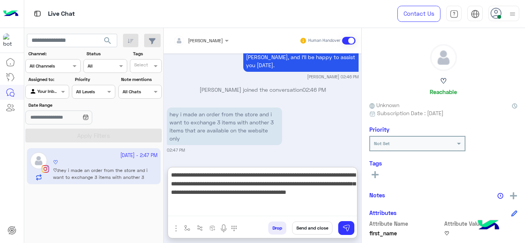
type textarea "**********"
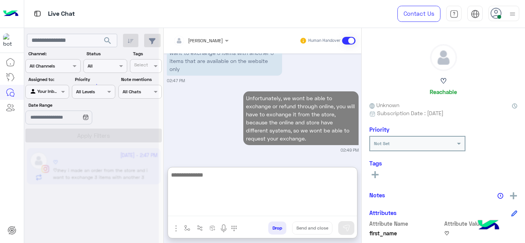
scroll to position [2430, 0]
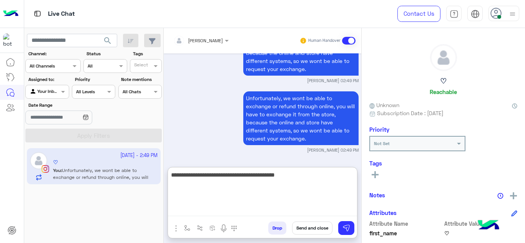
type textarea "**********"
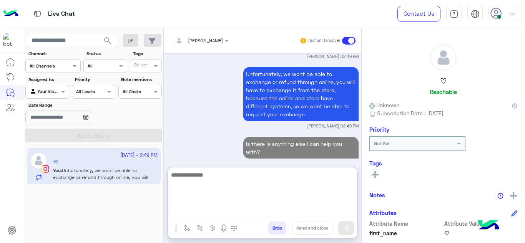
scroll to position [2468, 0]
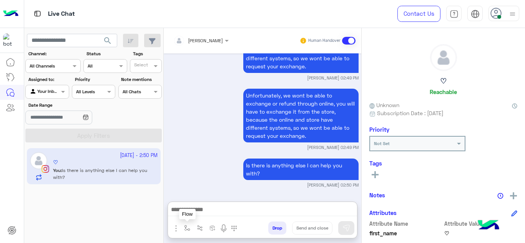
click at [186, 223] on button "button" at bounding box center [187, 228] width 13 height 13
click at [193, 211] on input "text" at bounding box center [200, 210] width 30 height 7
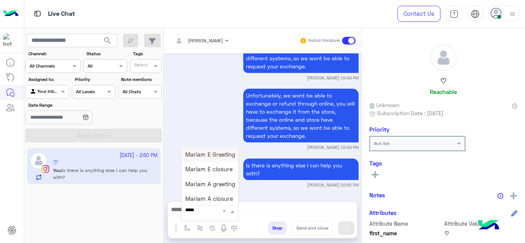
type input "******"
click at [210, 171] on span "Mariam E closure" at bounding box center [208, 169] width 47 height 7
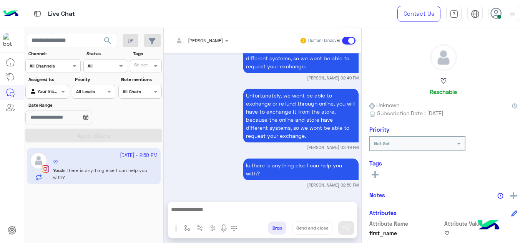
type textarea "**********"
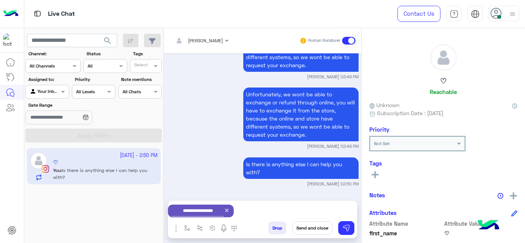
scroll to position [2434, 0]
click at [308, 229] on button "Send and close" at bounding box center [312, 228] width 40 height 13
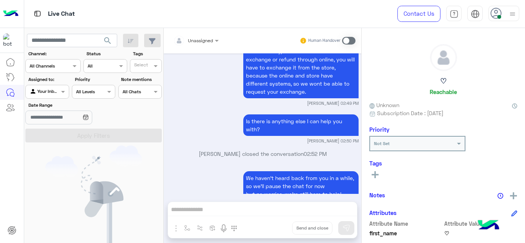
scroll to position [2552, 0]
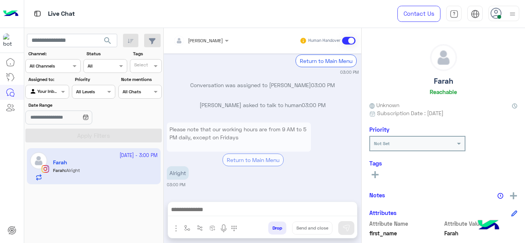
scroll to position [538, 0]
click at [186, 227] on img "button" at bounding box center [187, 228] width 6 height 6
click at [200, 213] on input "text" at bounding box center [200, 210] width 30 height 7
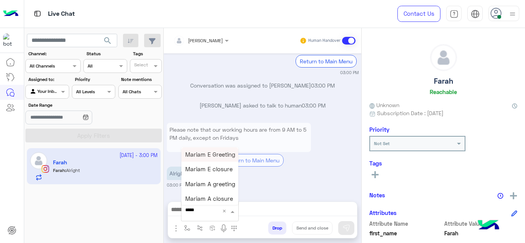
type input "******"
click at [210, 157] on span "Mariam E Greeting" at bounding box center [210, 154] width 50 height 7
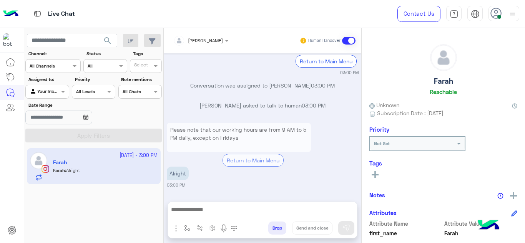
type textarea "**********"
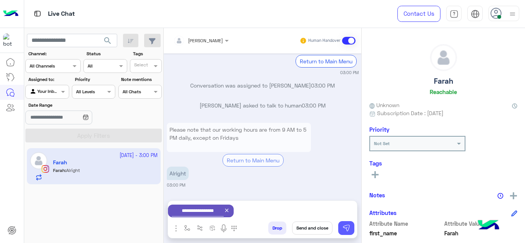
click at [344, 221] on button at bounding box center [346, 228] width 16 height 14
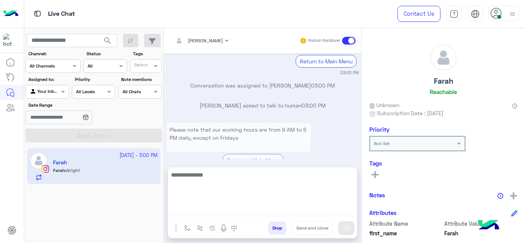
scroll to position [604, 0]
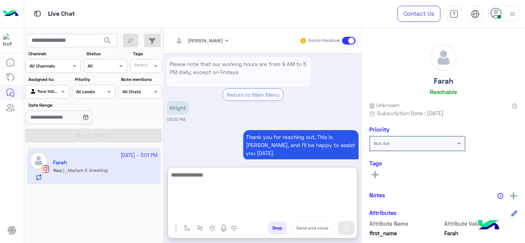
click at [260, 210] on textarea at bounding box center [262, 193] width 189 height 46
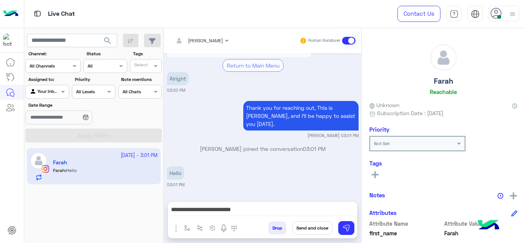
scroll to position [633, 0]
click at [492, 68] on div "Farah Reachable" at bounding box center [443, 71] width 148 height 54
click at [264, 204] on div "**********" at bounding box center [262, 211] width 189 height 19
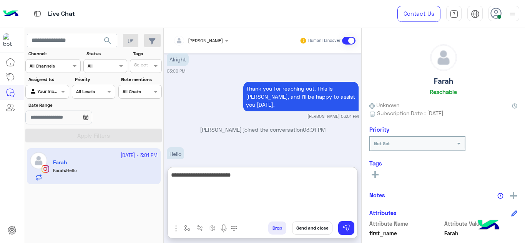
click at [261, 207] on textarea "**********" at bounding box center [262, 193] width 189 height 46
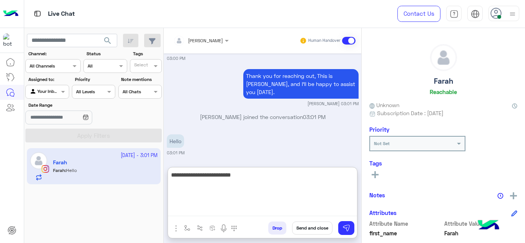
scroll to position [668, 0]
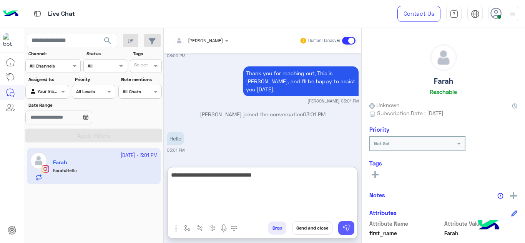
type textarea "**********"
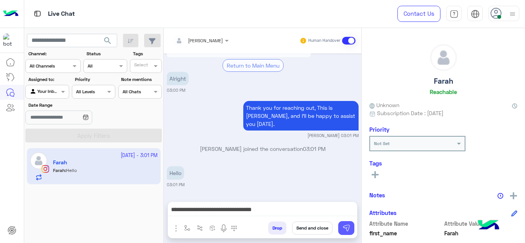
click at [340, 222] on button at bounding box center [346, 228] width 16 height 14
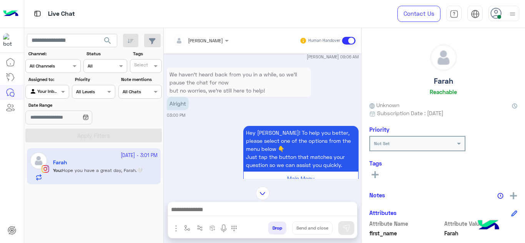
scroll to position [999, 0]
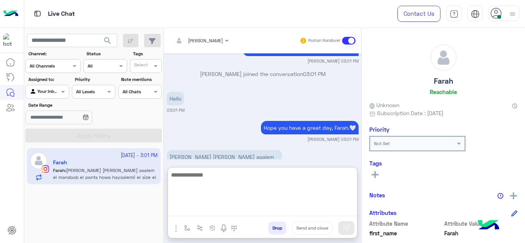
click at [208, 210] on textarea at bounding box center [262, 193] width 189 height 46
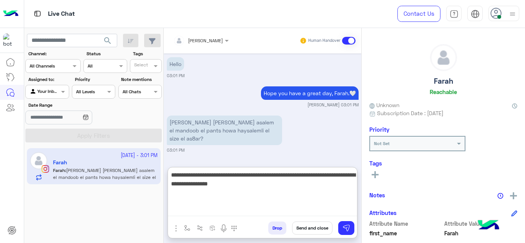
type textarea "**********"
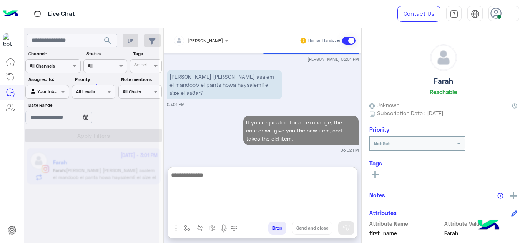
scroll to position [1174, 0]
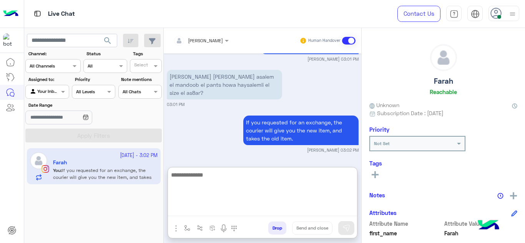
type textarea "*"
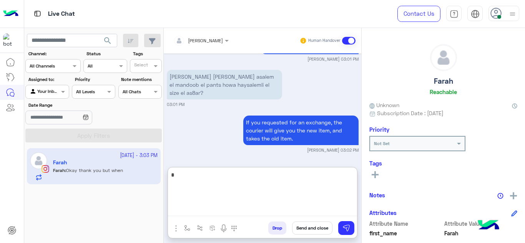
scroll to position [1224, 0]
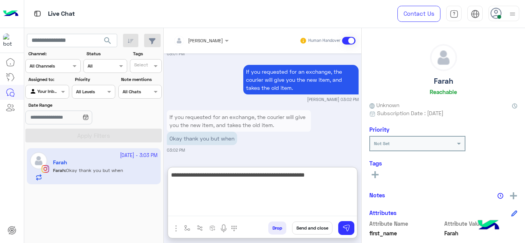
type textarea "**********"
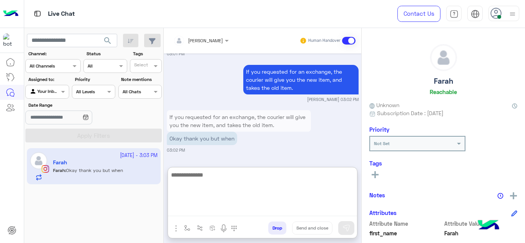
scroll to position [1262, 0]
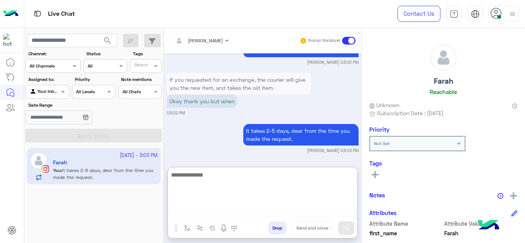
type textarea "*"
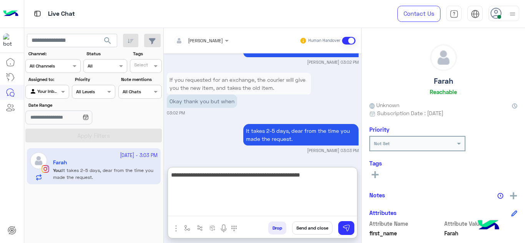
type textarea "**********"
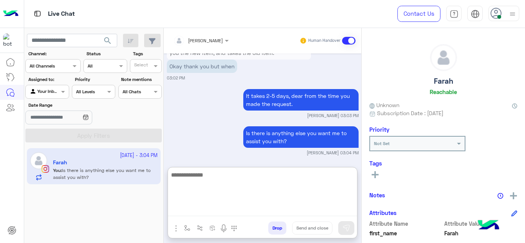
scroll to position [1299, 0]
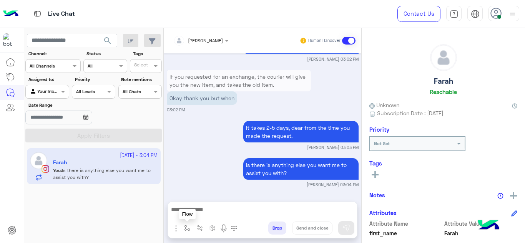
click at [188, 226] on img "button" at bounding box center [187, 228] width 6 height 6
click at [199, 213] on input "text" at bounding box center [200, 210] width 30 height 7
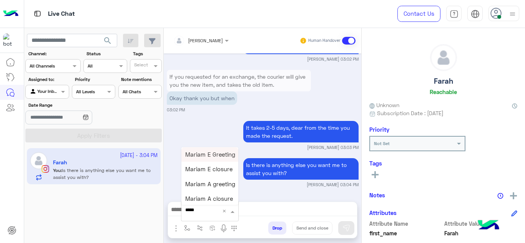
type input "******"
click at [214, 169] on span "Mariam E closure" at bounding box center [208, 169] width 47 height 7
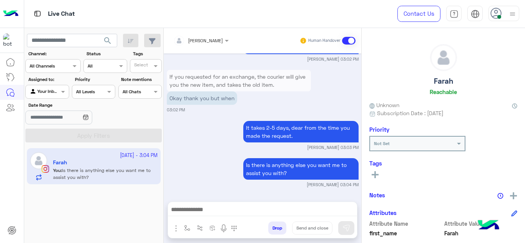
type textarea "**********"
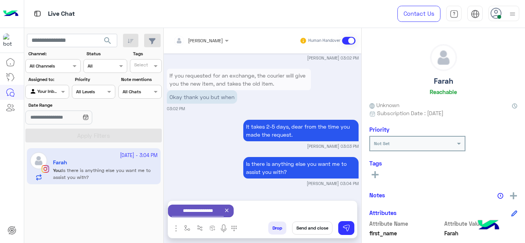
click at [314, 229] on button "Send and close" at bounding box center [312, 228] width 40 height 13
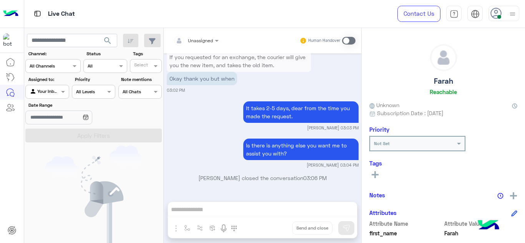
scroll to position [1384, 0]
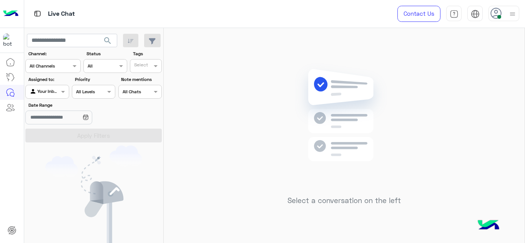
click at [184, 122] on div "Select a conversation on the left" at bounding box center [344, 137] width 361 height 218
click at [213, 111] on div "Select a conversation on the left" at bounding box center [344, 137] width 361 height 218
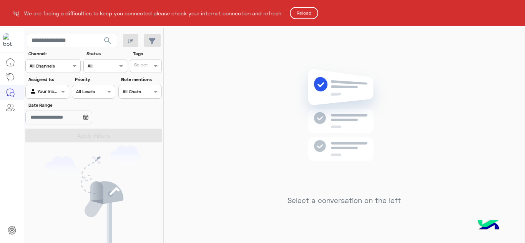
click at [367, 131] on html "We are facing a difficulties to keep you connected please check your internet c…" at bounding box center [262, 121] width 525 height 243
click at [327, 119] on html "We are facing a difficulties to keep you connected please check your internet c…" at bounding box center [262, 121] width 525 height 243
click at [304, 11] on button "Reload" at bounding box center [304, 13] width 28 height 12
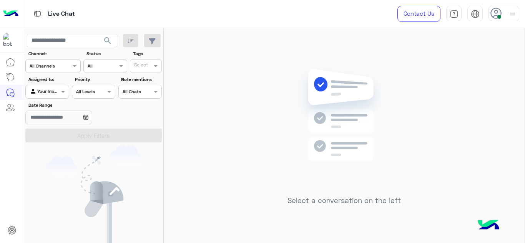
click at [208, 112] on div "Select a conversation on the left" at bounding box center [344, 137] width 361 height 218
click at [505, 15] on div at bounding box center [503, 13] width 31 height 15
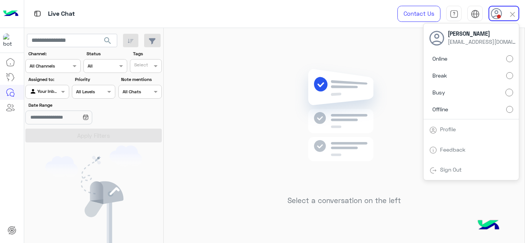
click at [366, 106] on img at bounding box center [344, 127] width 111 height 128
